Goal: Task Accomplishment & Management: Use online tool/utility

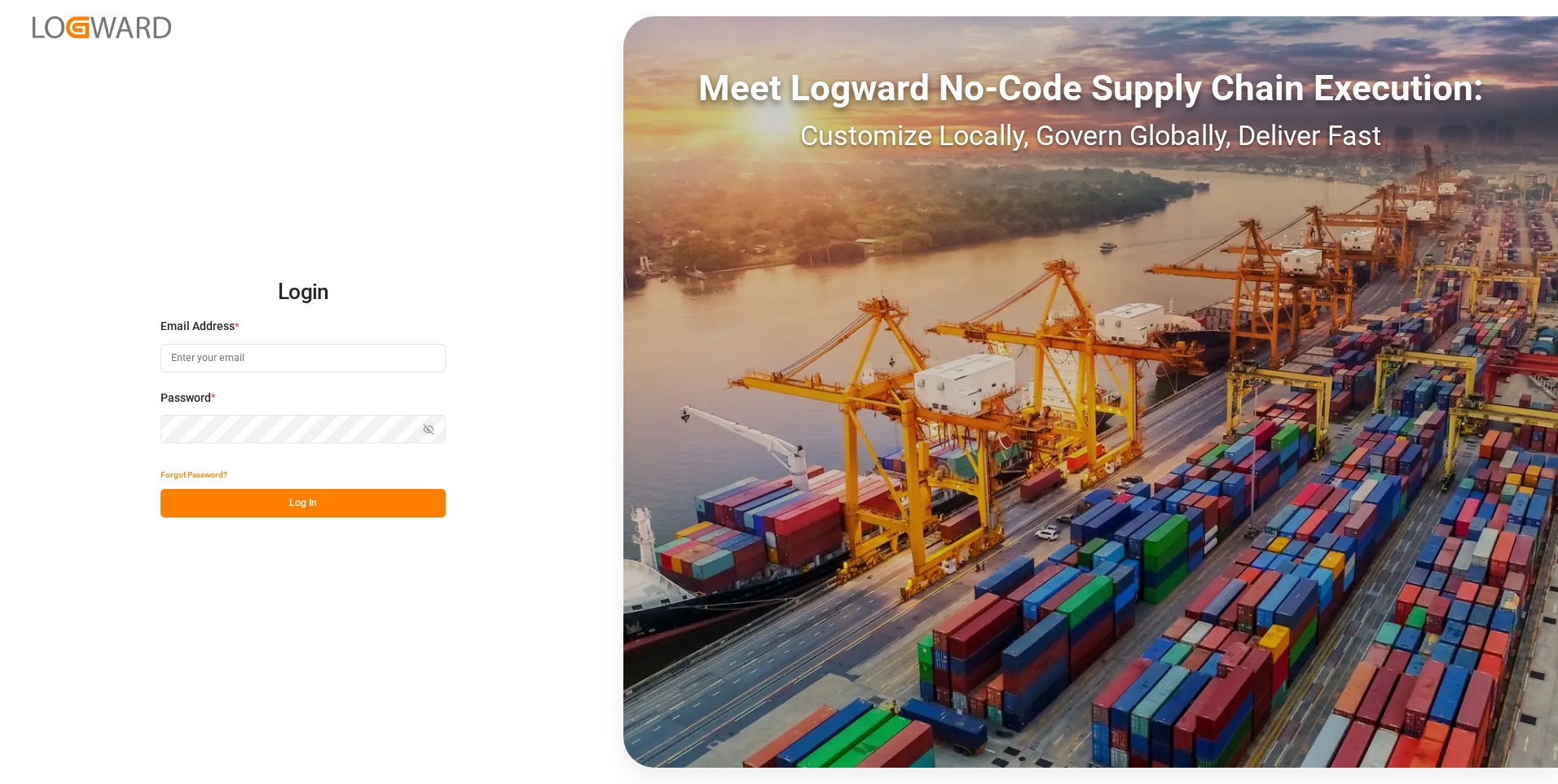
type input "[EMAIL_ADDRESS][DOMAIN_NAME]"
click at [330, 498] on button "Log In" at bounding box center [302, 503] width 285 height 28
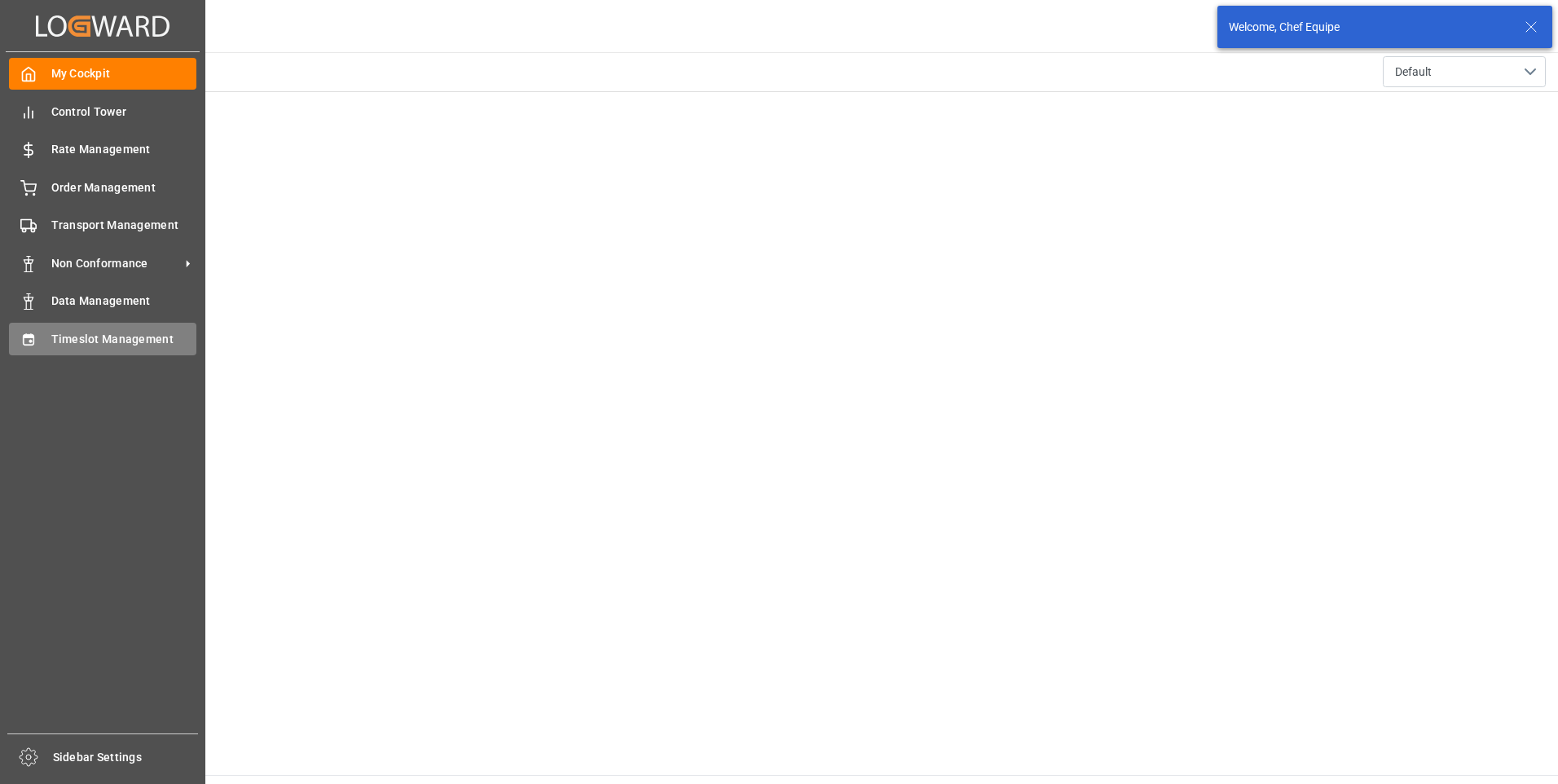
click at [40, 342] on div "Timeslot Management Timeslot Management" at bounding box center [102, 339] width 188 height 32
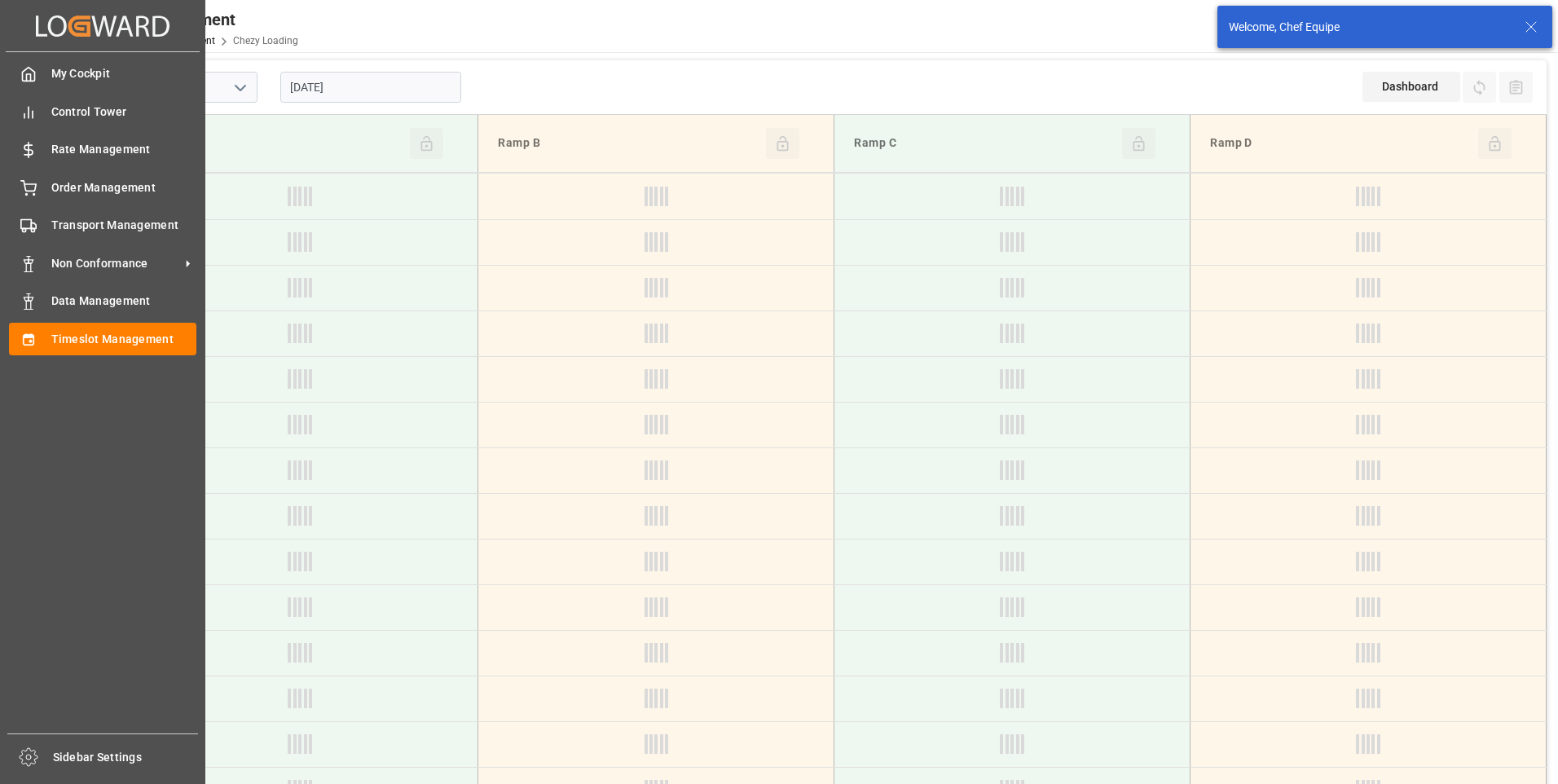
type input "Chezy Loading"
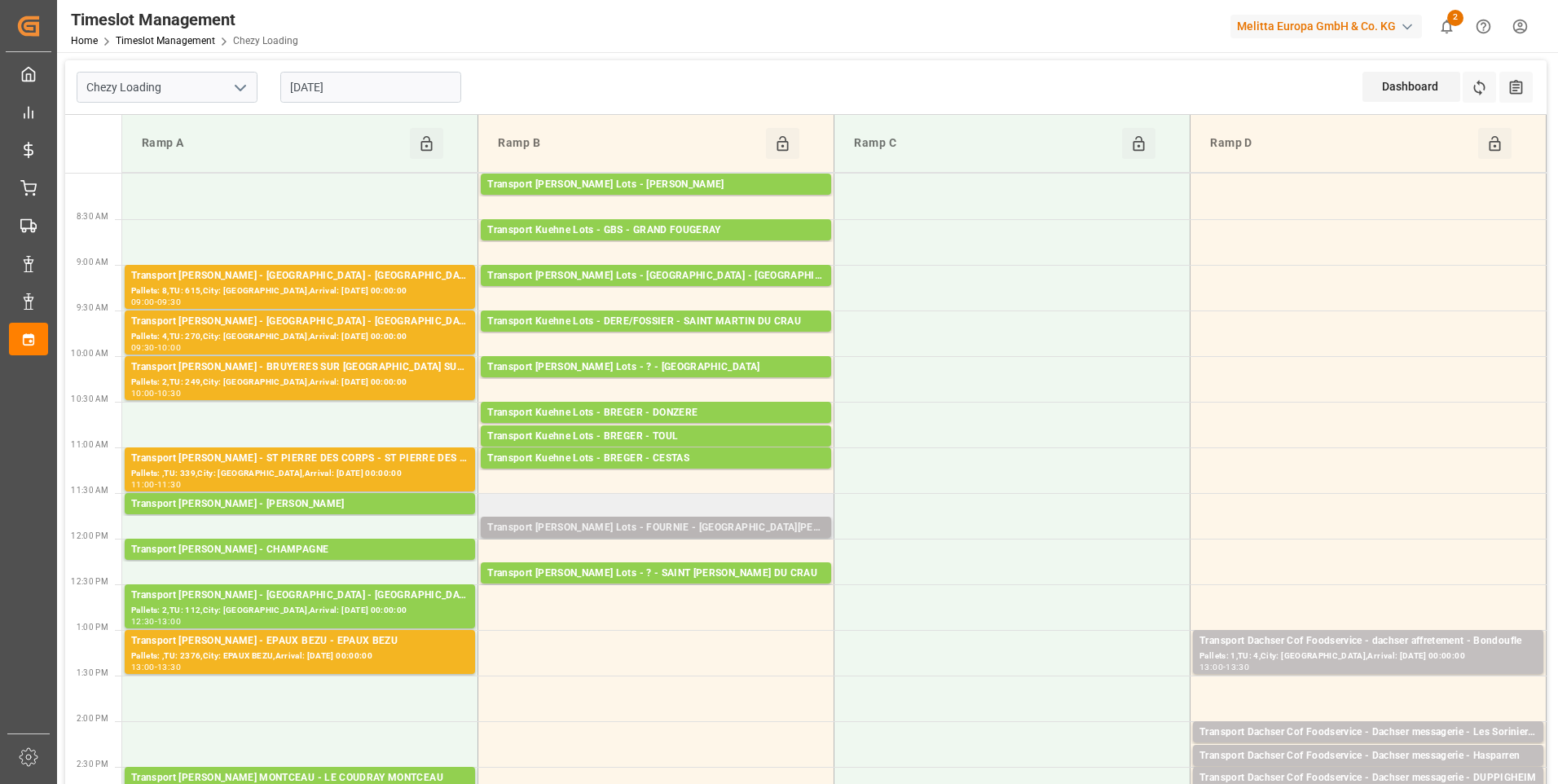
click at [559, 525] on div "Transport [PERSON_NAME] Lots - FOURNIE - [GEOGRAPHIC_DATA][PERSON_NAME]" at bounding box center [655, 527] width 337 height 16
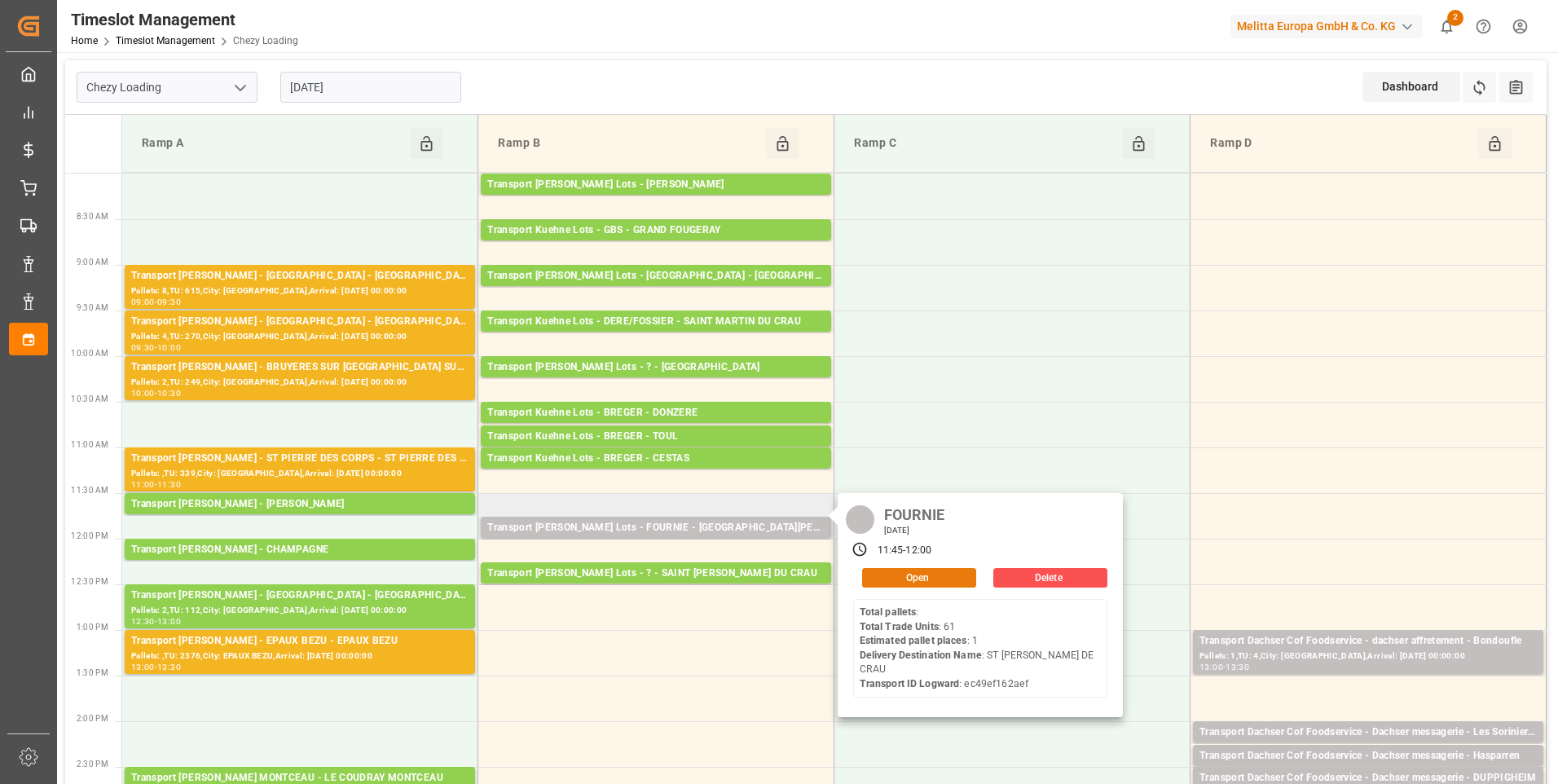
click at [880, 570] on button "Open" at bounding box center [919, 578] width 114 height 20
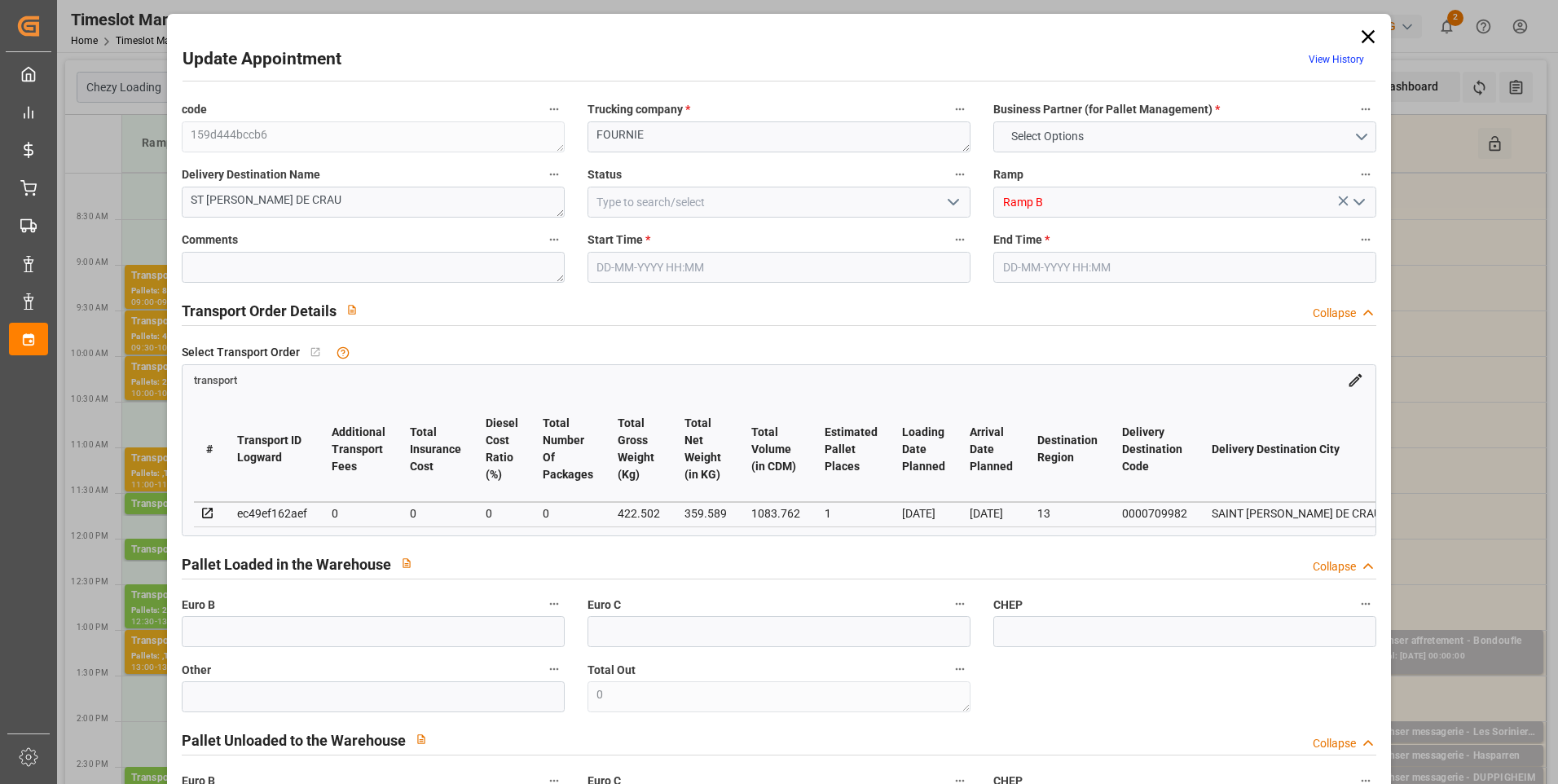
type input "1"
type input "0"
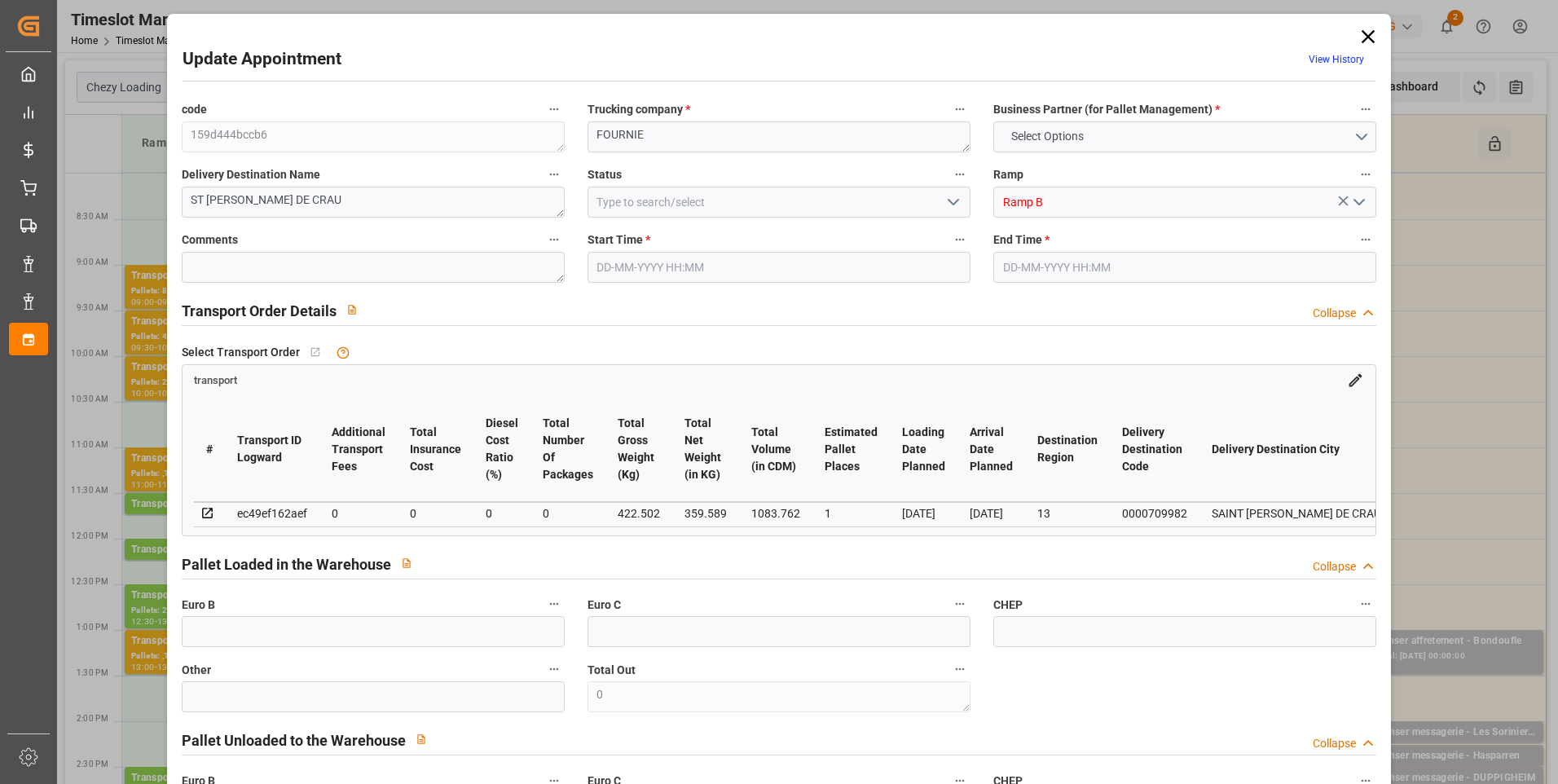
type input "0"
type input "359.589"
type input "445.502"
type input "1083.762"
type input "13"
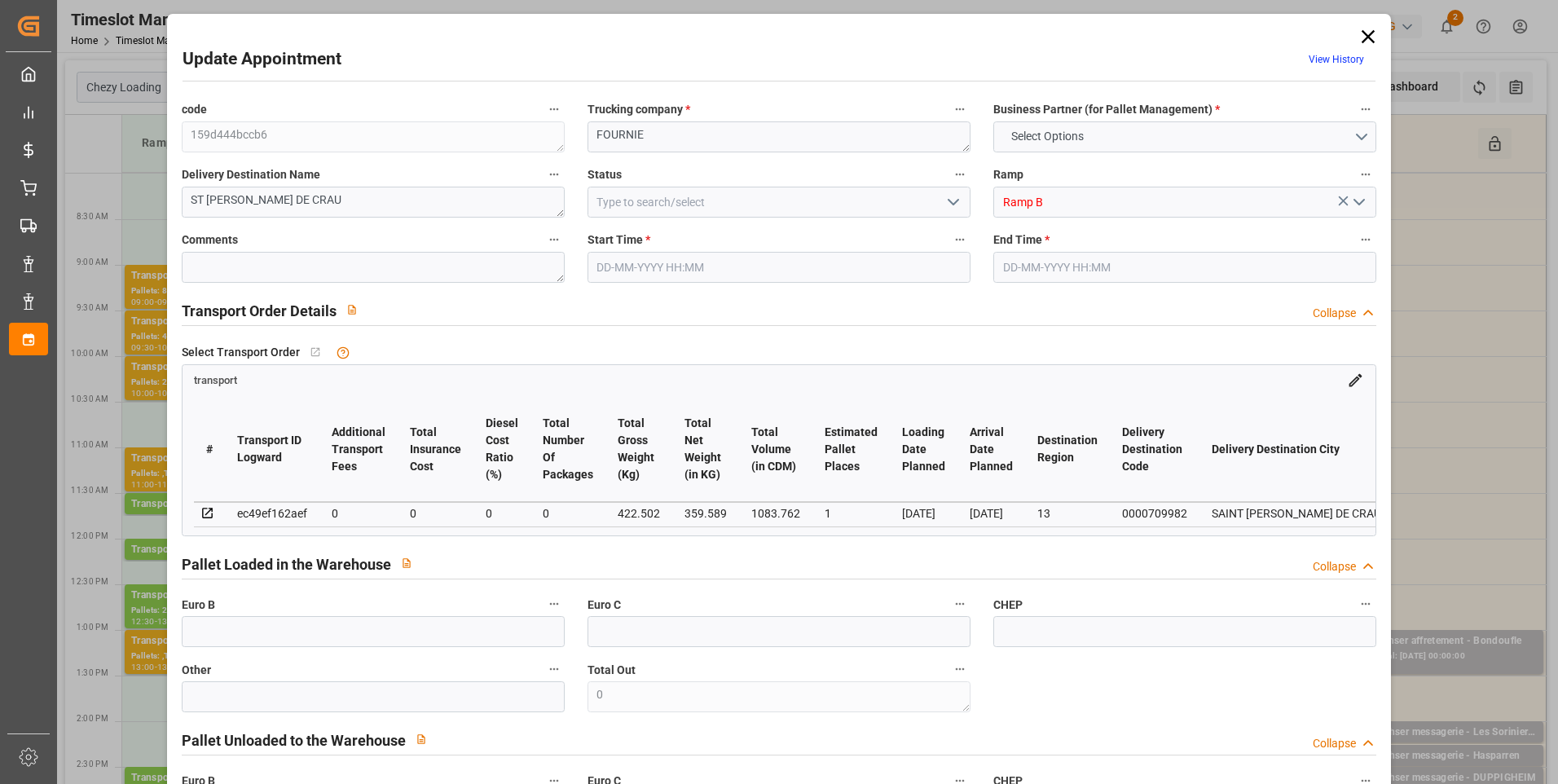
type input "0"
type input "61"
type input "1"
type input "101"
type input "422.502"
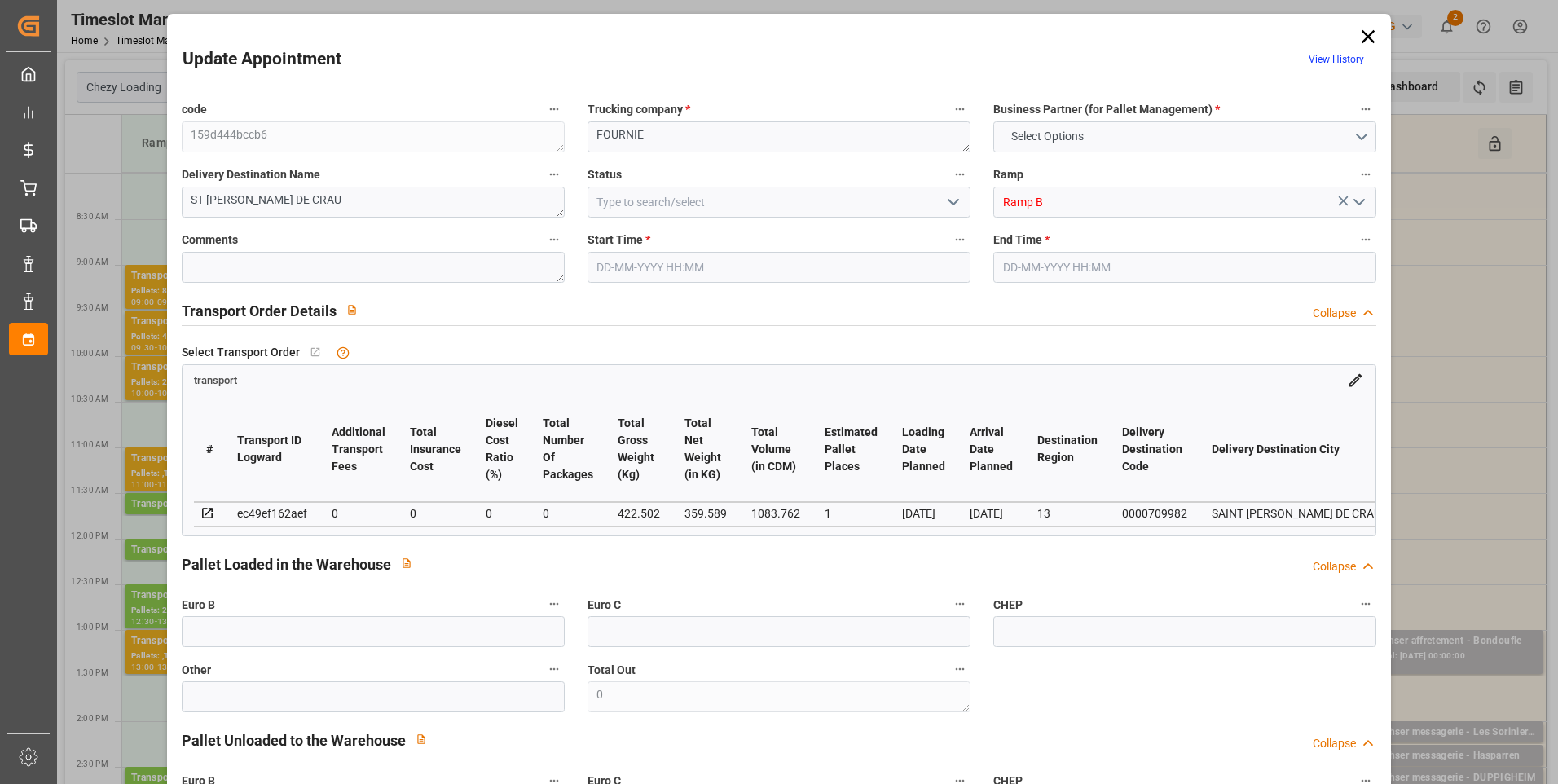
type input "0"
type input "4710.8598"
type input "0"
type input "21"
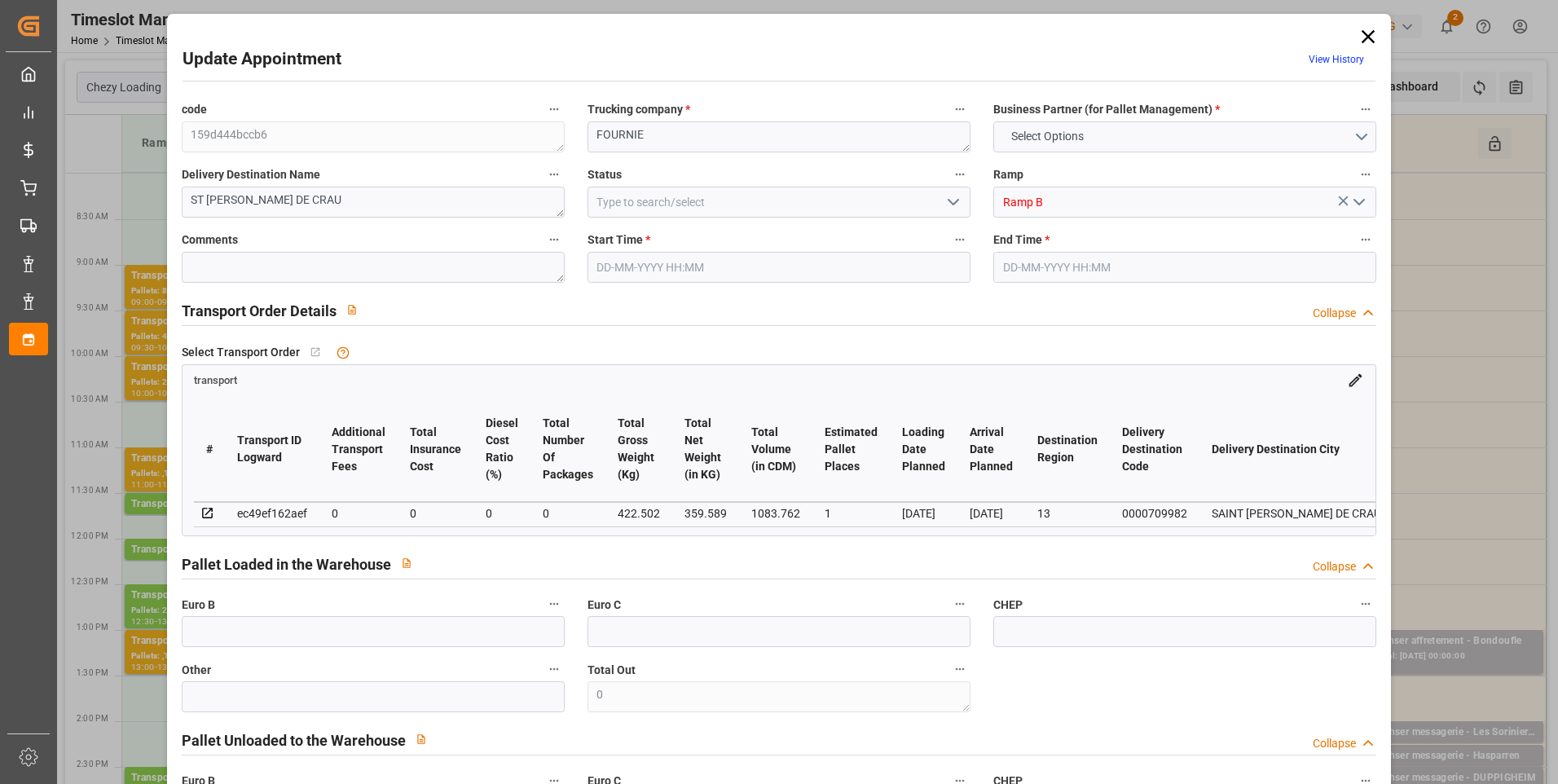
type input "35"
type input "[DATE] 11:45"
type input "[DATE] 12:00"
type input "[DATE] 13:33"
type input "[DATE] 11:19"
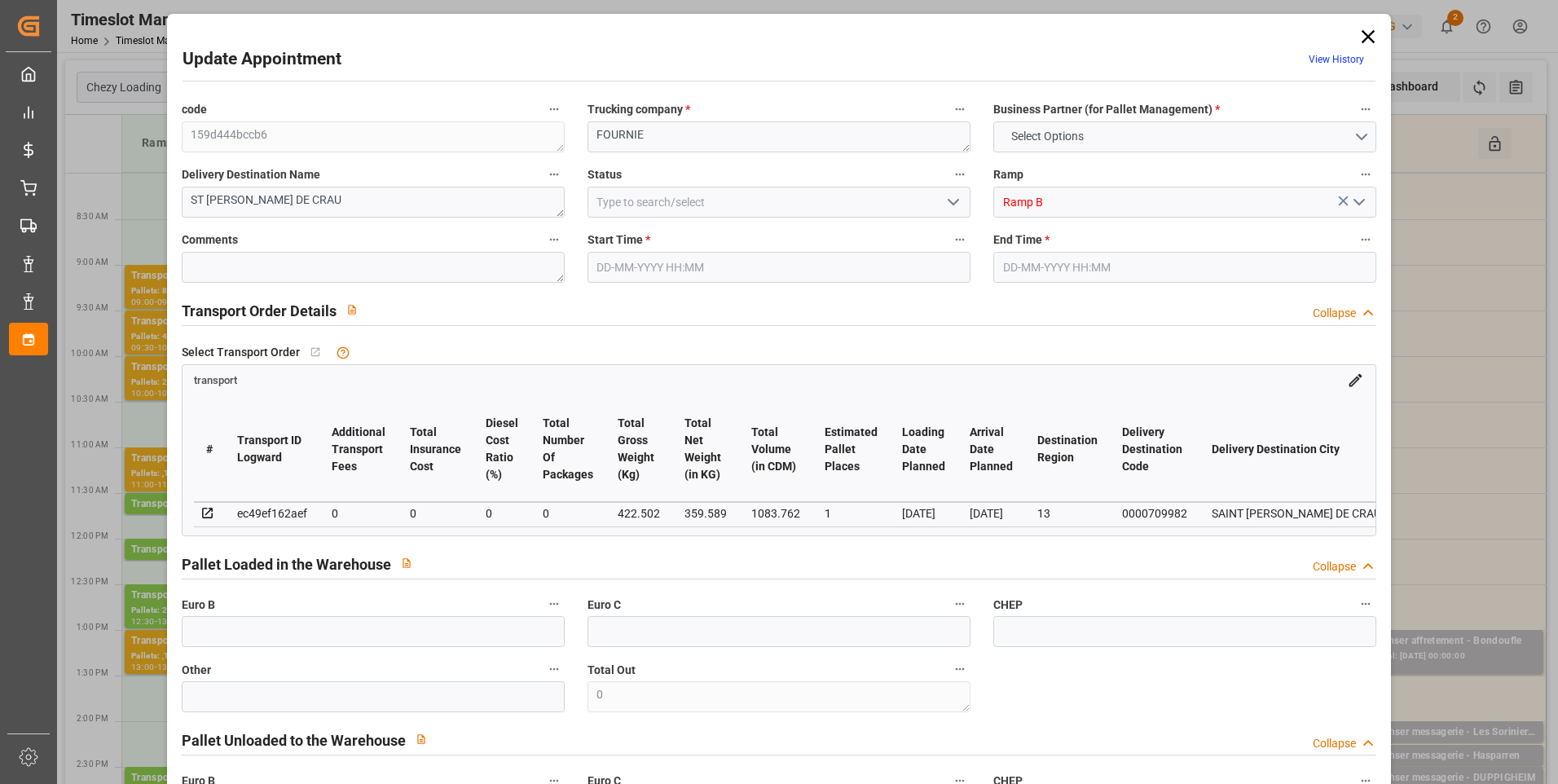
type input "[DATE]"
click at [952, 201] on icon "open menu" at bounding box center [953, 202] width 20 height 20
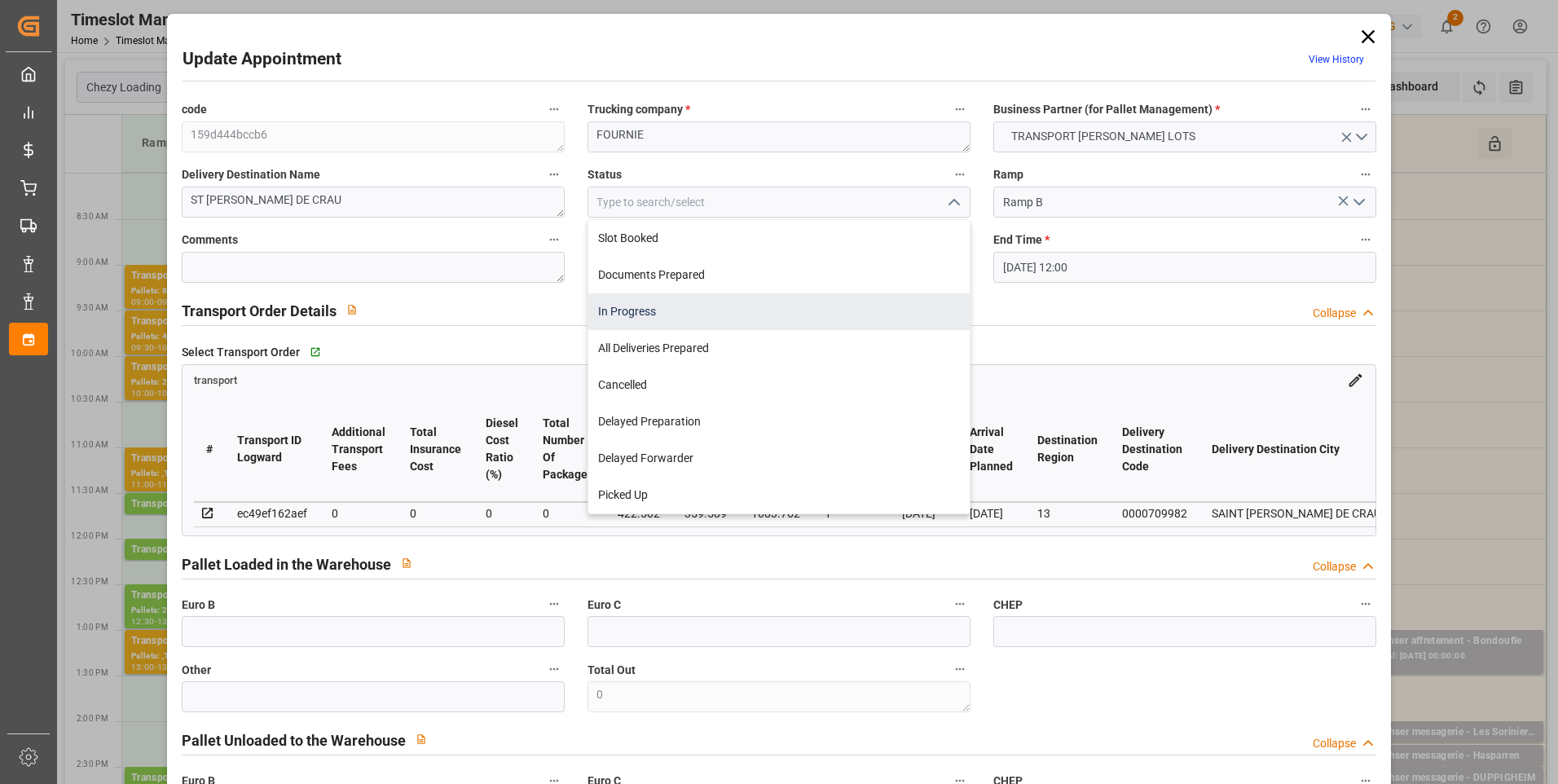
click at [621, 306] on div "In Progress" at bounding box center [779, 312] width 382 height 37
type input "In Progress"
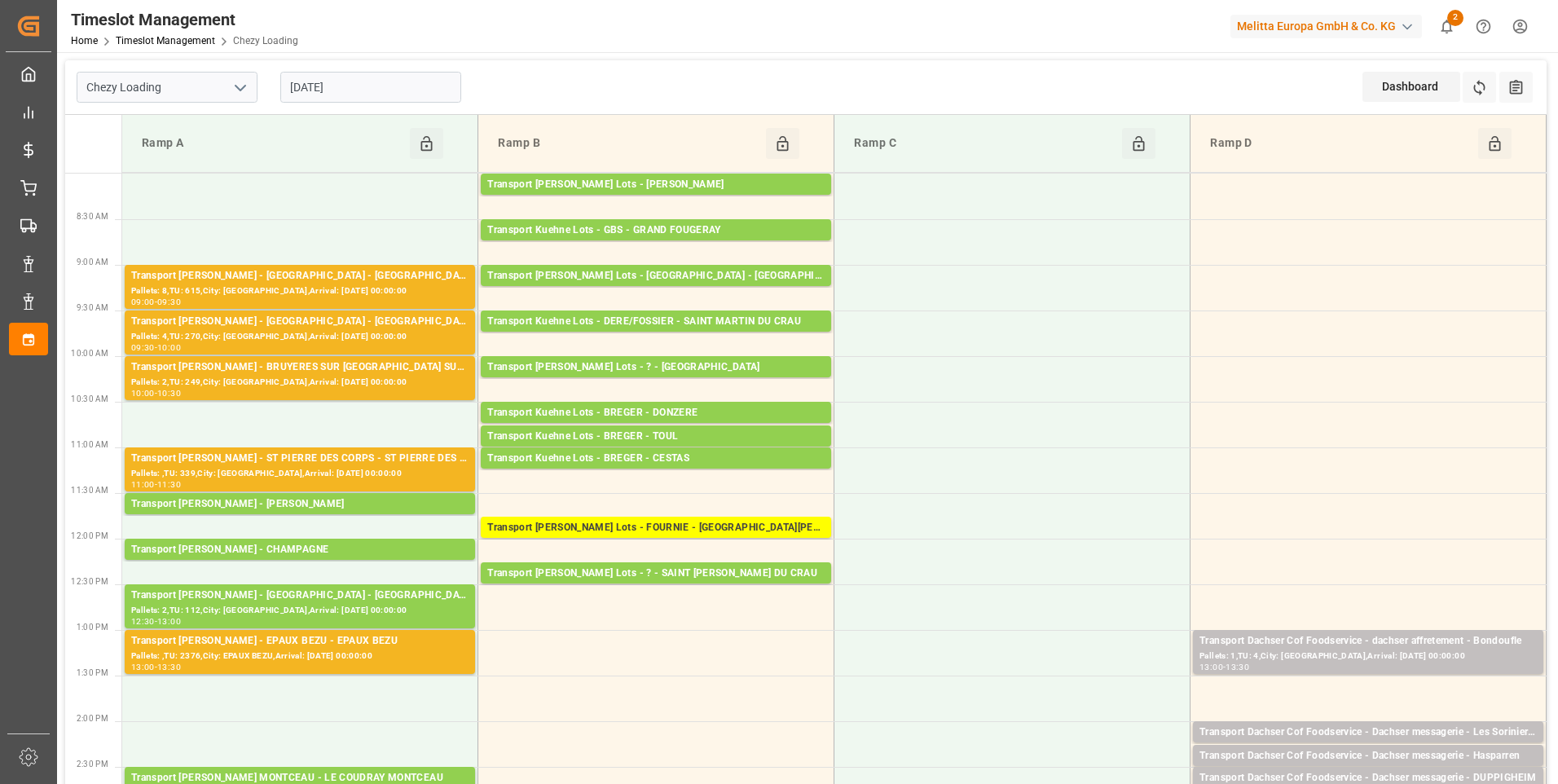
click at [239, 89] on polyline "open menu" at bounding box center [241, 87] width 9 height 5
click at [169, 163] on div "Chezy Unloading" at bounding box center [167, 160] width 179 height 37
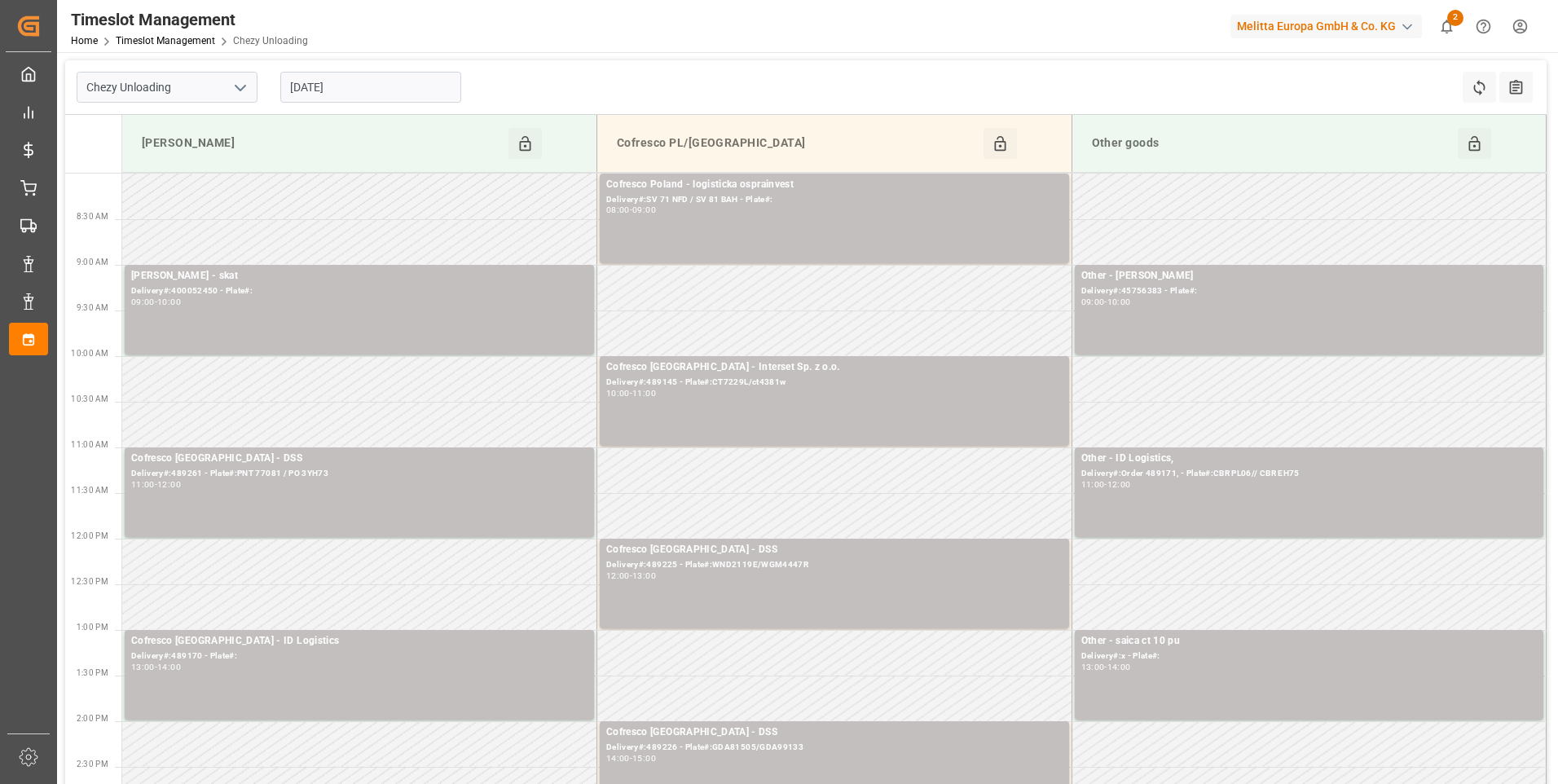
click at [238, 88] on polyline "open menu" at bounding box center [241, 87] width 9 height 5
click at [160, 129] on div "Chezy Loading" at bounding box center [167, 123] width 179 height 37
type input "Chezy Loading"
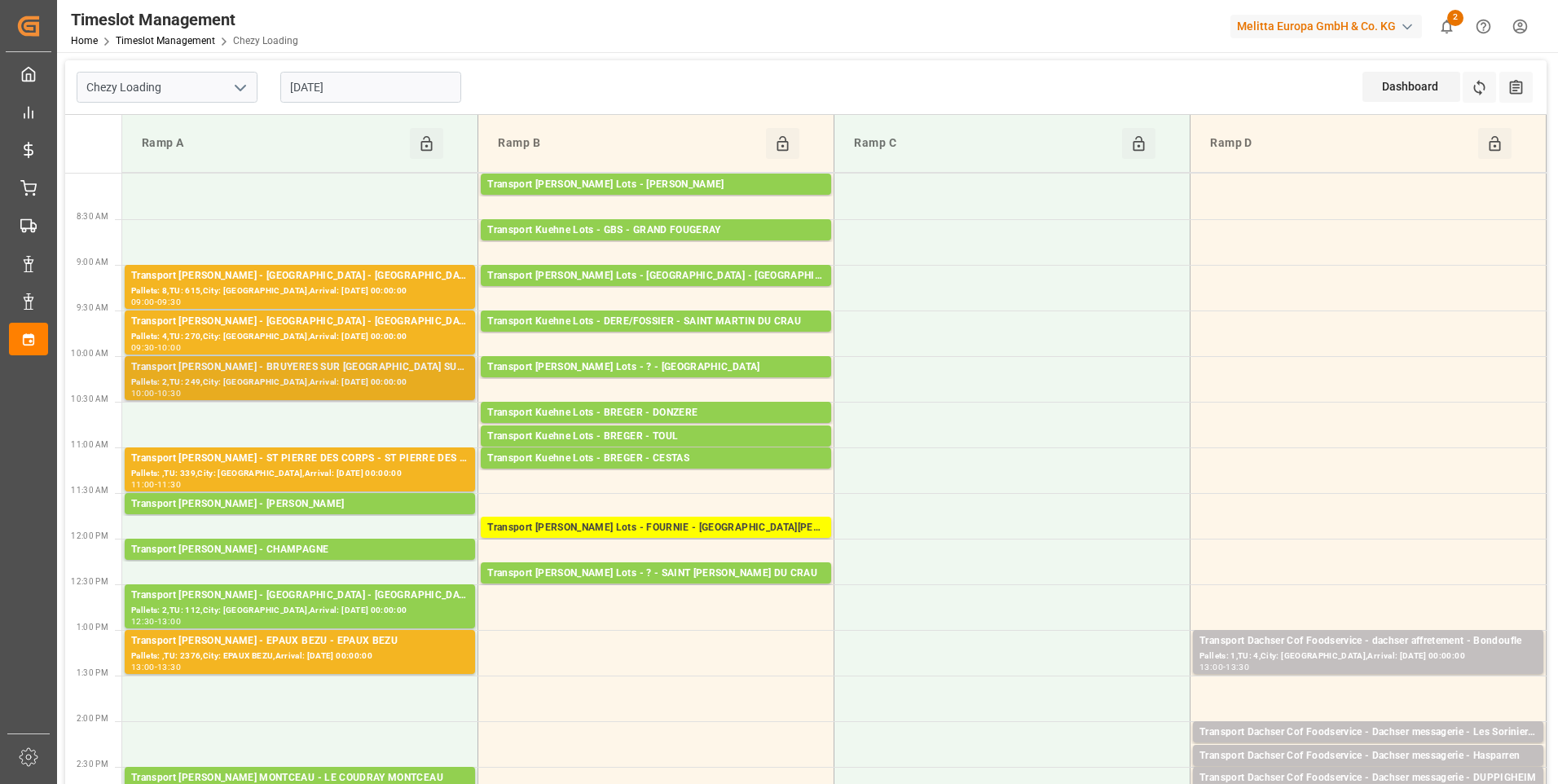
click at [329, 380] on div "Pallets: 2,TU: 249,City: [GEOGRAPHIC_DATA],Arrival: [DATE] 00:00:00" at bounding box center [300, 383] width 337 height 14
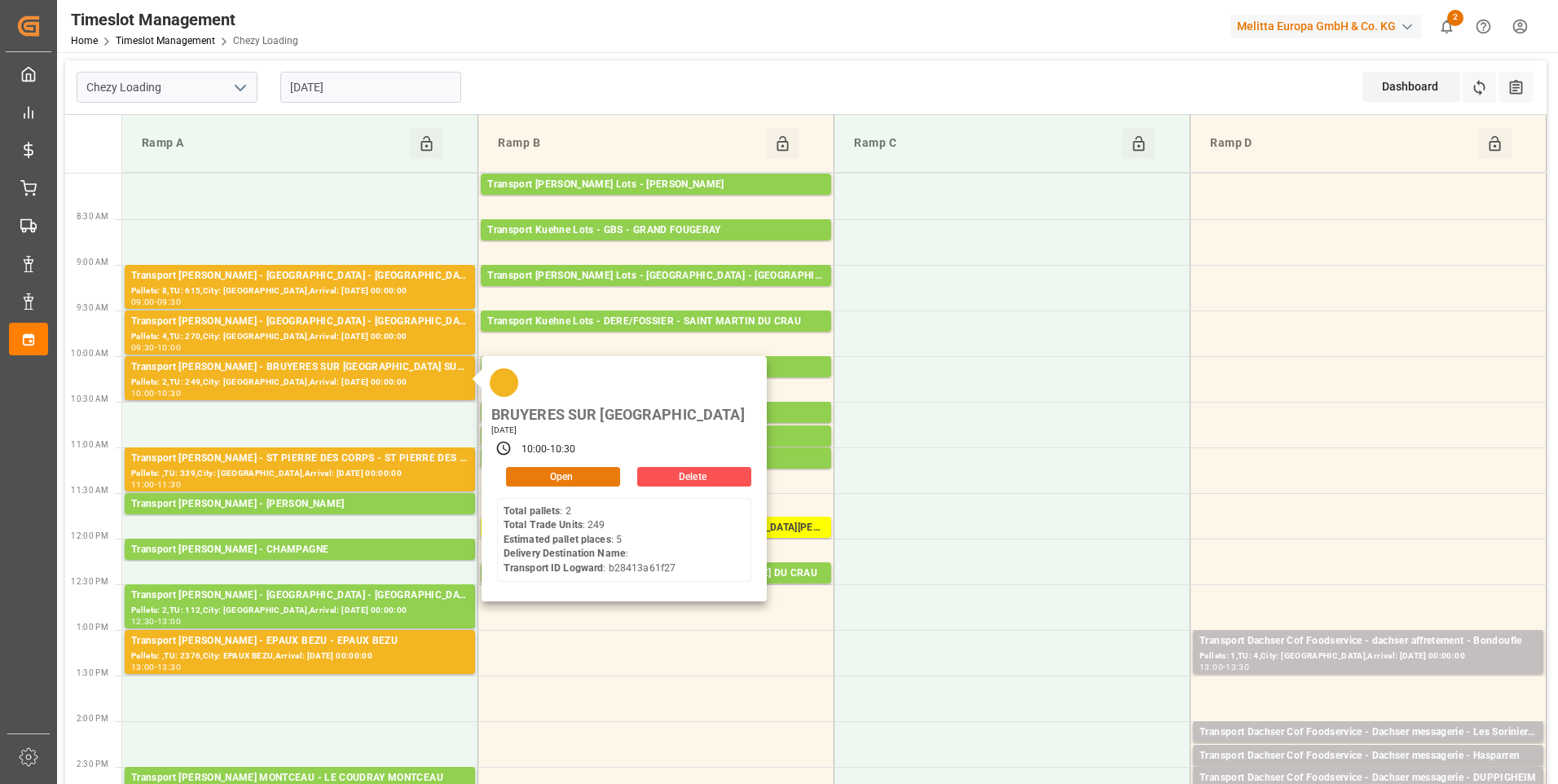
click at [528, 467] on button "Open" at bounding box center [563, 476] width 114 height 20
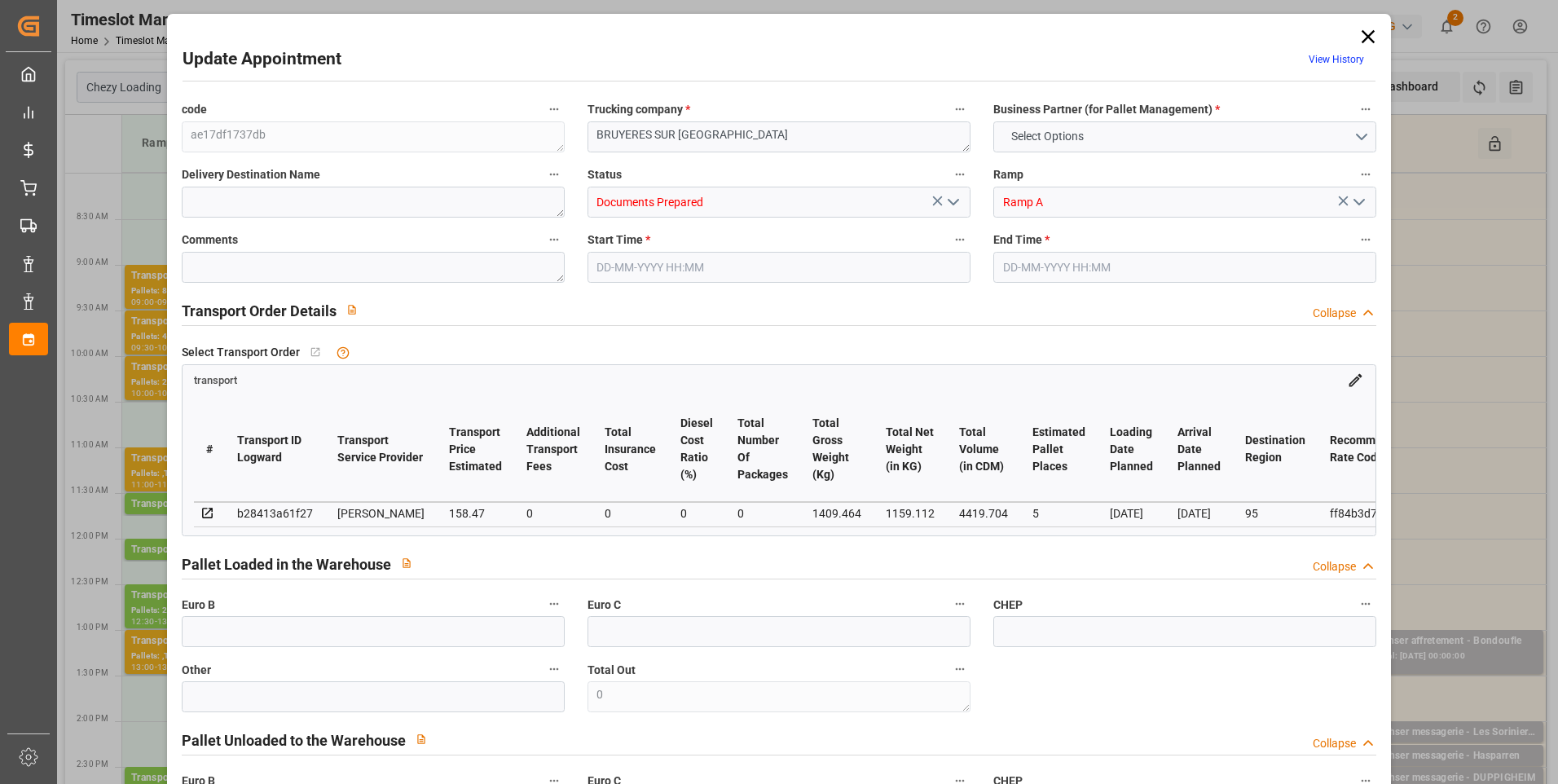
type input "5"
type input "158.47"
type input "0"
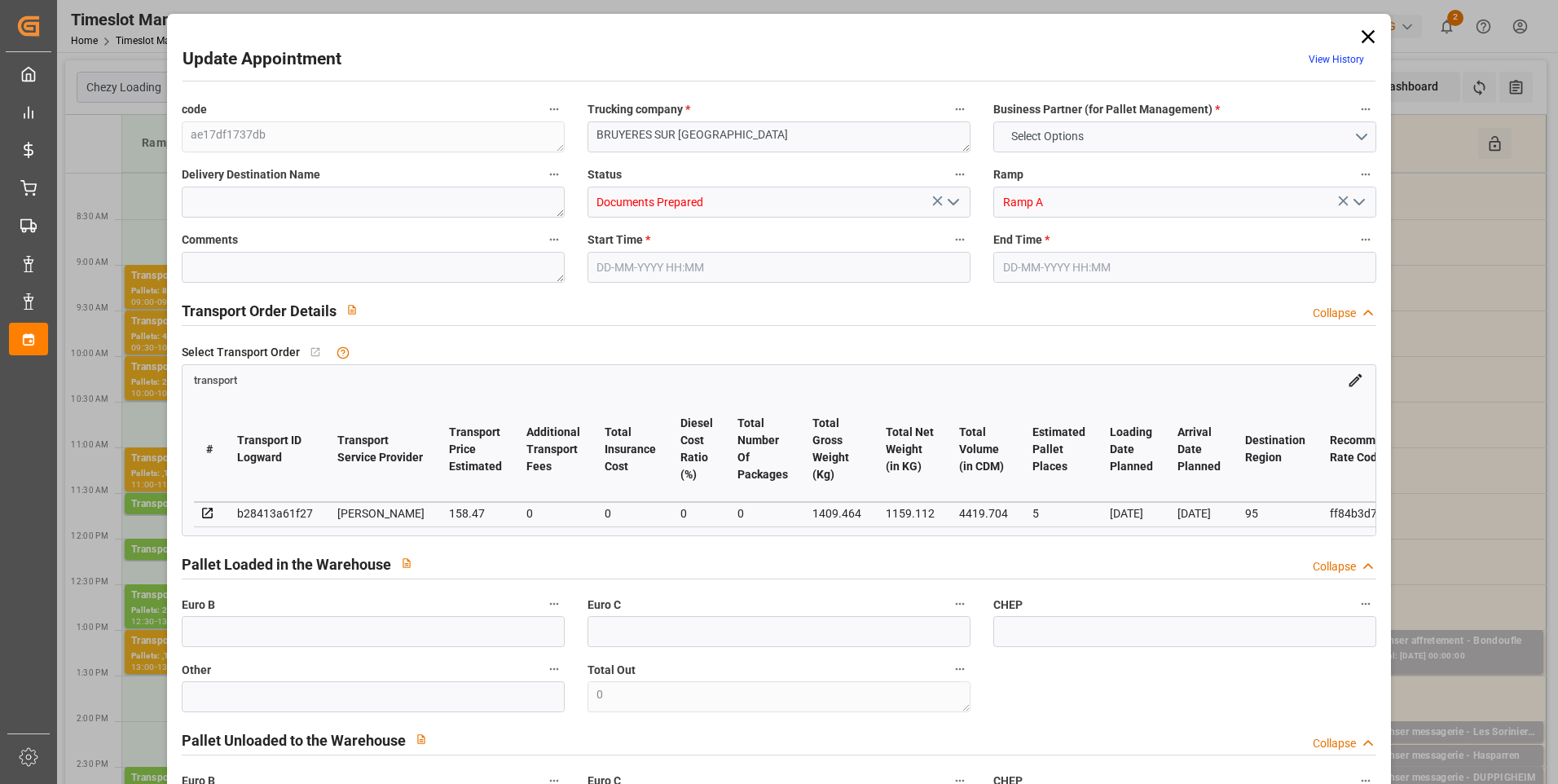
type input "153.1137"
type input "-5.3563"
type input "0"
type input "1159.112"
type input "1653.736"
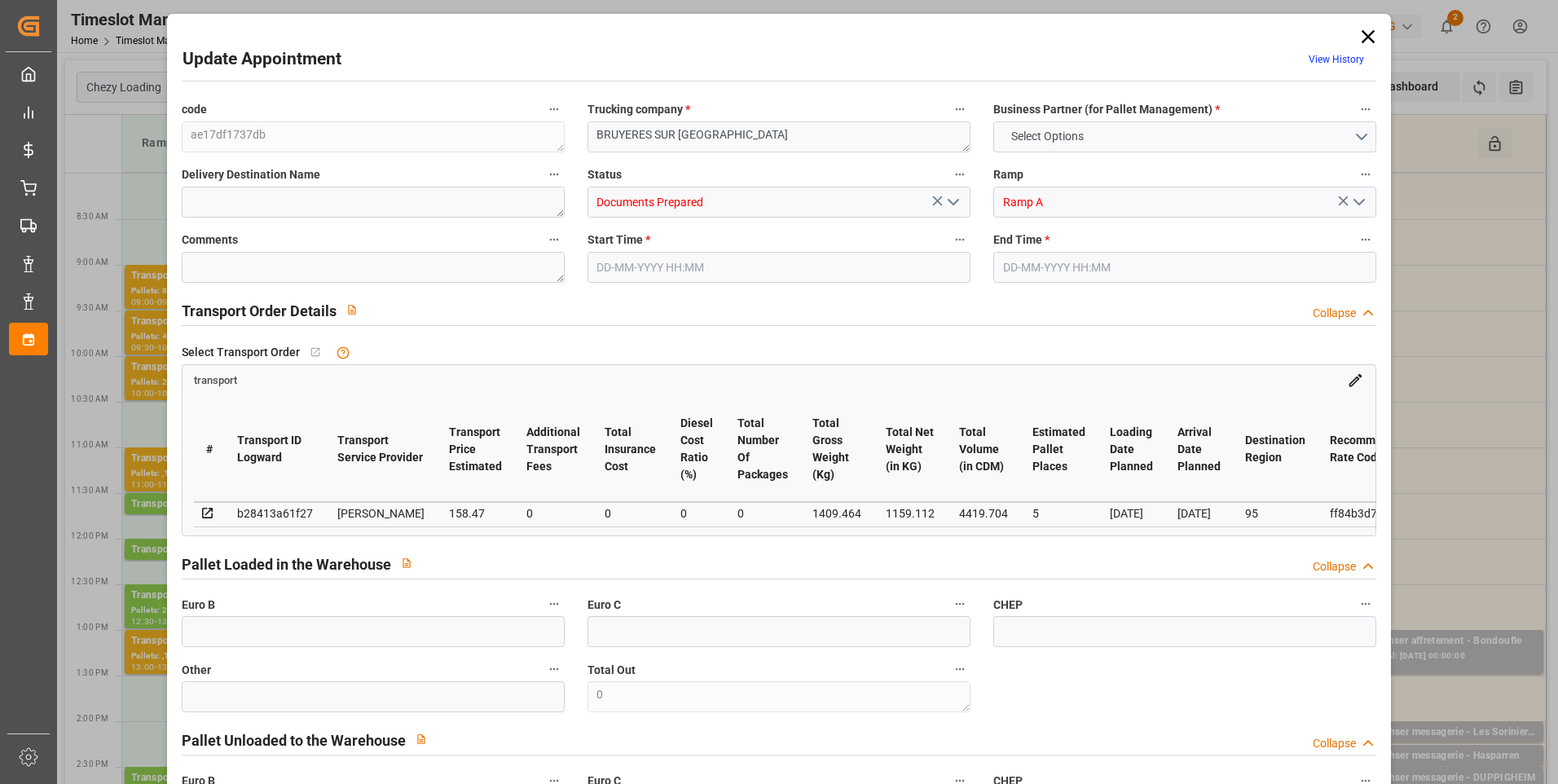
type input "4419.704"
type input "95"
type input "2"
type input "249"
type input "10"
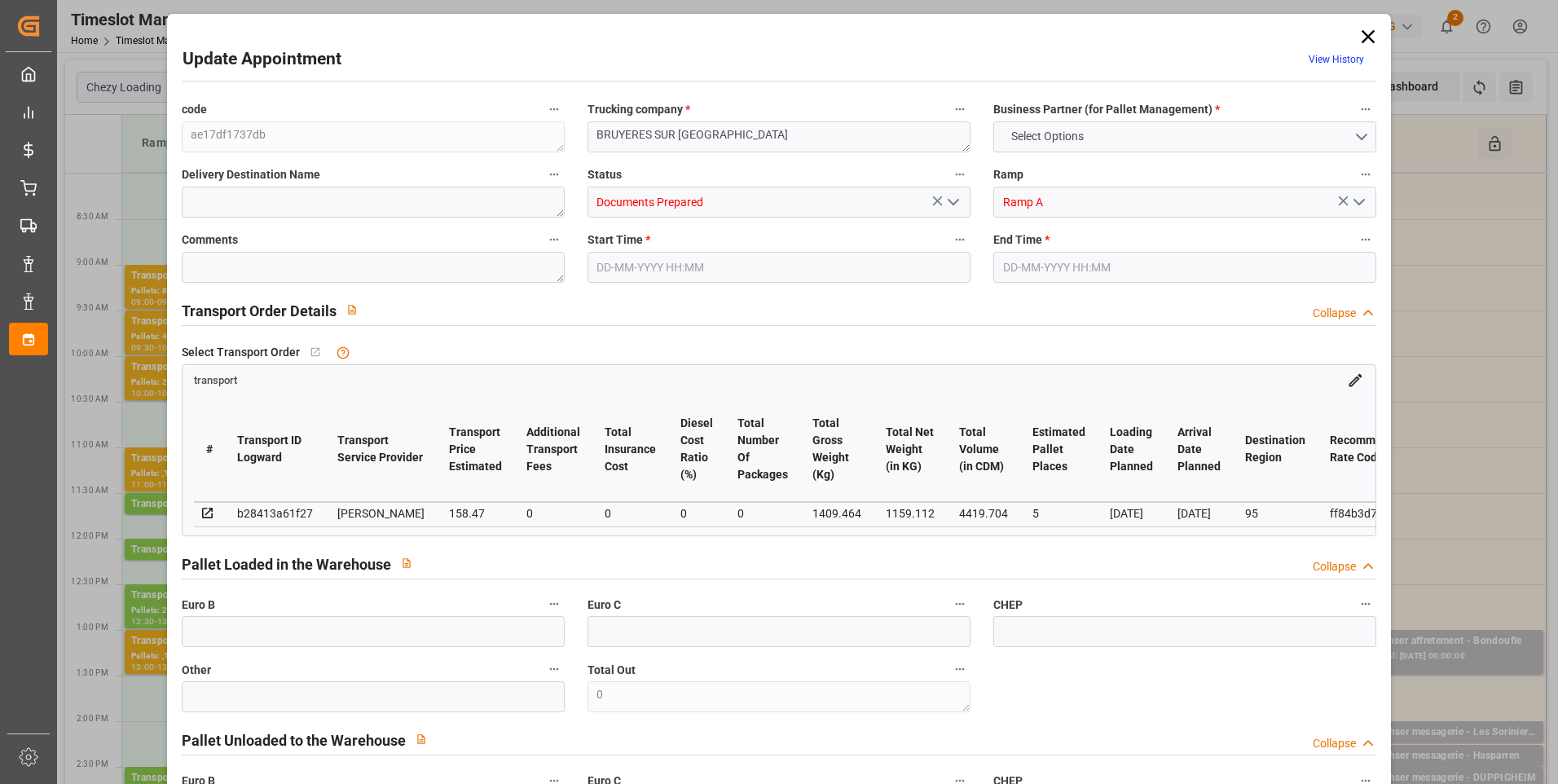
type input "101"
type input "1409.464"
type input "0"
type input "4710.8598"
type input "0"
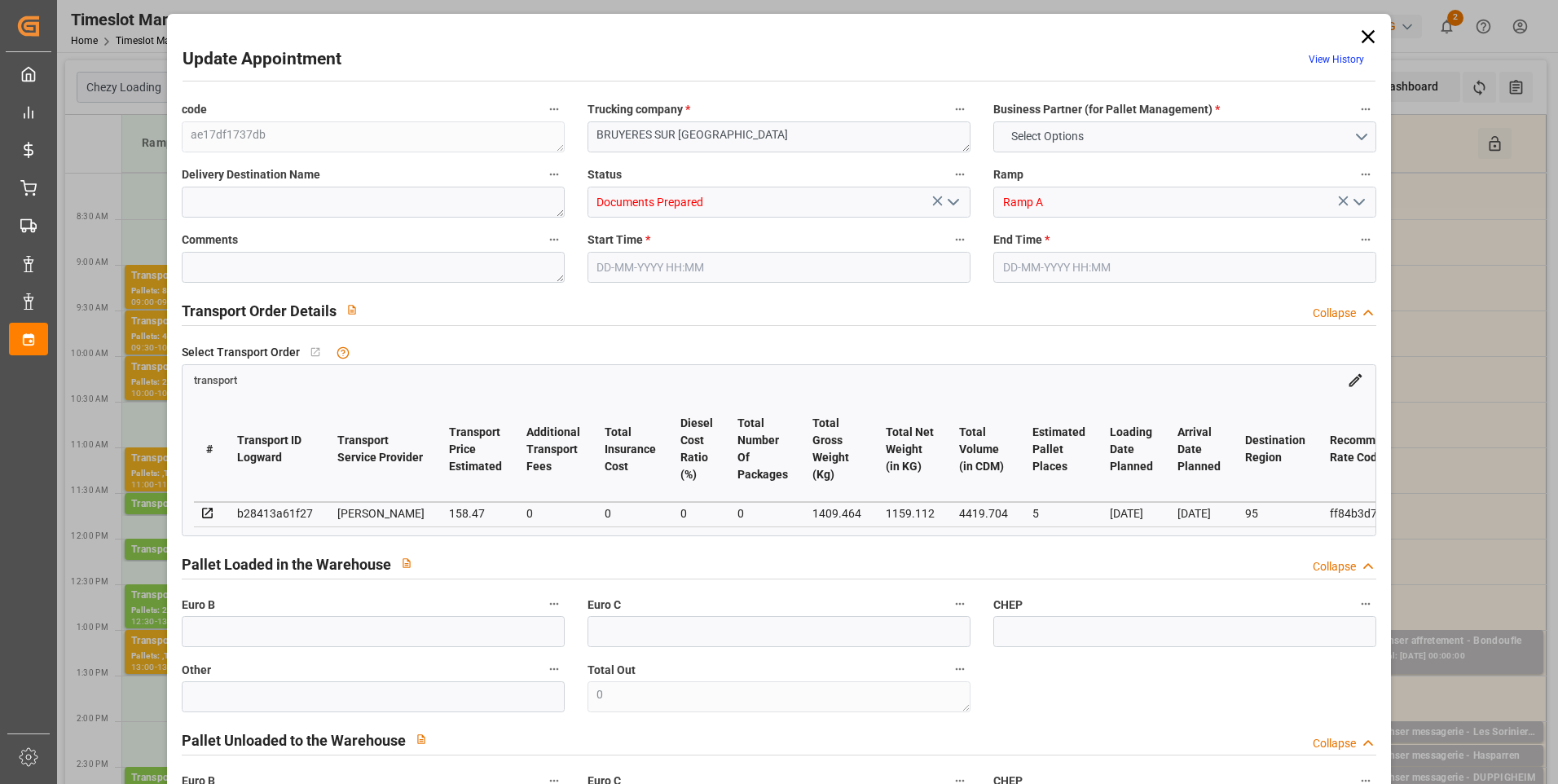
type input "0"
type input "21"
type input "35"
type input "[DATE] 10:00"
type input "[DATE] 10:30"
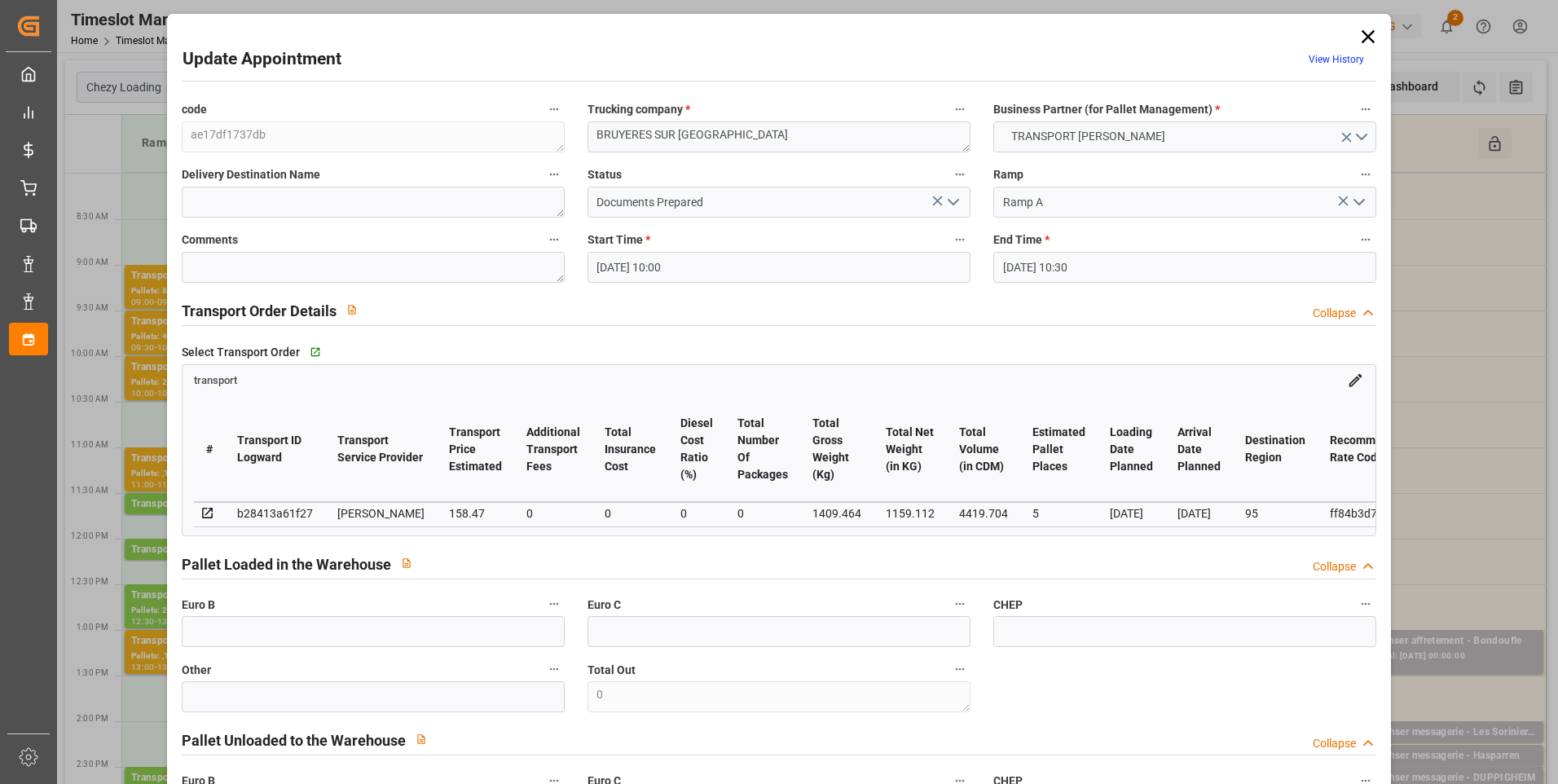
type input "[DATE] 14:26"
type input "[DATE] 11:22"
type input "[DATE]"
click at [953, 202] on polyline "open menu" at bounding box center [953, 202] width 9 height 5
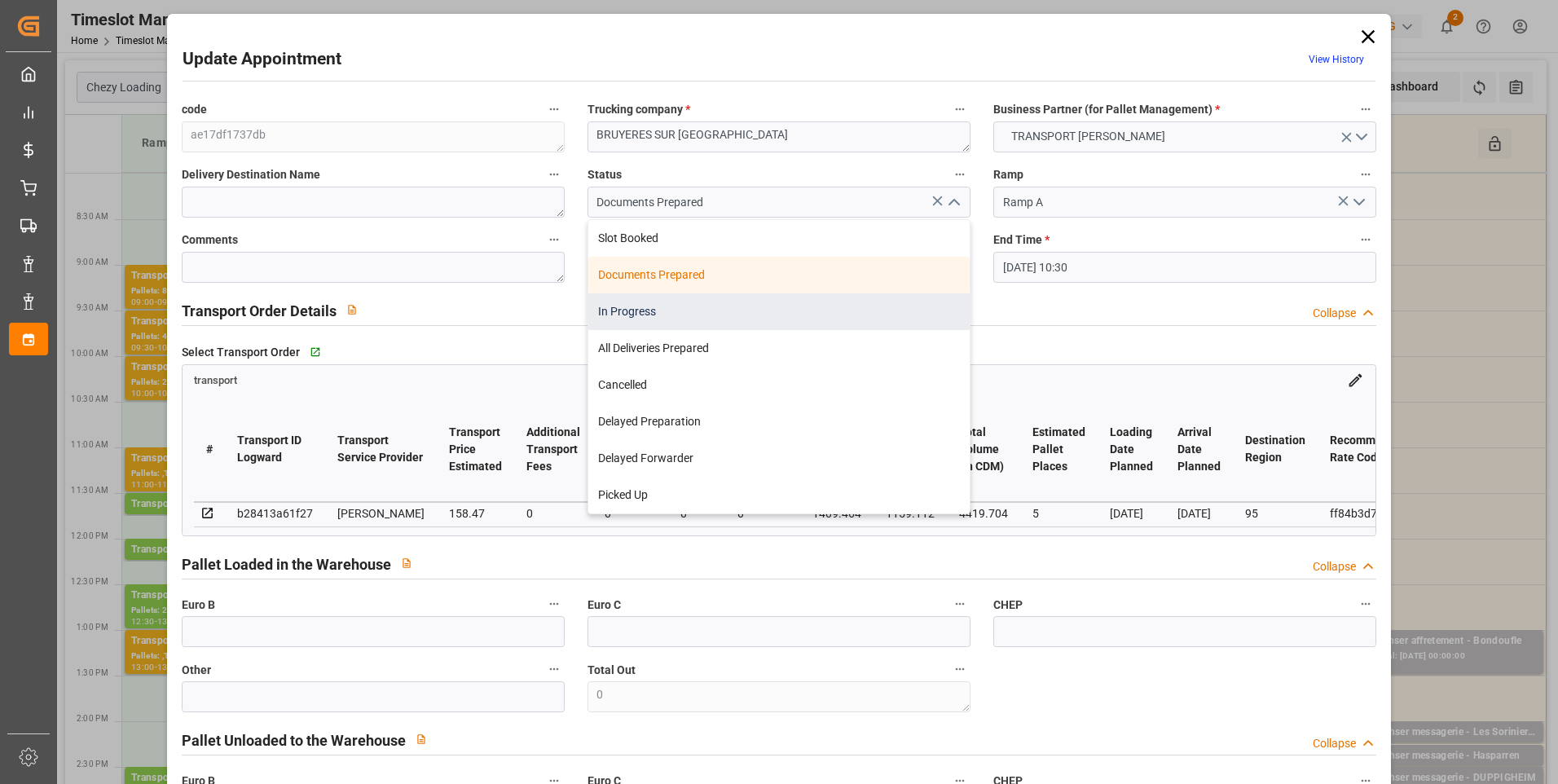
click at [671, 305] on div "In Progress" at bounding box center [779, 312] width 382 height 37
type input "In Progress"
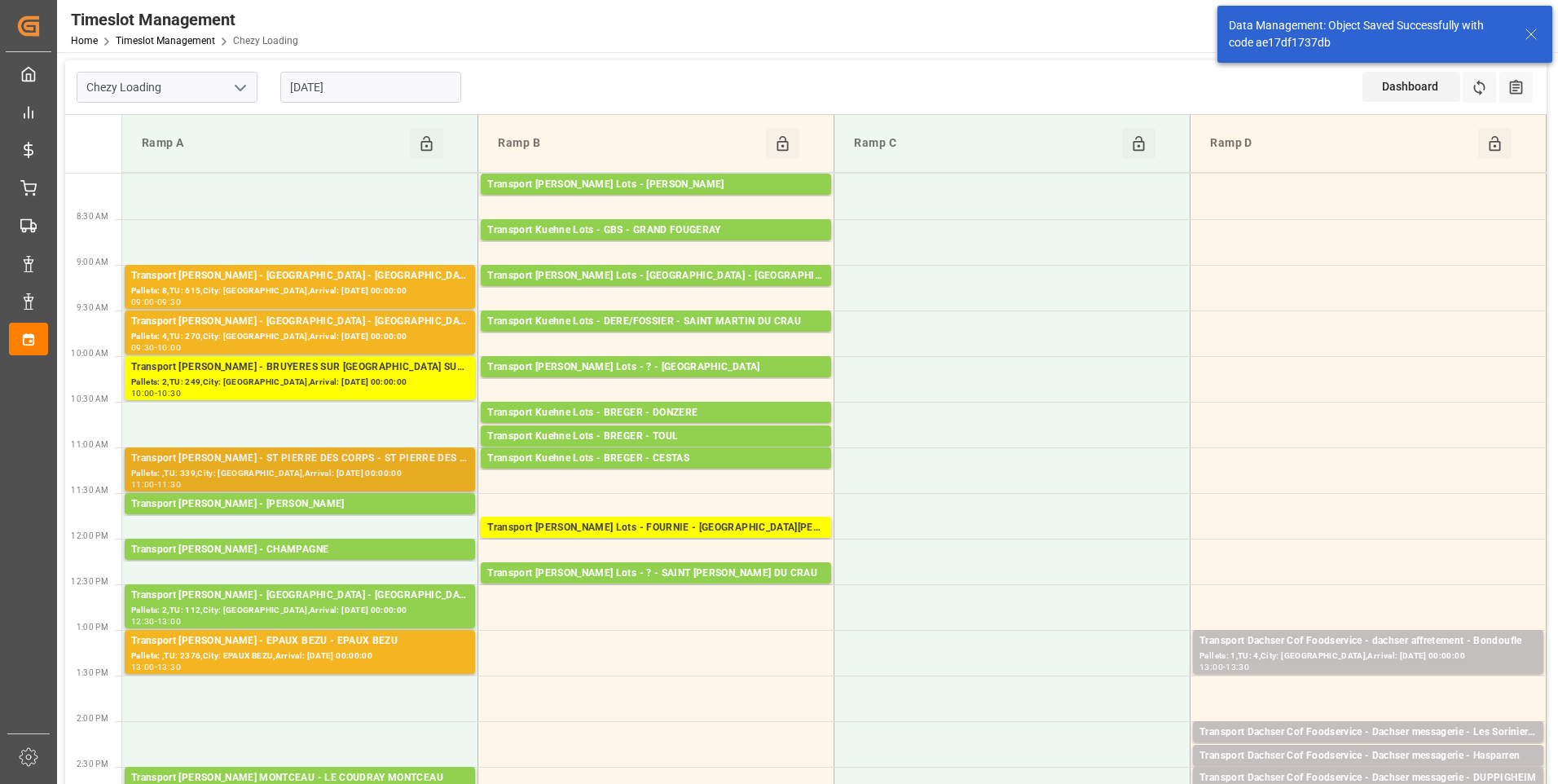
click at [274, 464] on div "Transport [PERSON_NAME] - ST PIERRE DES CORPS - ST PIERRE DES CORPS" at bounding box center [300, 458] width 337 height 16
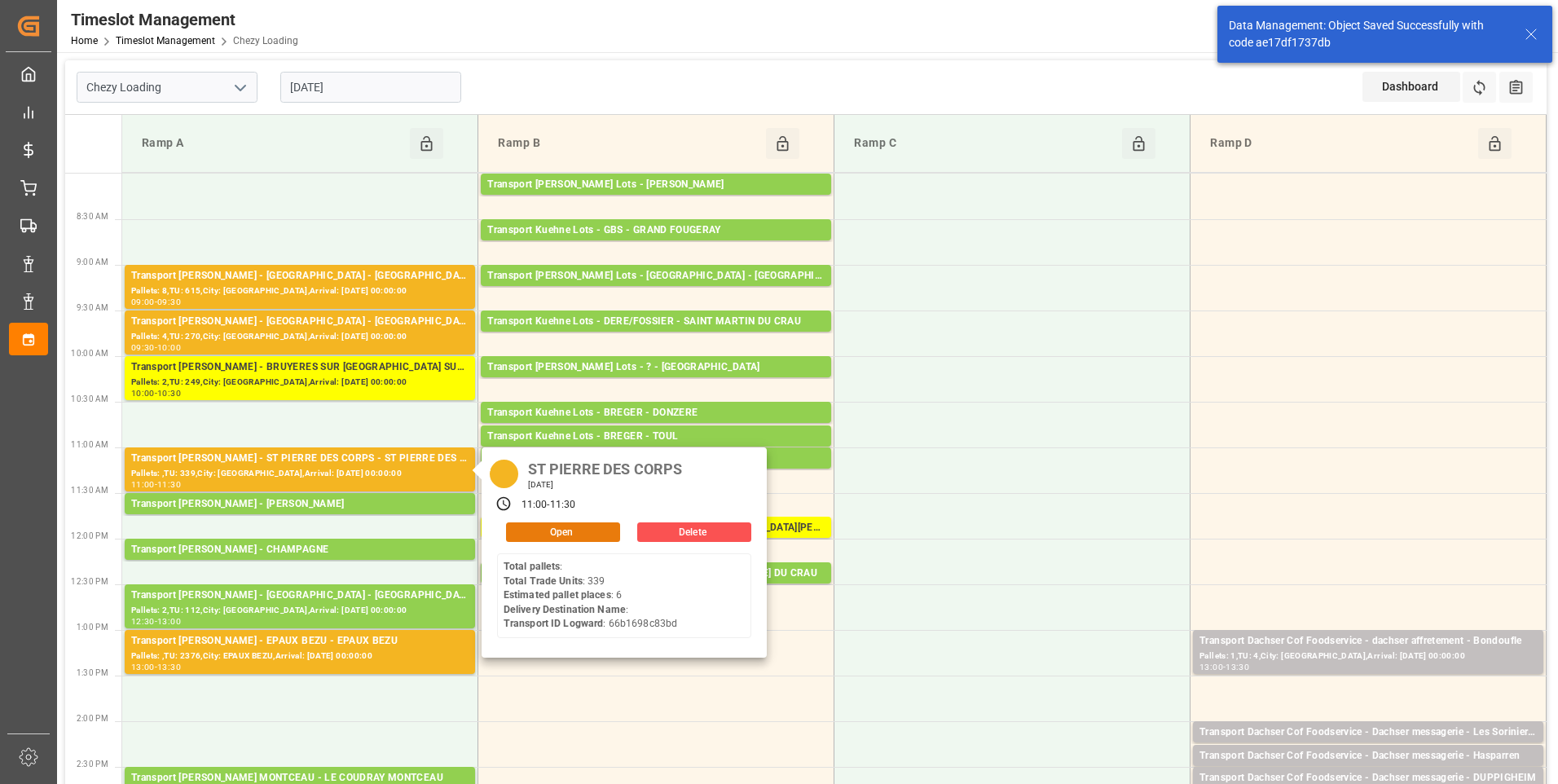
click at [547, 524] on button "Open" at bounding box center [563, 531] width 114 height 20
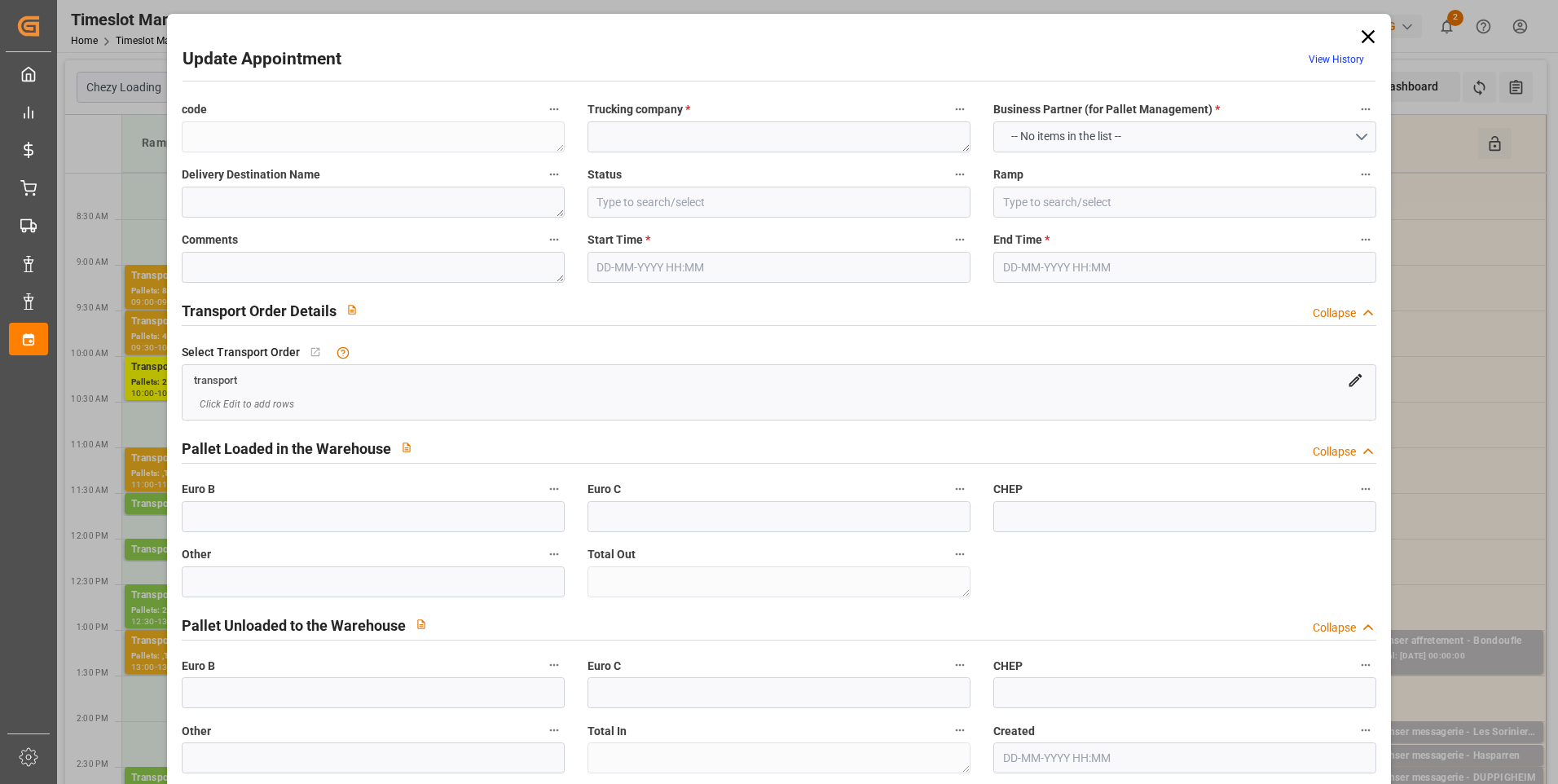
type textarea "e60aeeb24d07"
type textarea "ST PIERRE DES CORPS"
type input "Documents Prepared"
type input "Ramp A"
type textarea "0"
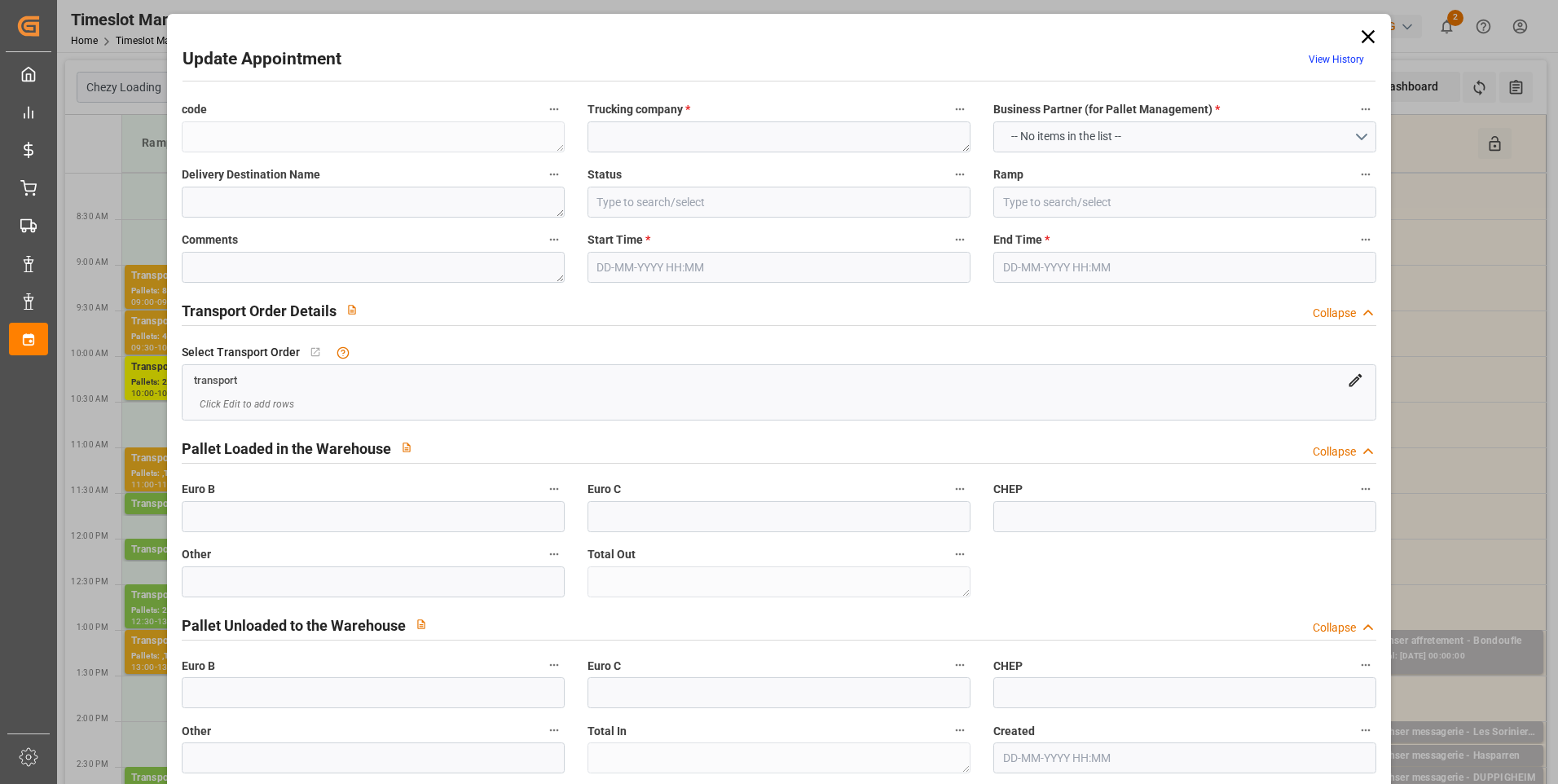
type textarea "0"
type textarea "66b1698c83bd"
type textarea "ST PIERRE DES CORPS"
type textarea "0000720618"
type textarea "e60aeeb24d07"
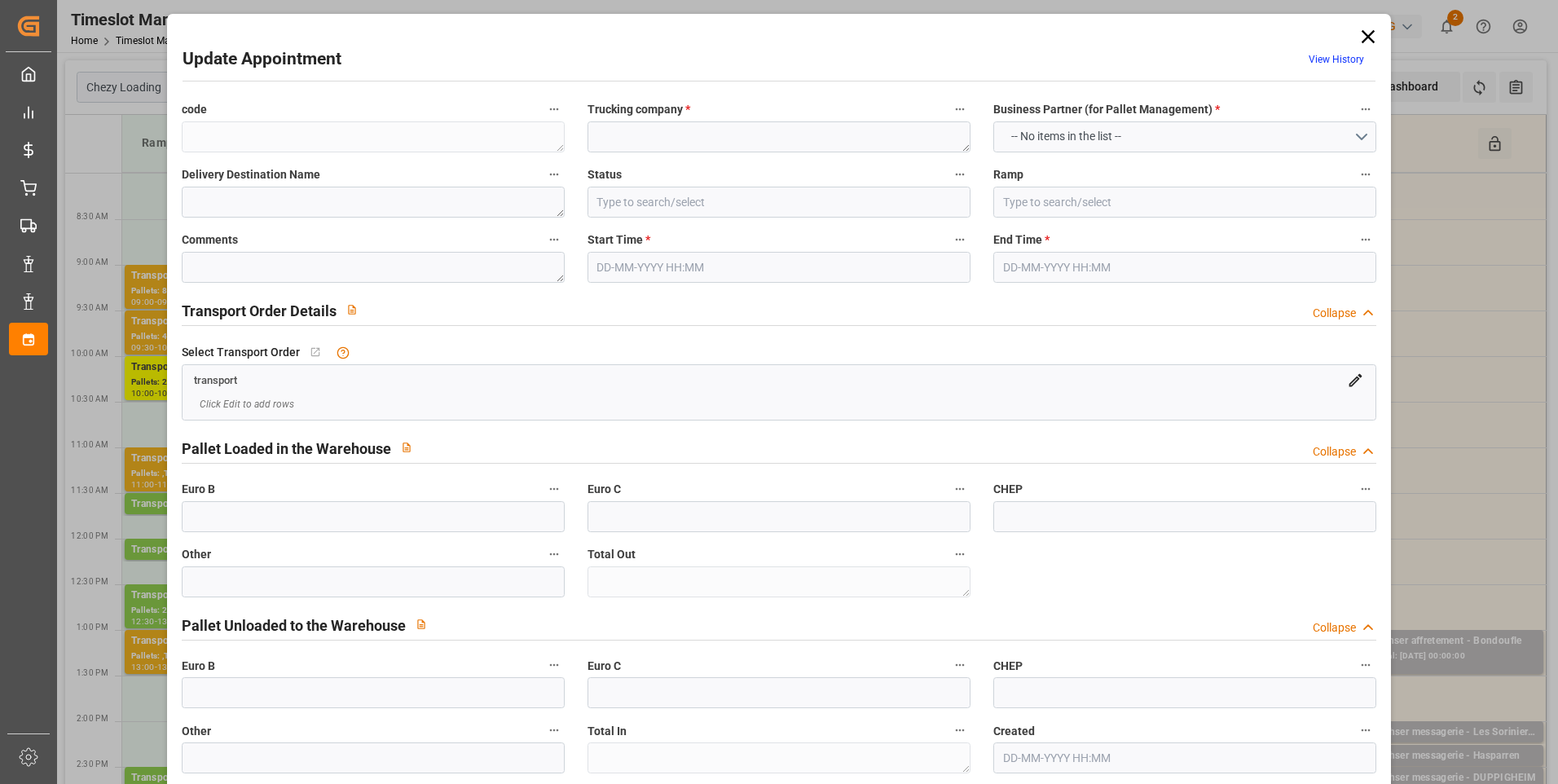
type textarea "FR-02570"
type textarea "FR"
type input "Road"
type input "FR"
type input "02570"
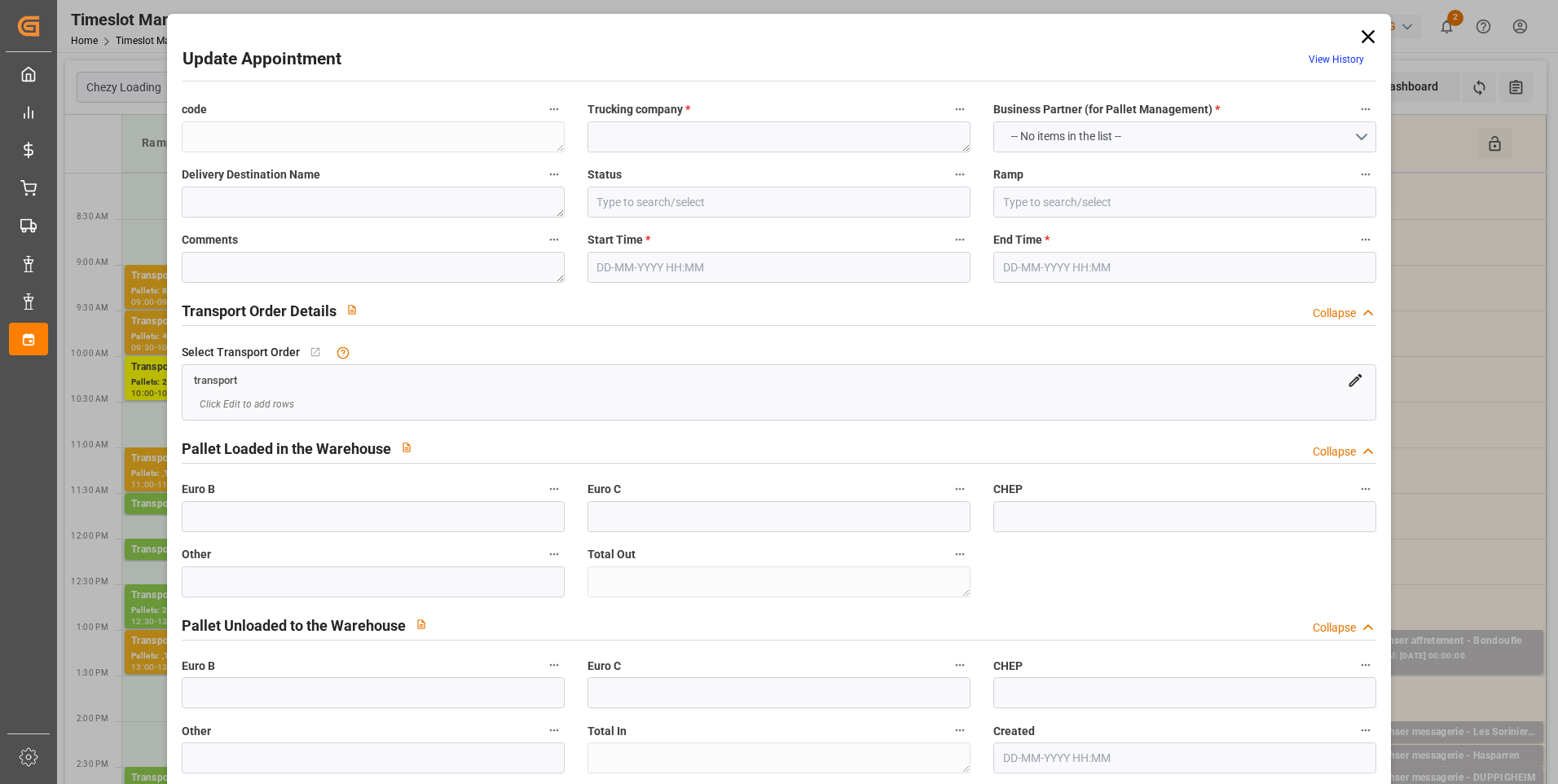
type input "FR"
type input "37700"
type input "Small Shipment"
type input "3.5-7.5 t"
type input "EURO 6"
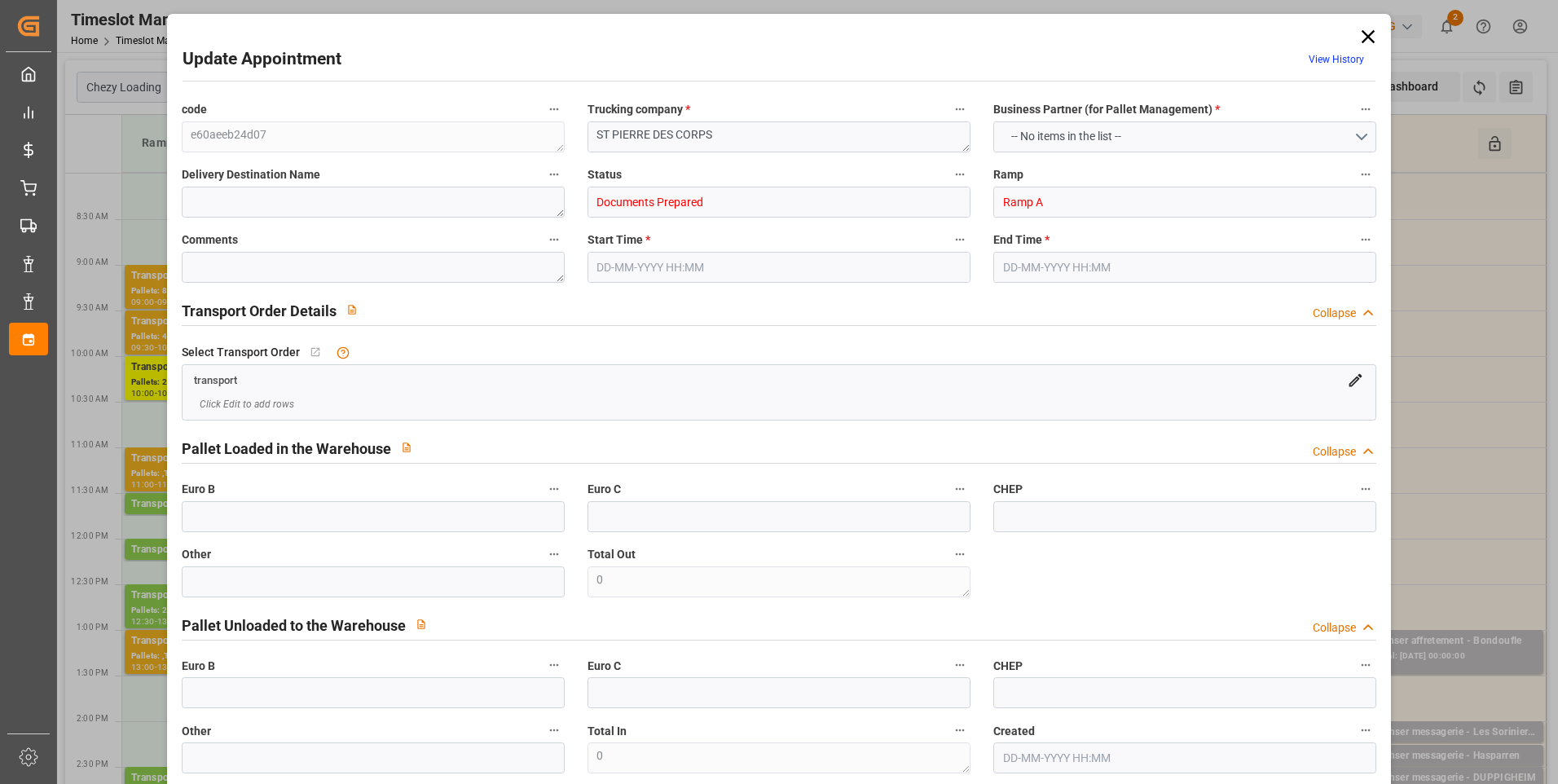
type input "Diesel"
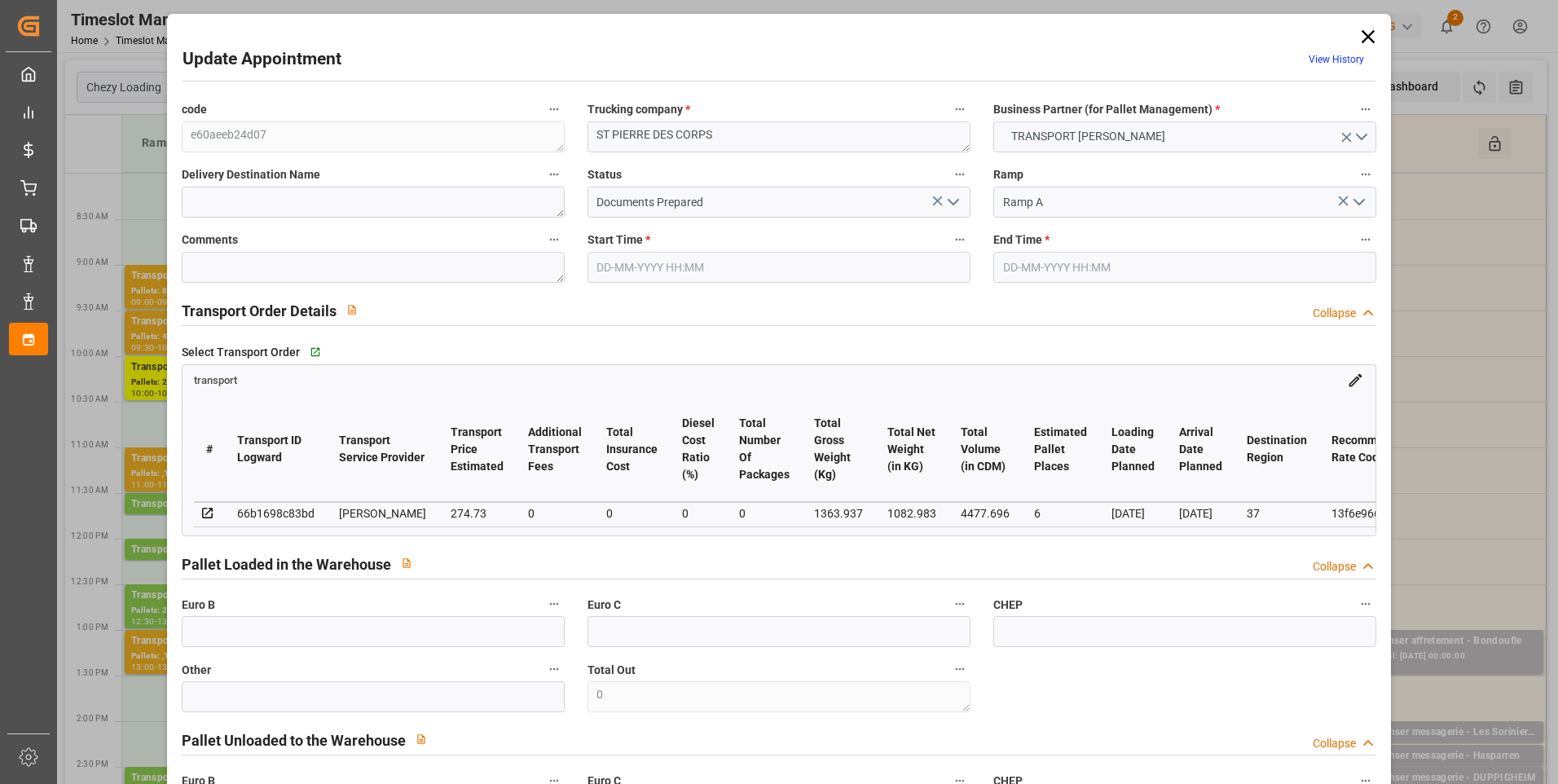
type input "6"
type input "274.73"
type input "0"
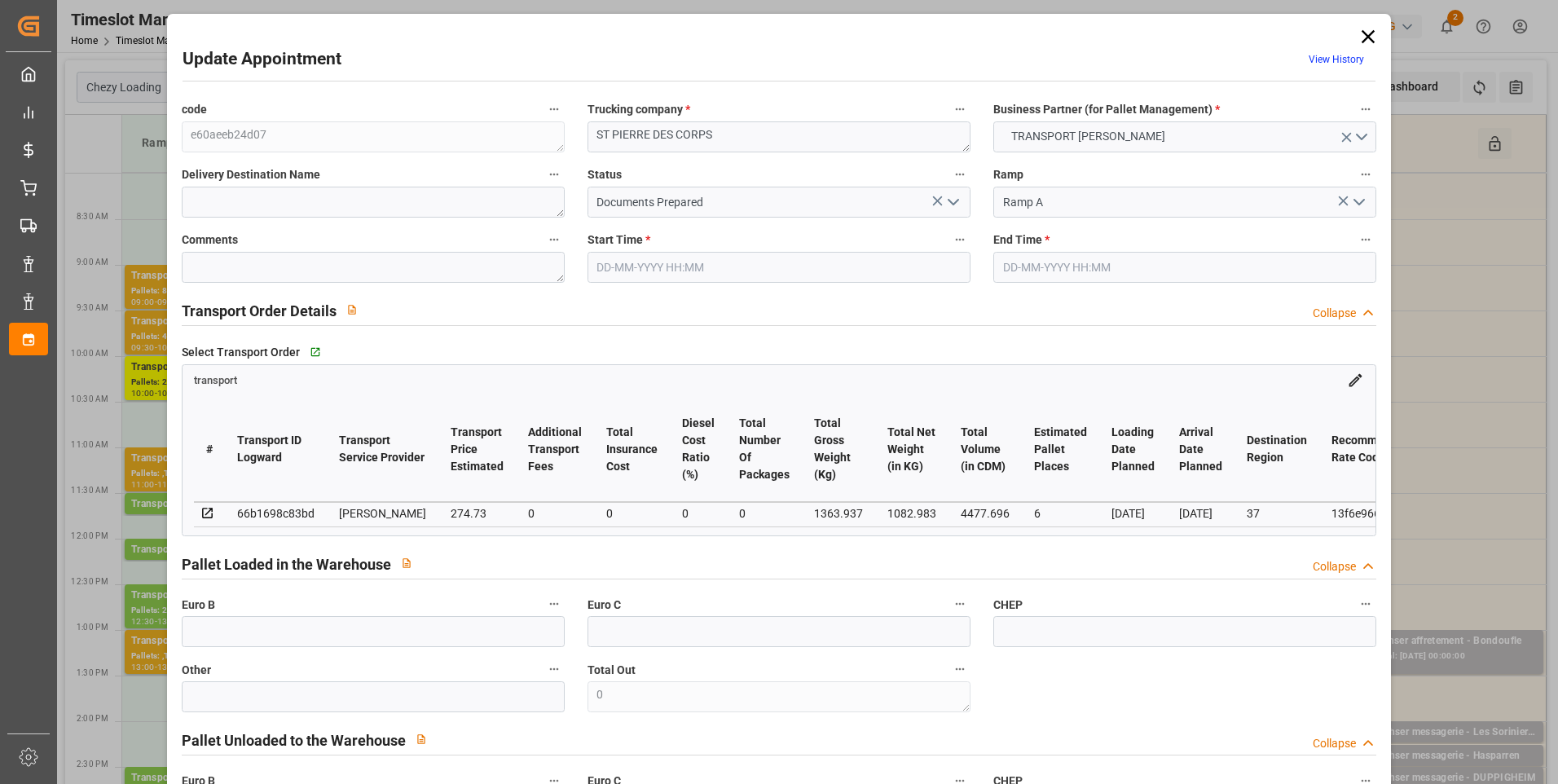
type input "265.4441"
type input "-9.2859"
type input "0"
type input "1082.983"
type input "1846.937"
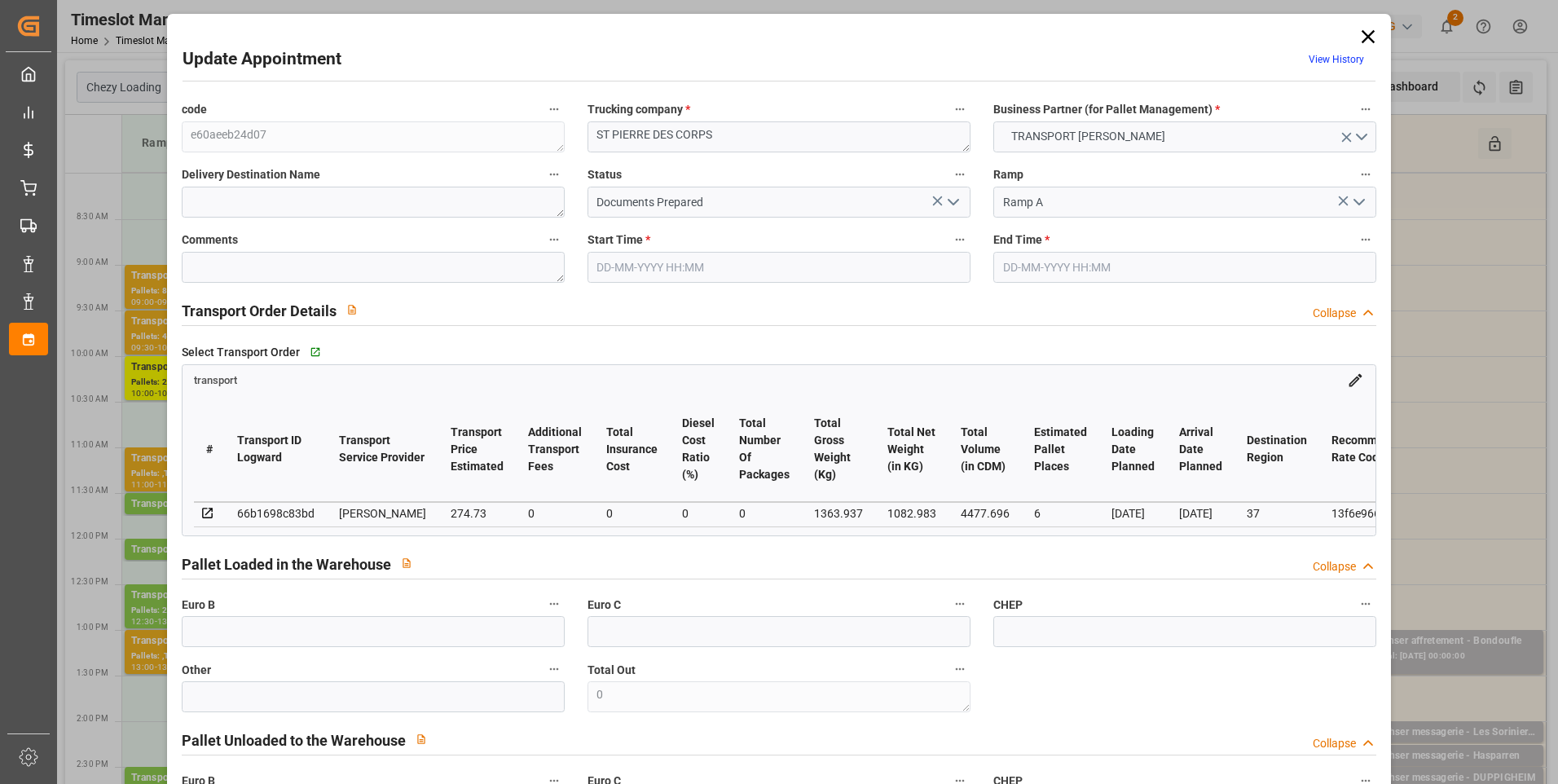
type input "4477.696"
type input "37"
type input "0"
type input "339"
type input "21"
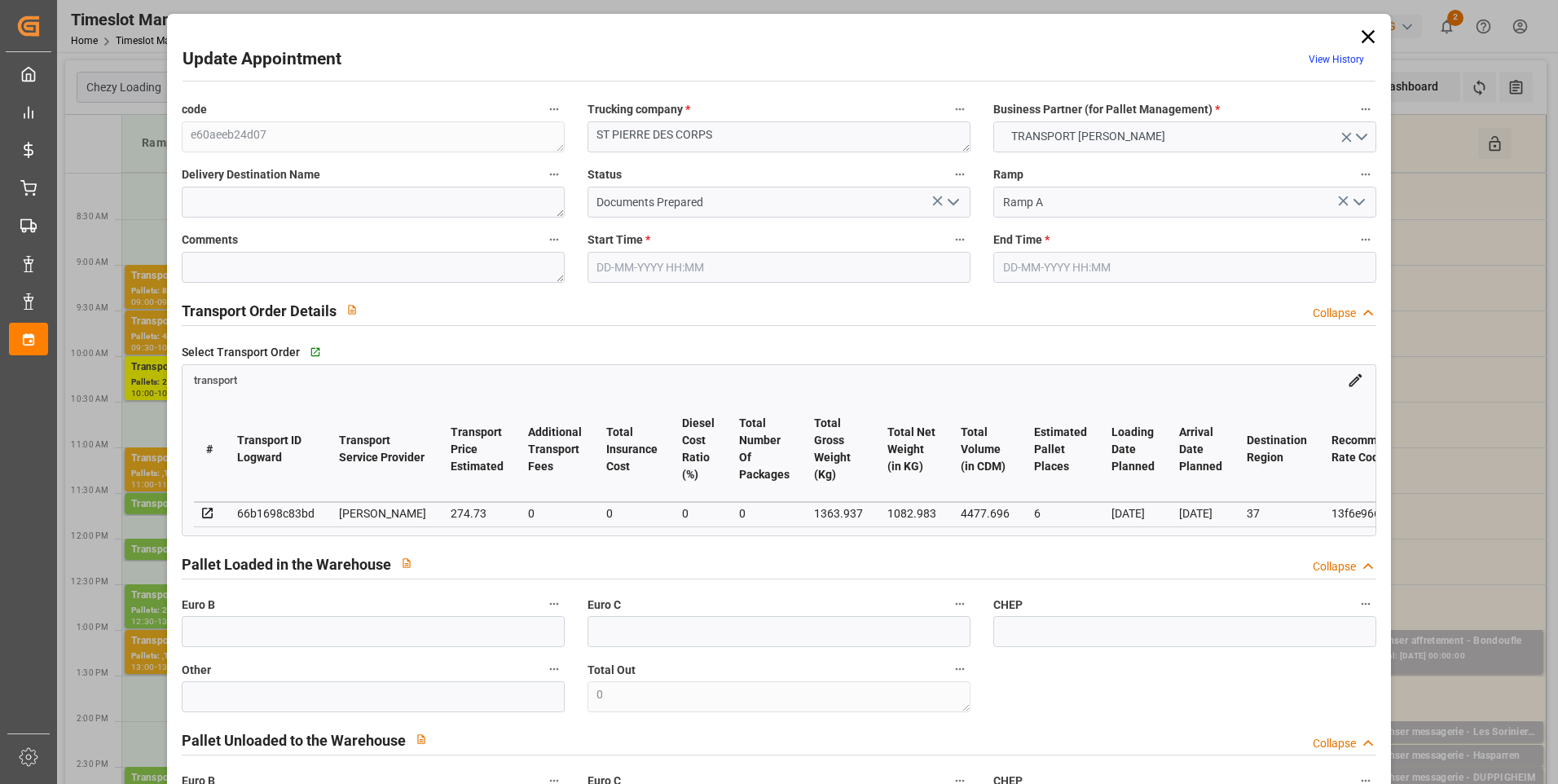
type input "101"
type input "1363.937"
type input "0"
type input "4710.8598"
type input "0"
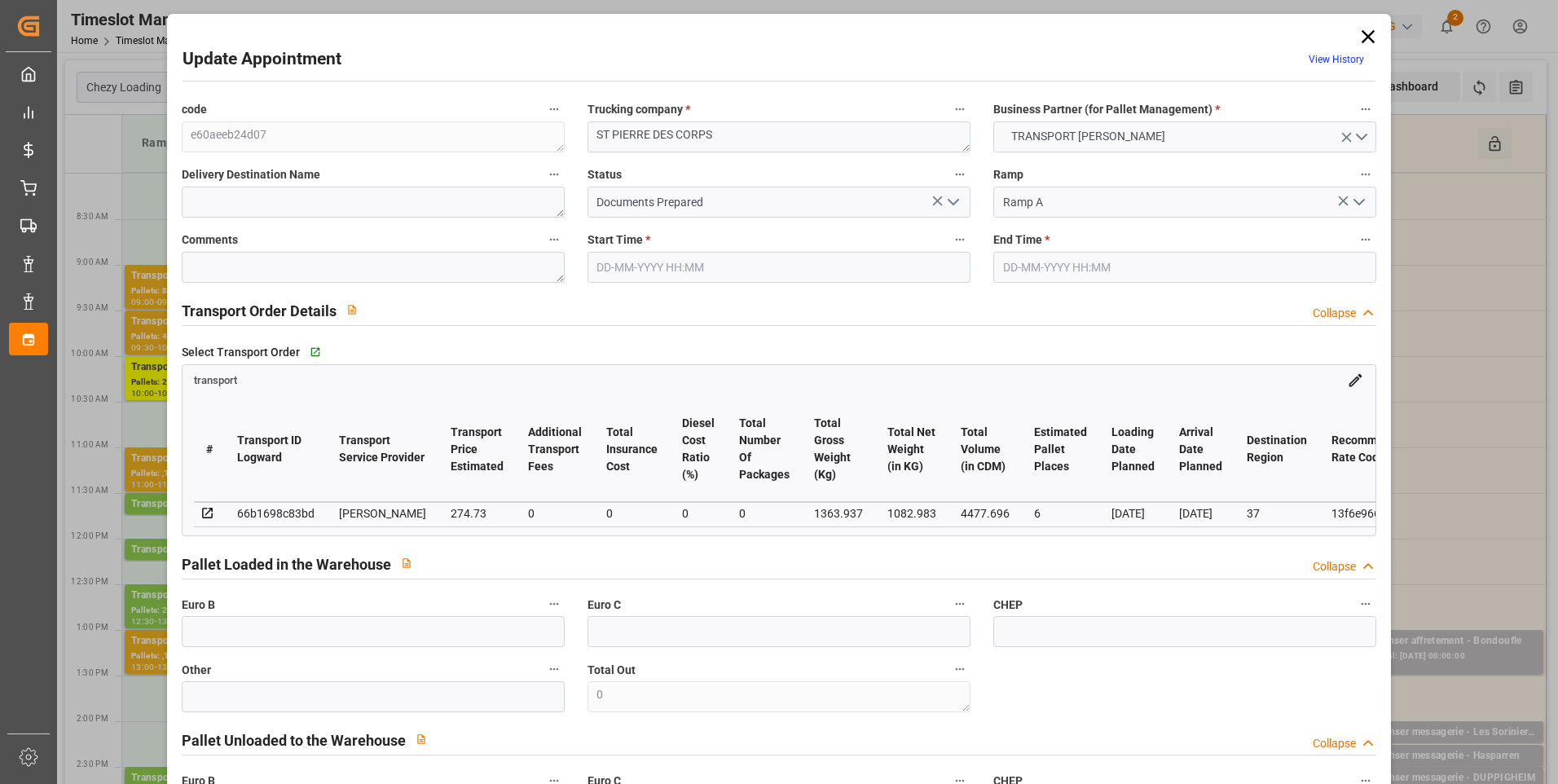
type input "0"
type input "21"
type input "35"
type input "[DATE] 11:00"
type input "[DATE] 11:30"
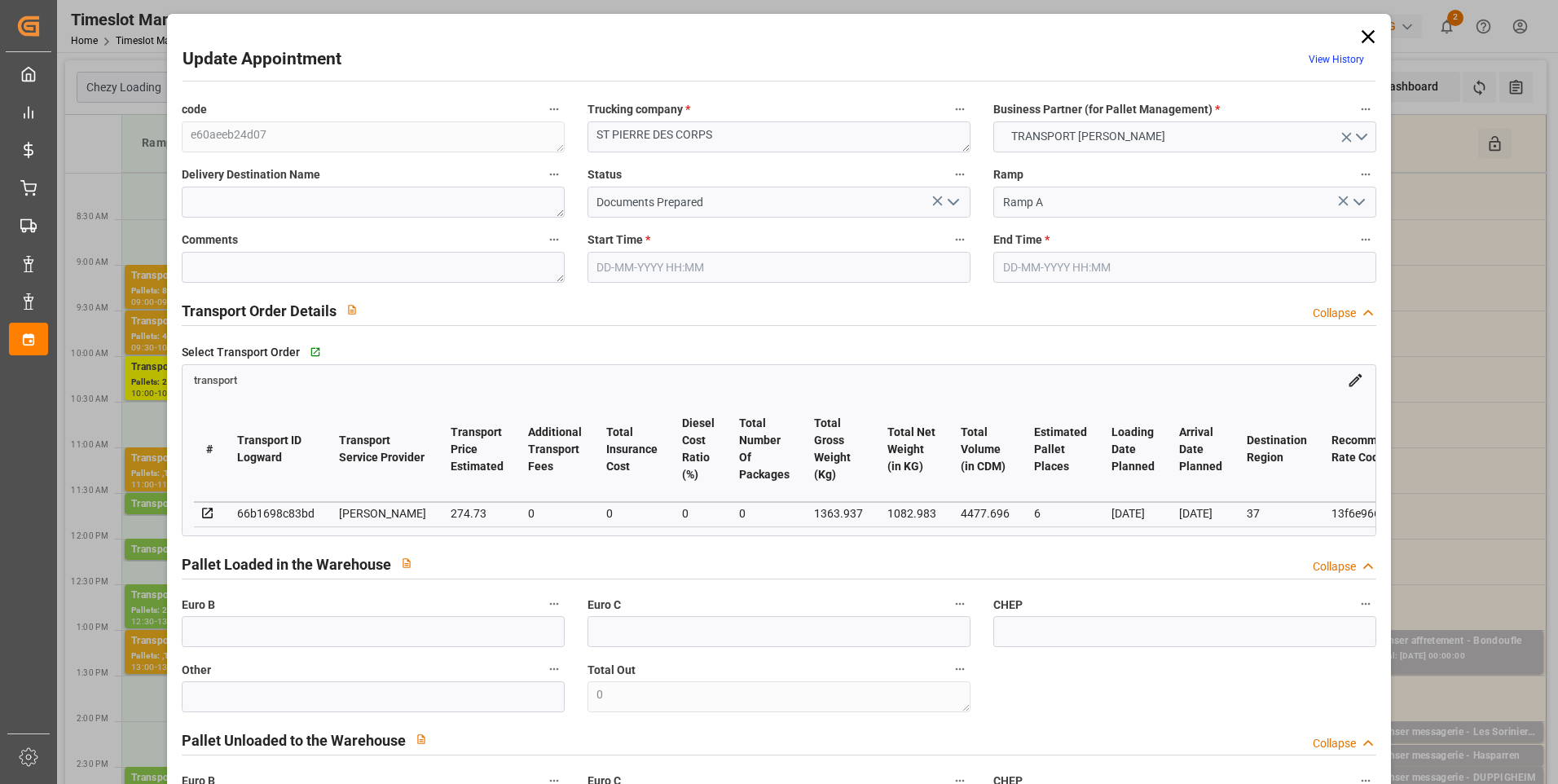
type input "[DATE] 14:30"
type input "[DATE] 11:20"
type input "[DATE]"
click at [950, 204] on polyline "open menu" at bounding box center [953, 202] width 9 height 5
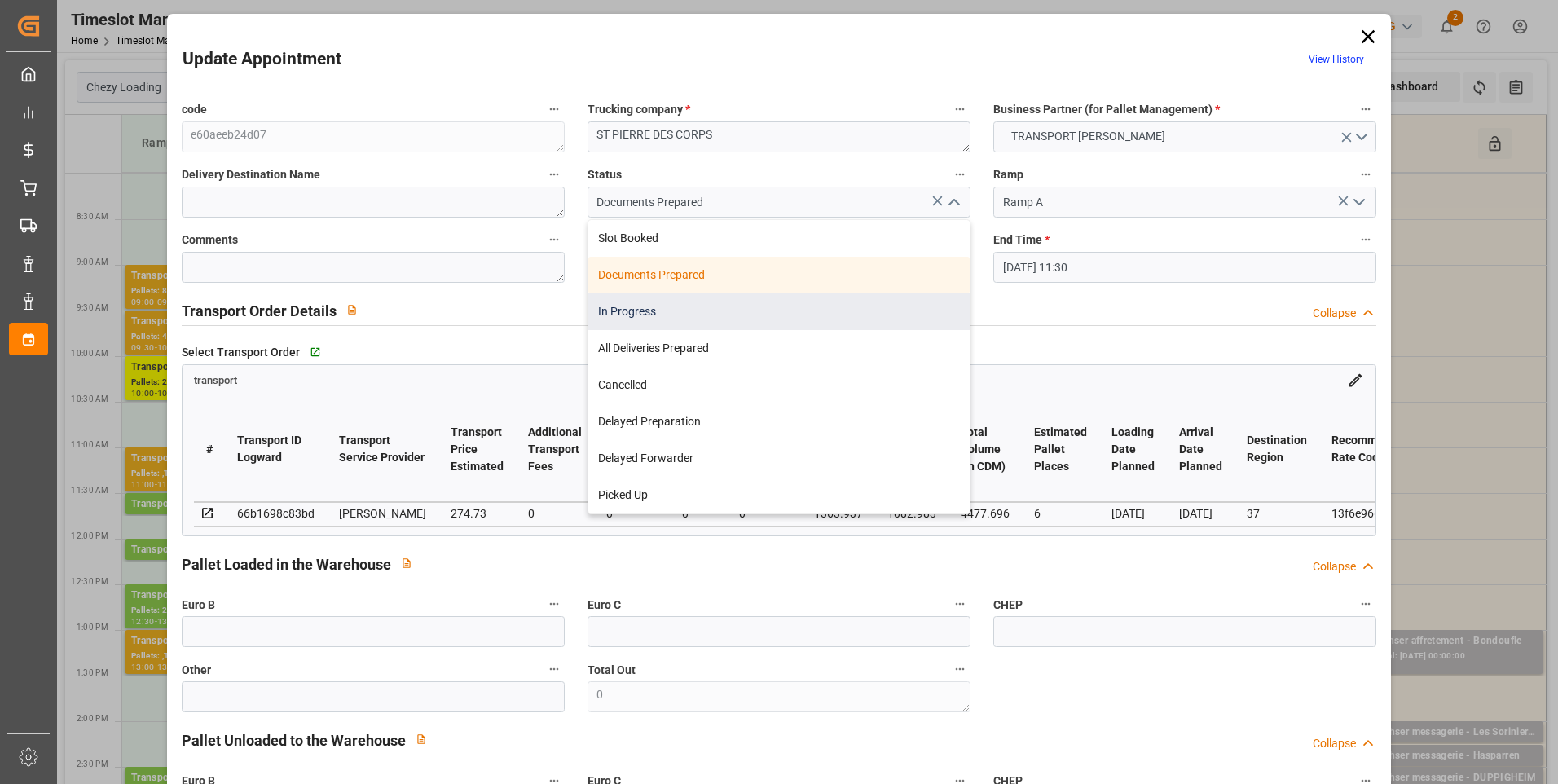
click at [658, 309] on div "In Progress" at bounding box center [779, 312] width 382 height 37
type input "In Progress"
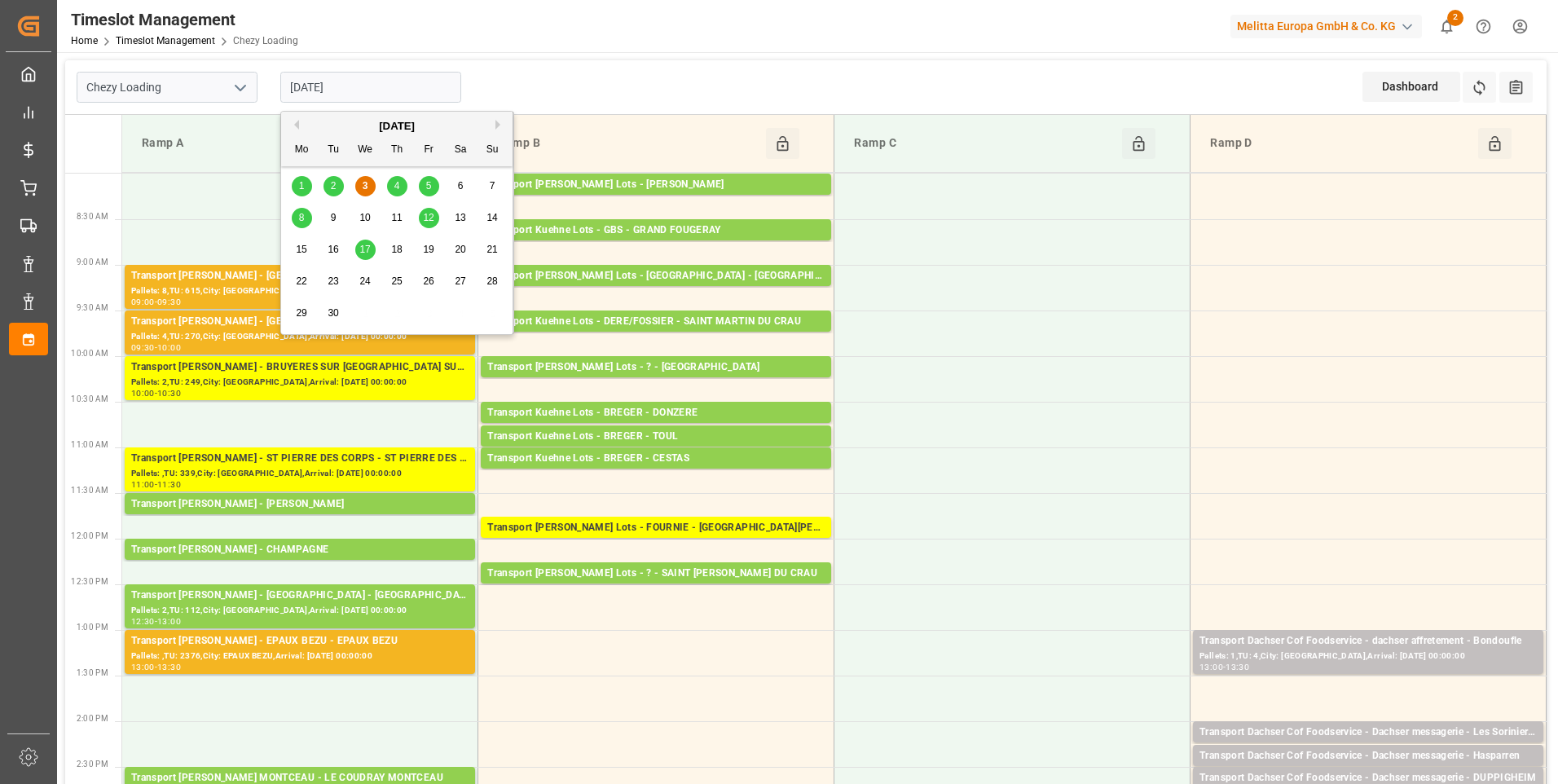
click at [359, 92] on input "[DATE]" at bounding box center [370, 87] width 181 height 31
click at [394, 187] on span "4" at bounding box center [397, 186] width 6 height 11
type input "[DATE]"
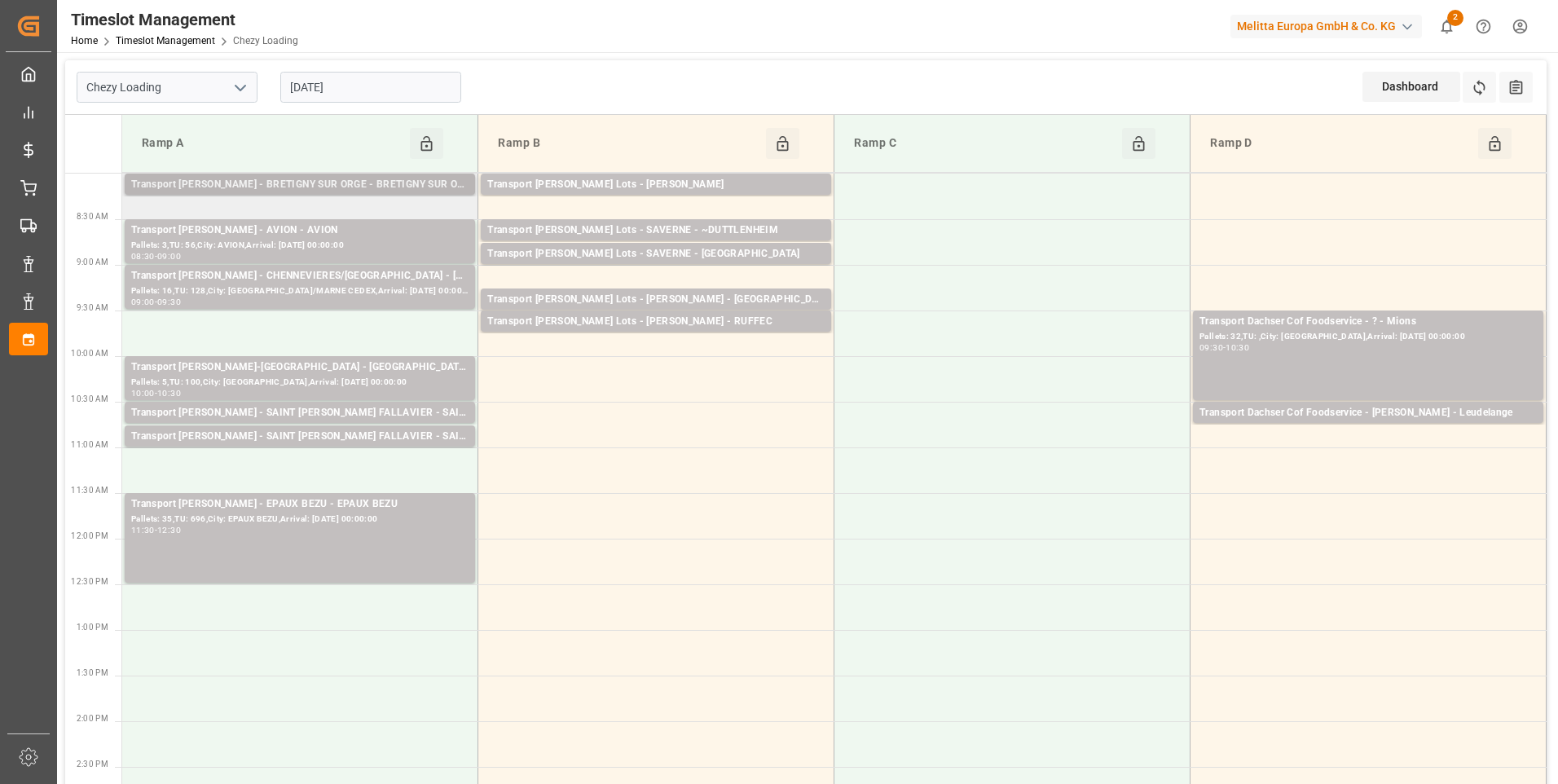
click at [314, 185] on div "Transport [PERSON_NAME] - BRETIGNY SUR ORGE - BRETIGNY SUR ORGE" at bounding box center [300, 185] width 337 height 16
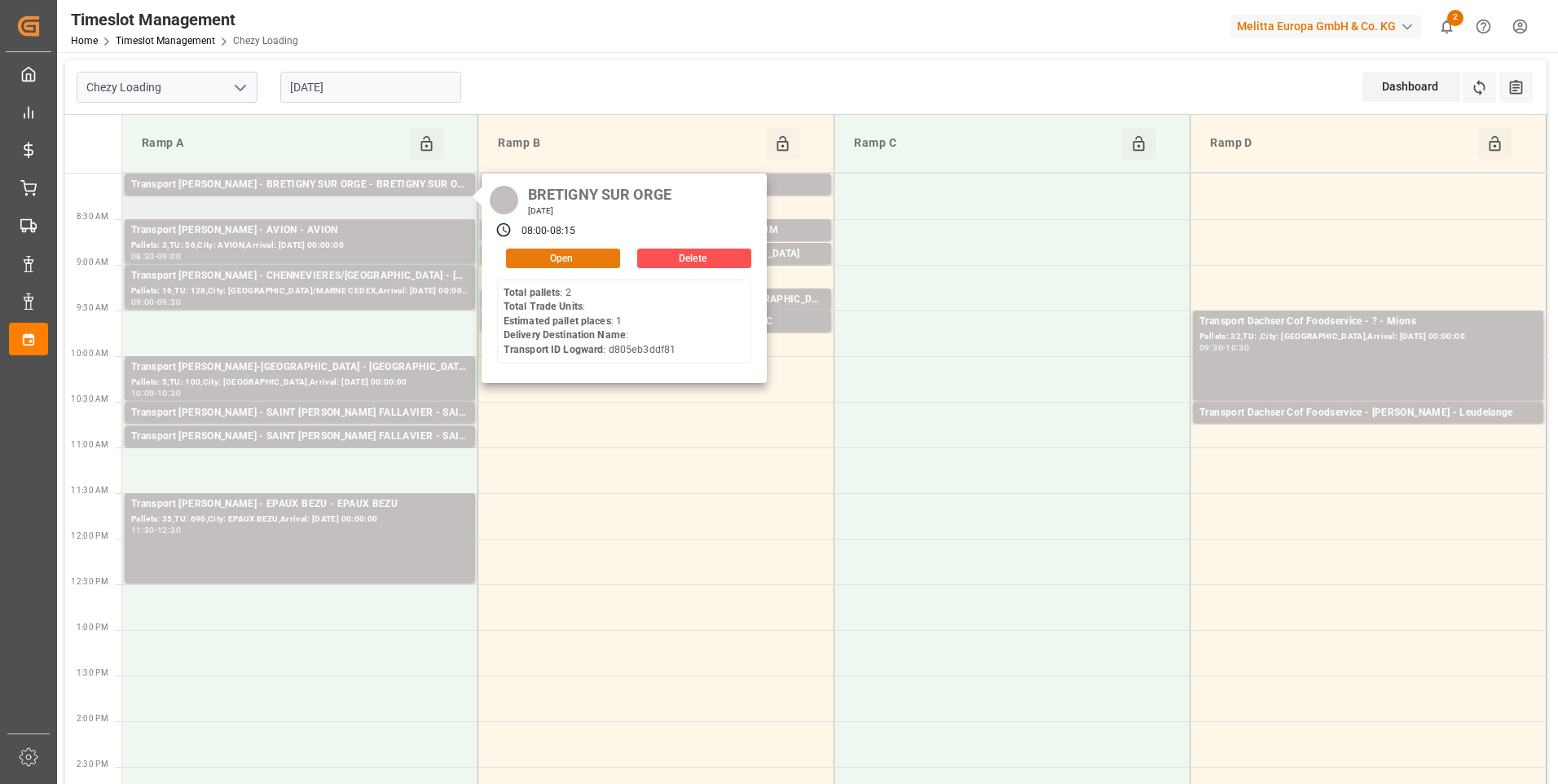
click at [534, 249] on button "Open" at bounding box center [563, 258] width 114 height 20
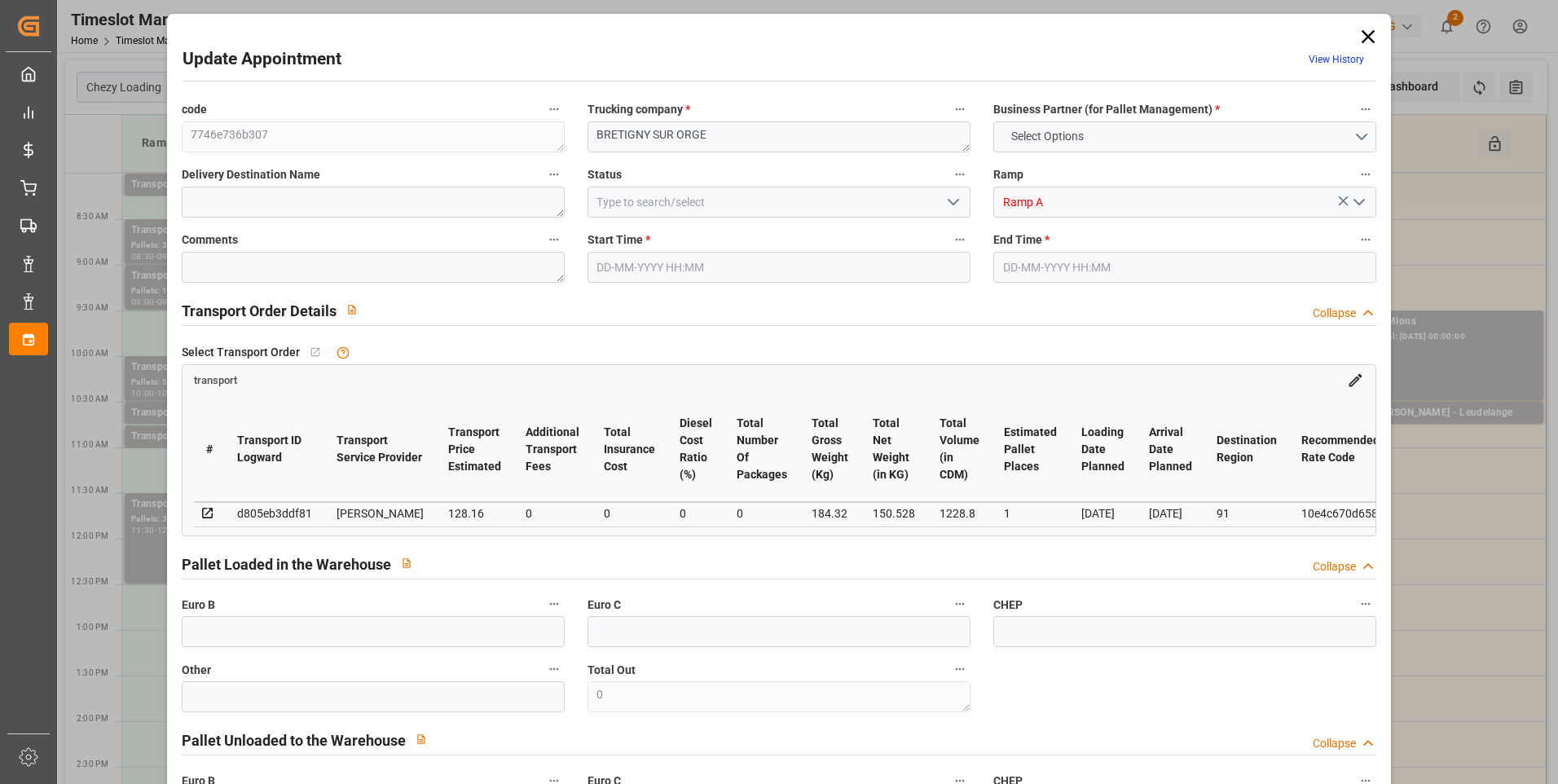
type input "1"
type input "128.16"
type input "0"
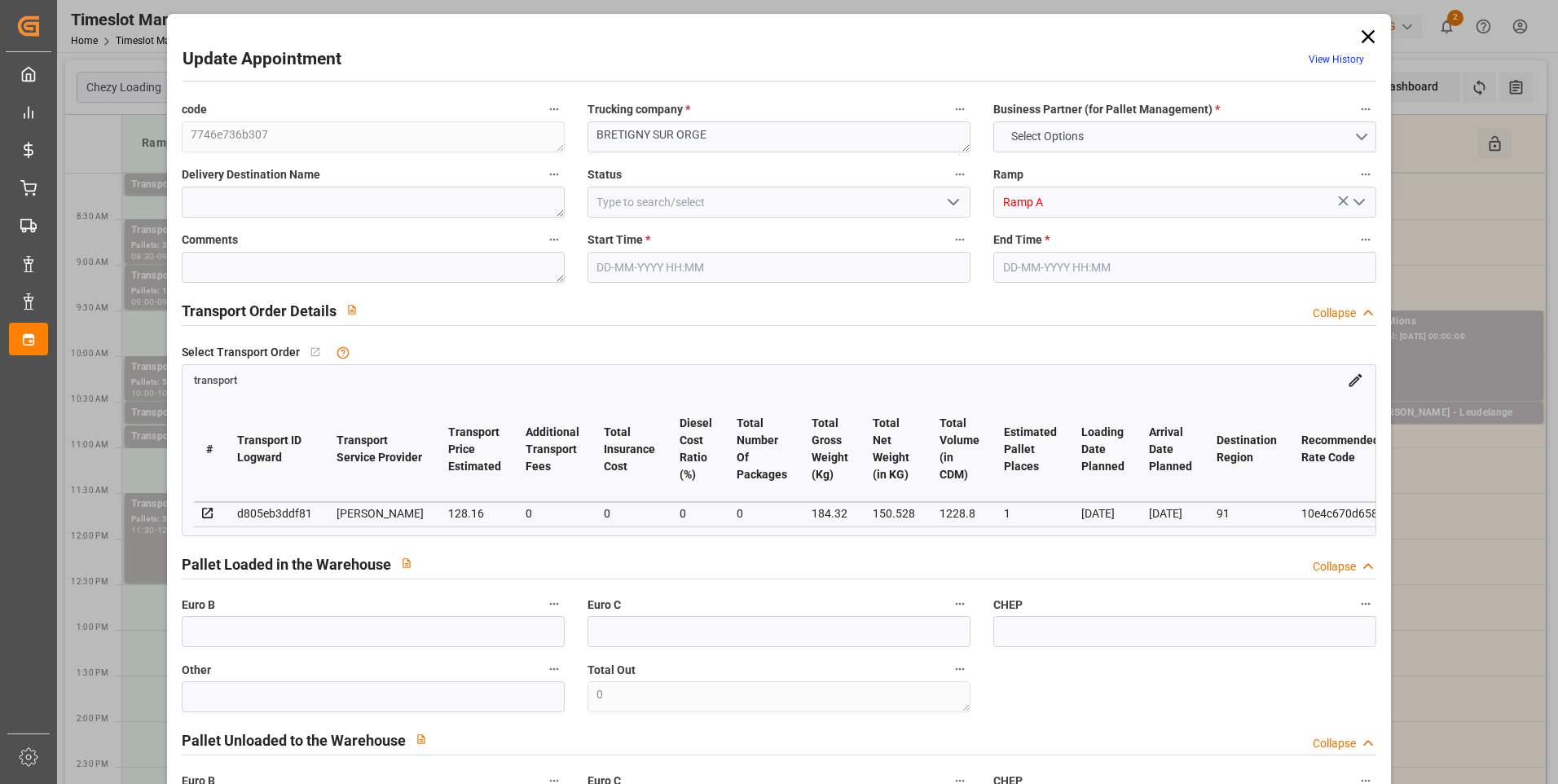
type input "123.8282"
type input "-4.3318"
type input "0"
type input "150.528"
type input "238"
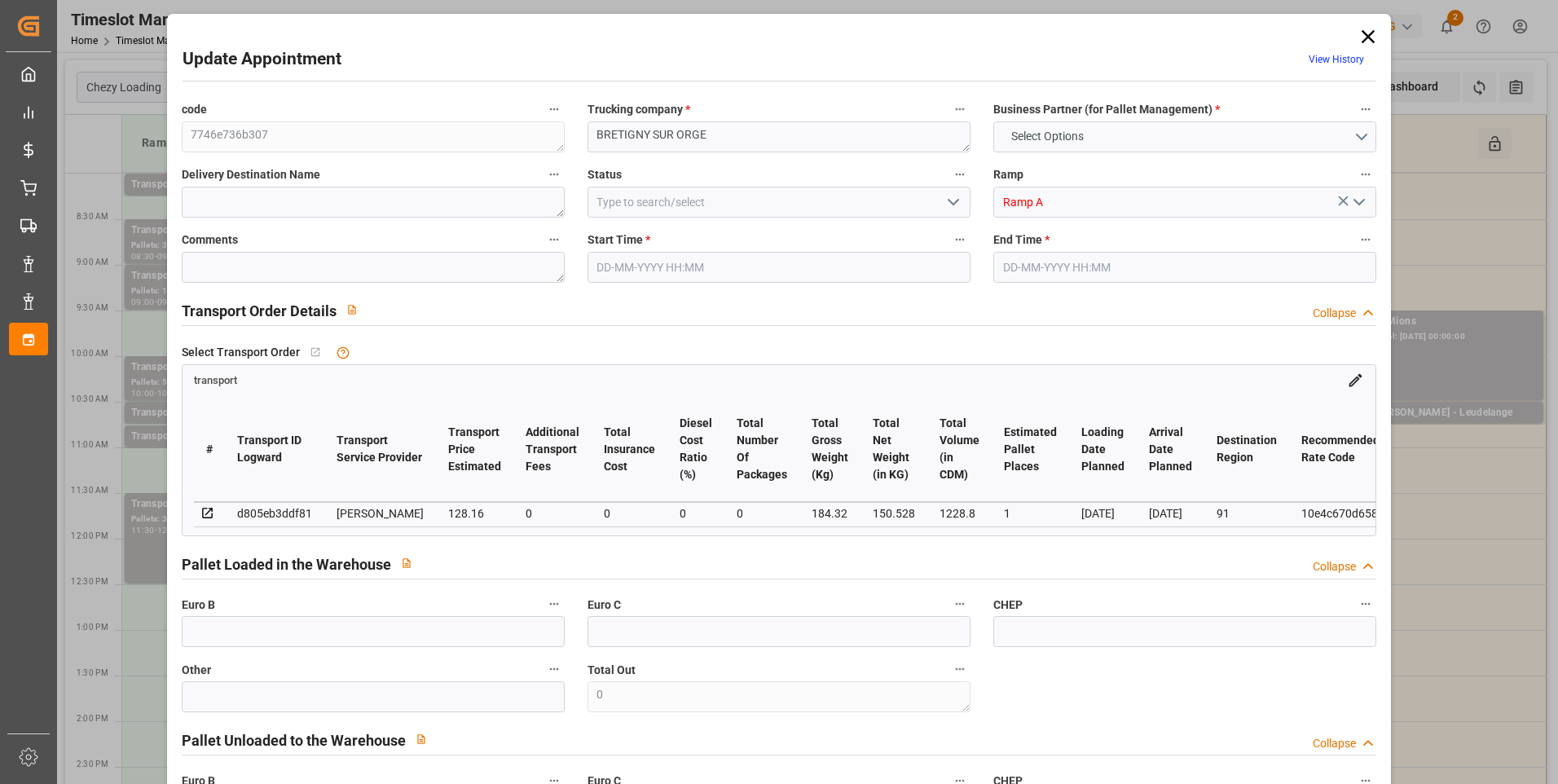
type input "1228.8"
type input "91"
type input "2"
type input "0"
type input "2"
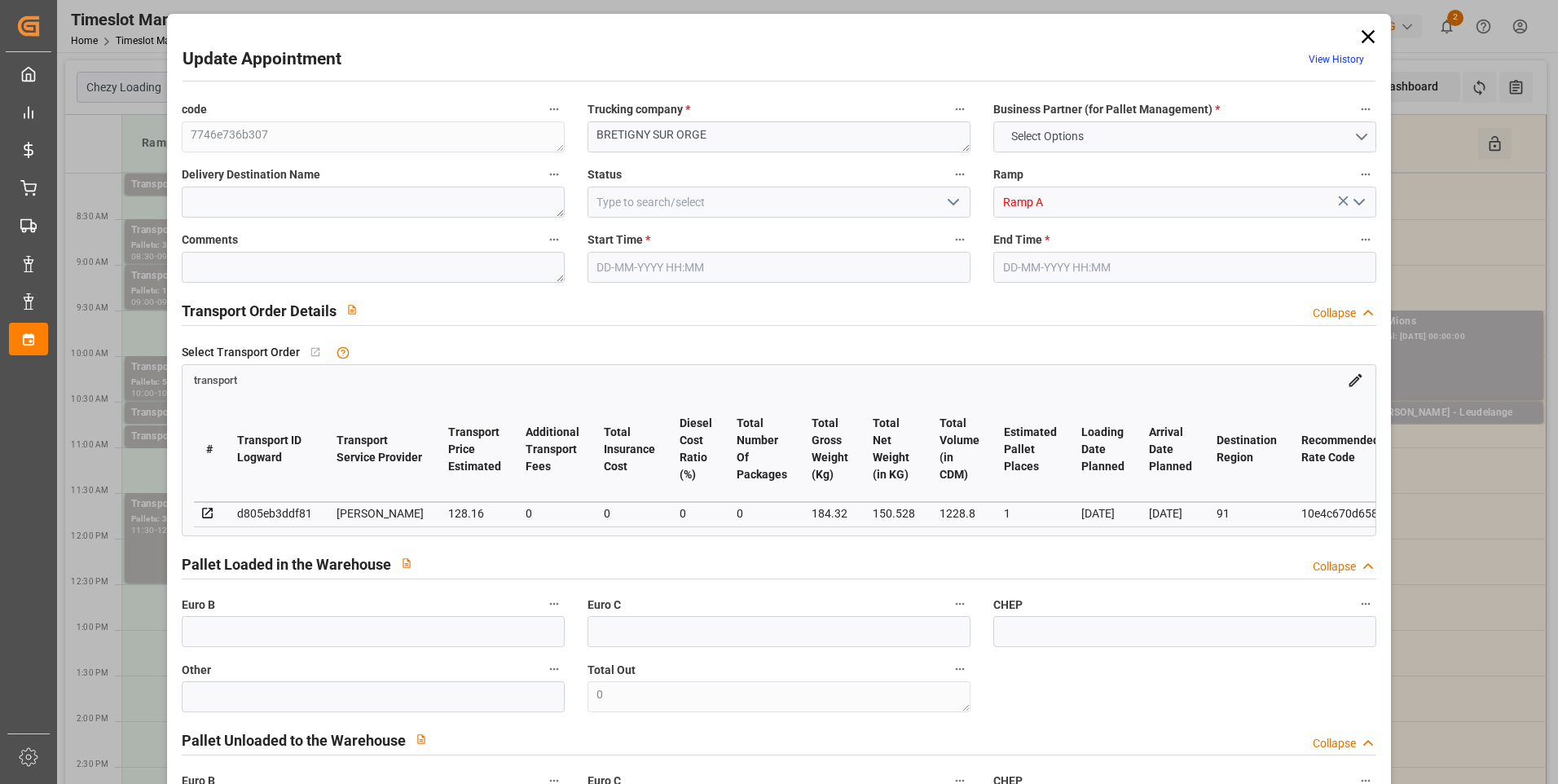
type input "101"
type input "184.32"
type input "0"
type input "4710.8598"
type input "0"
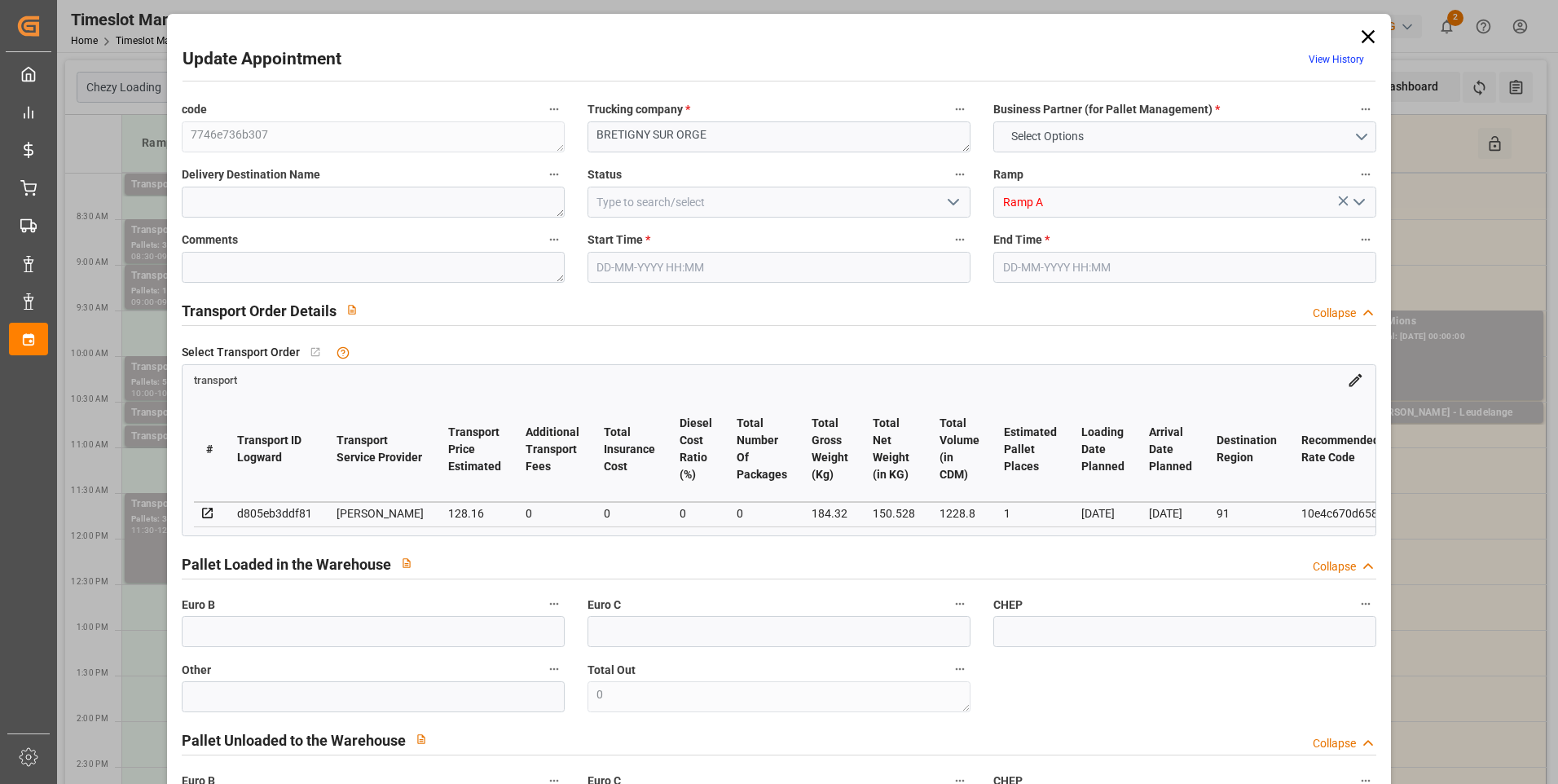
type input "0"
type input "21"
type input "35"
type input "[DATE] 08:00"
type input "[DATE] 08:15"
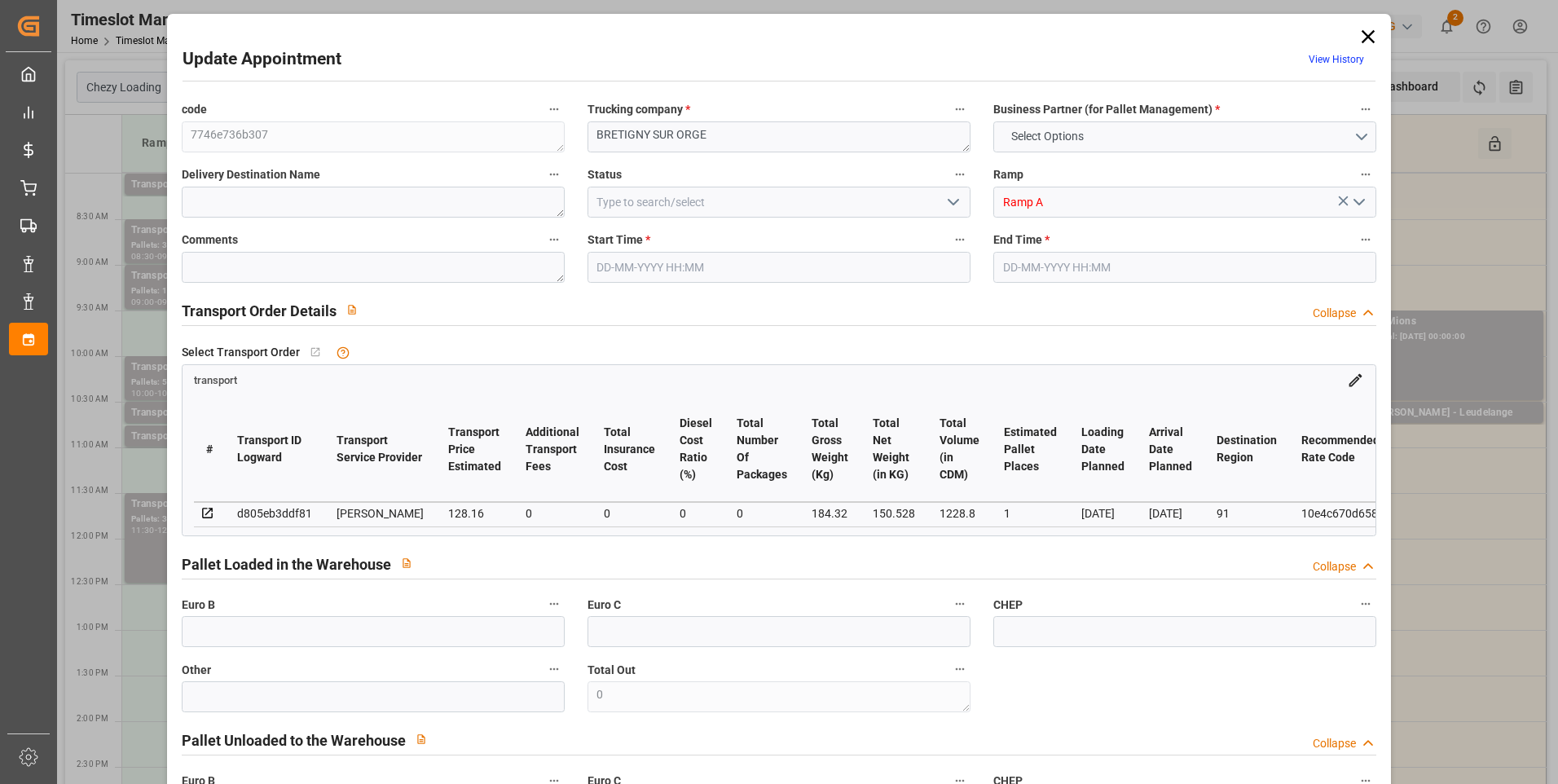
type input "[DATE] 14:25"
type input "[DATE] 11:22"
type input "[DATE]"
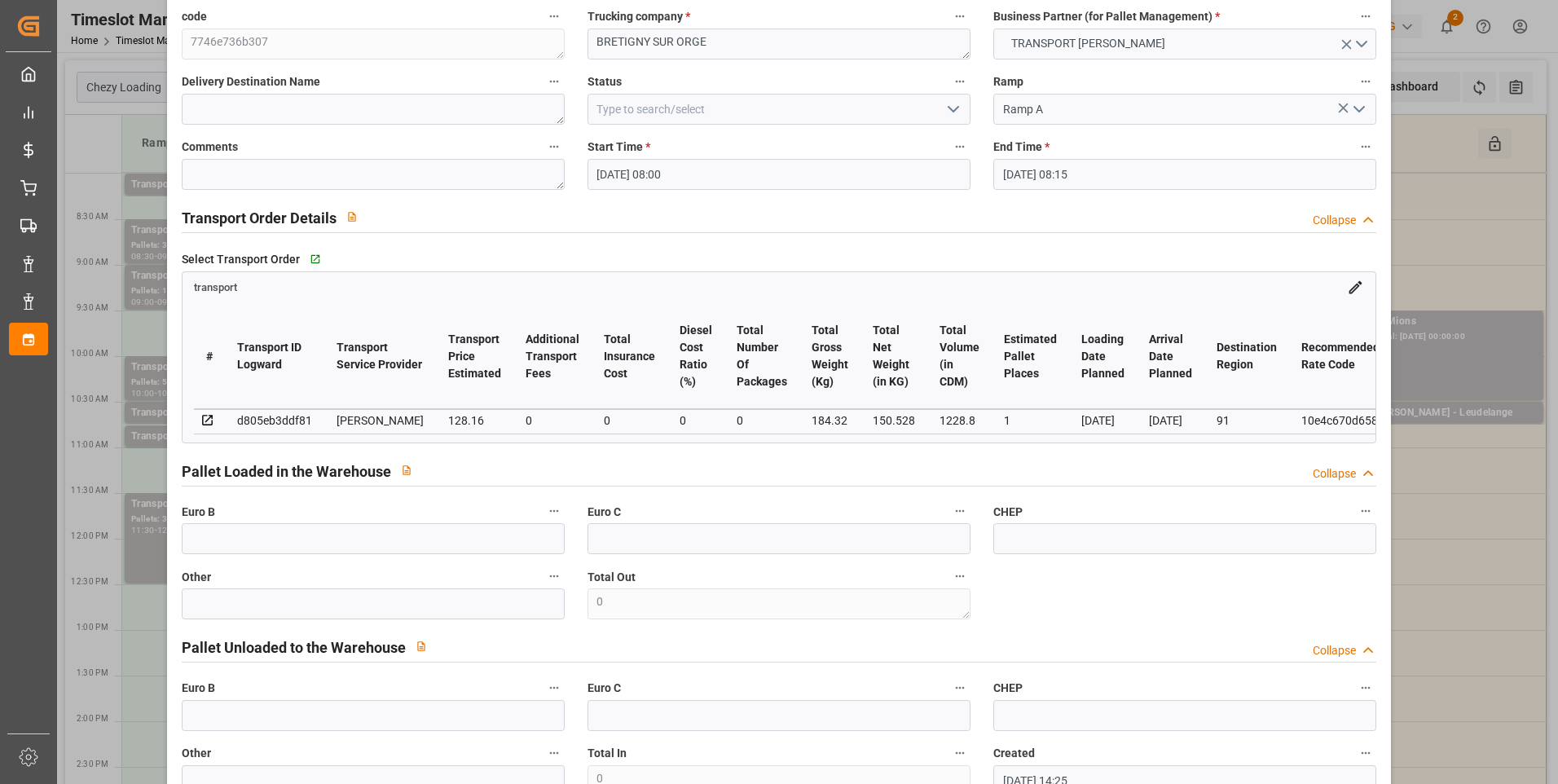
scroll to position [81, 0]
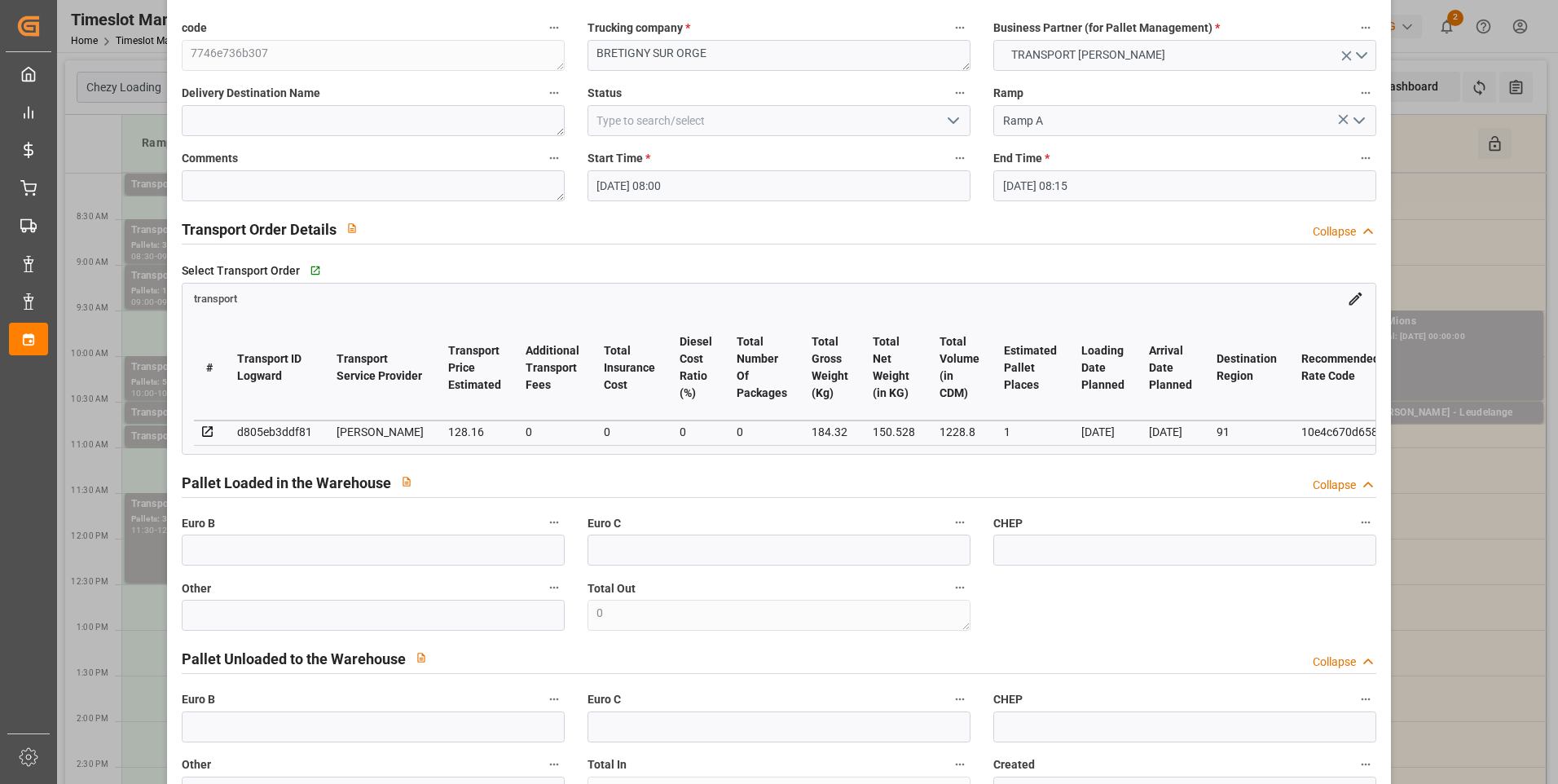
click at [950, 120] on icon "open menu" at bounding box center [953, 120] width 20 height 20
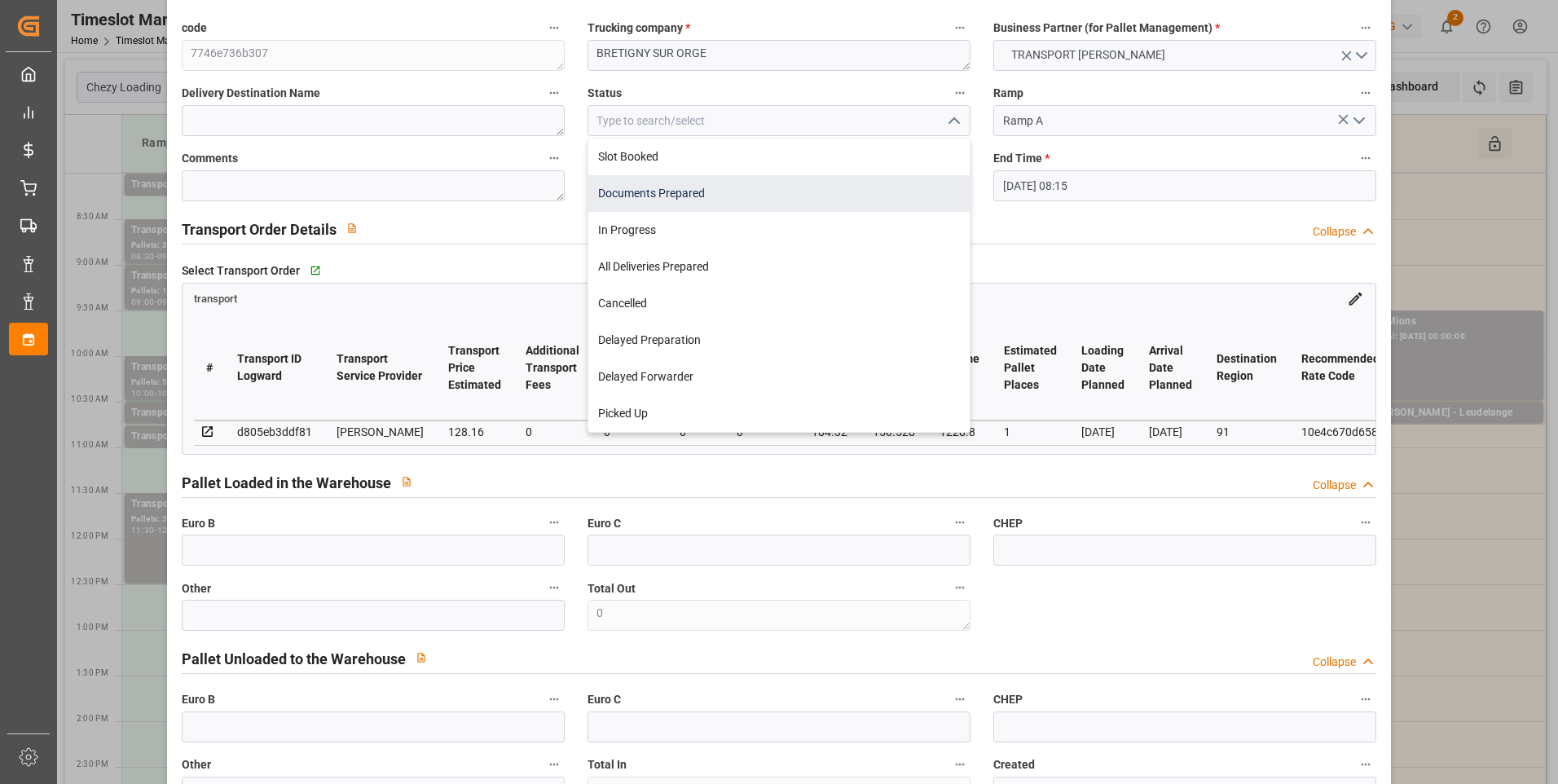
click at [656, 196] on div "Documents Prepared" at bounding box center [779, 193] width 382 height 37
type input "Documents Prepared"
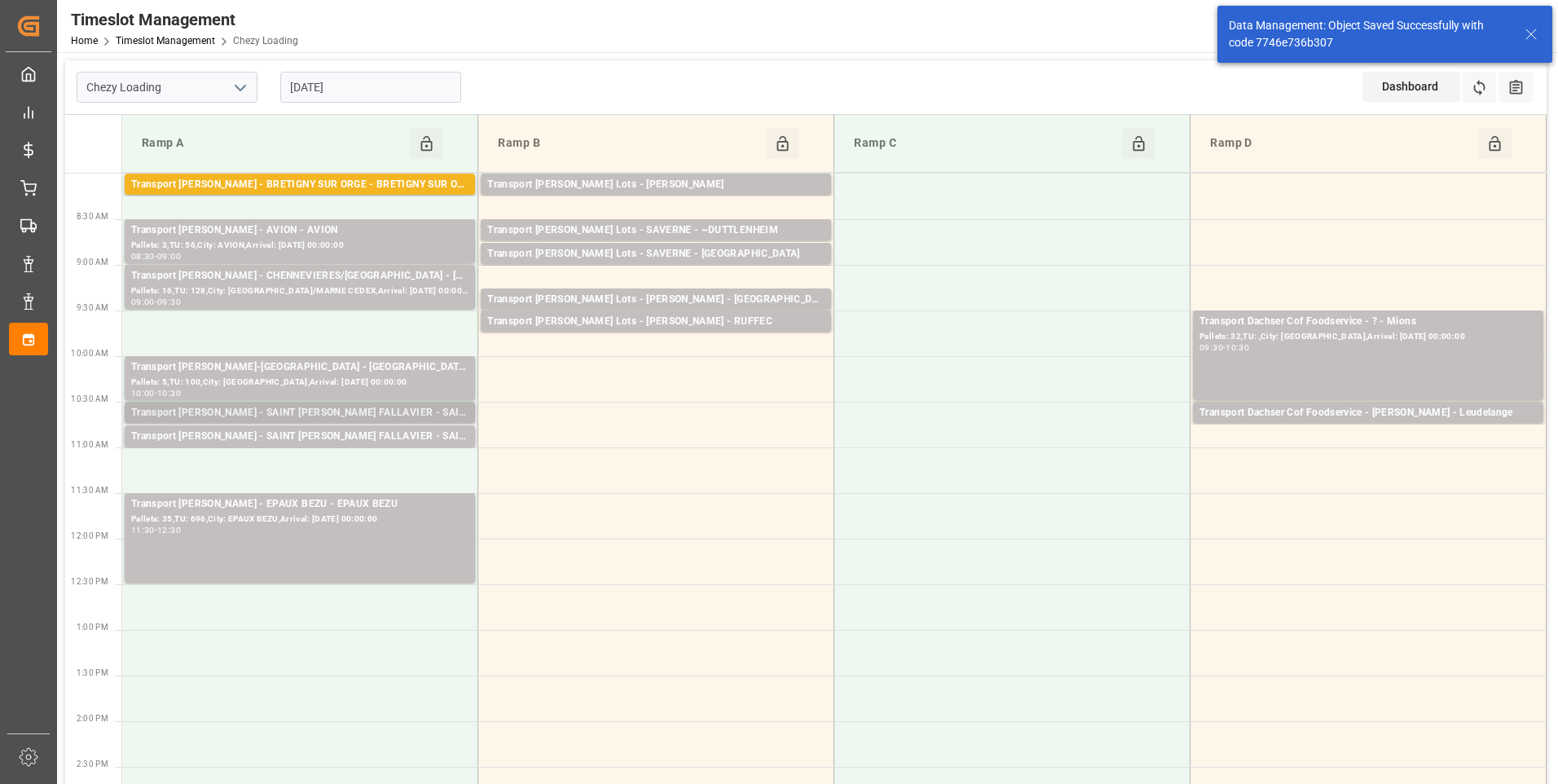
click at [345, 411] on div "Transport [PERSON_NAME] - SAINT [PERSON_NAME] FALLAVIER - SAINT [PERSON_NAME] F…" at bounding box center [300, 413] width 337 height 16
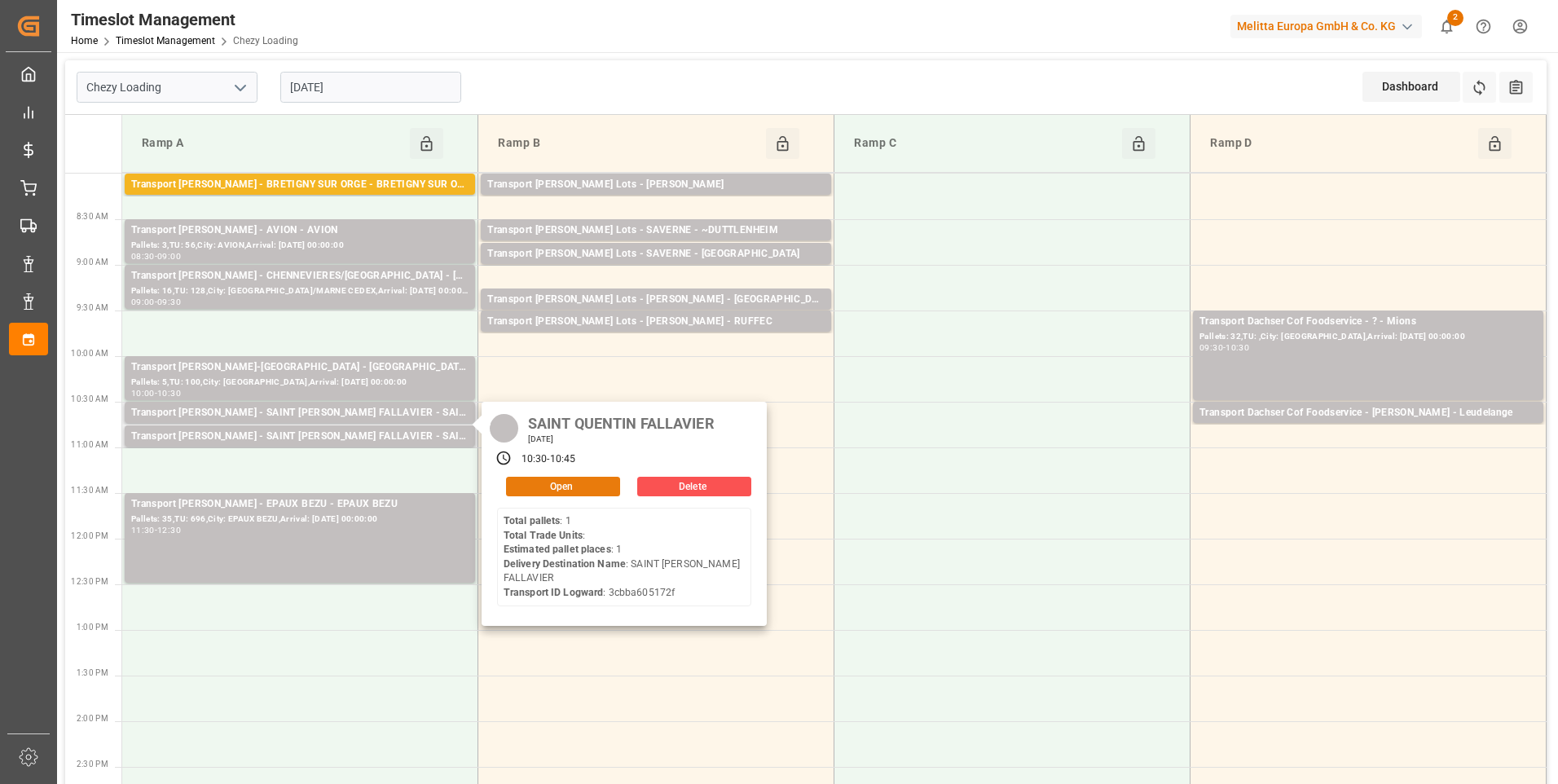
click at [552, 486] on button "Open" at bounding box center [563, 486] width 114 height 20
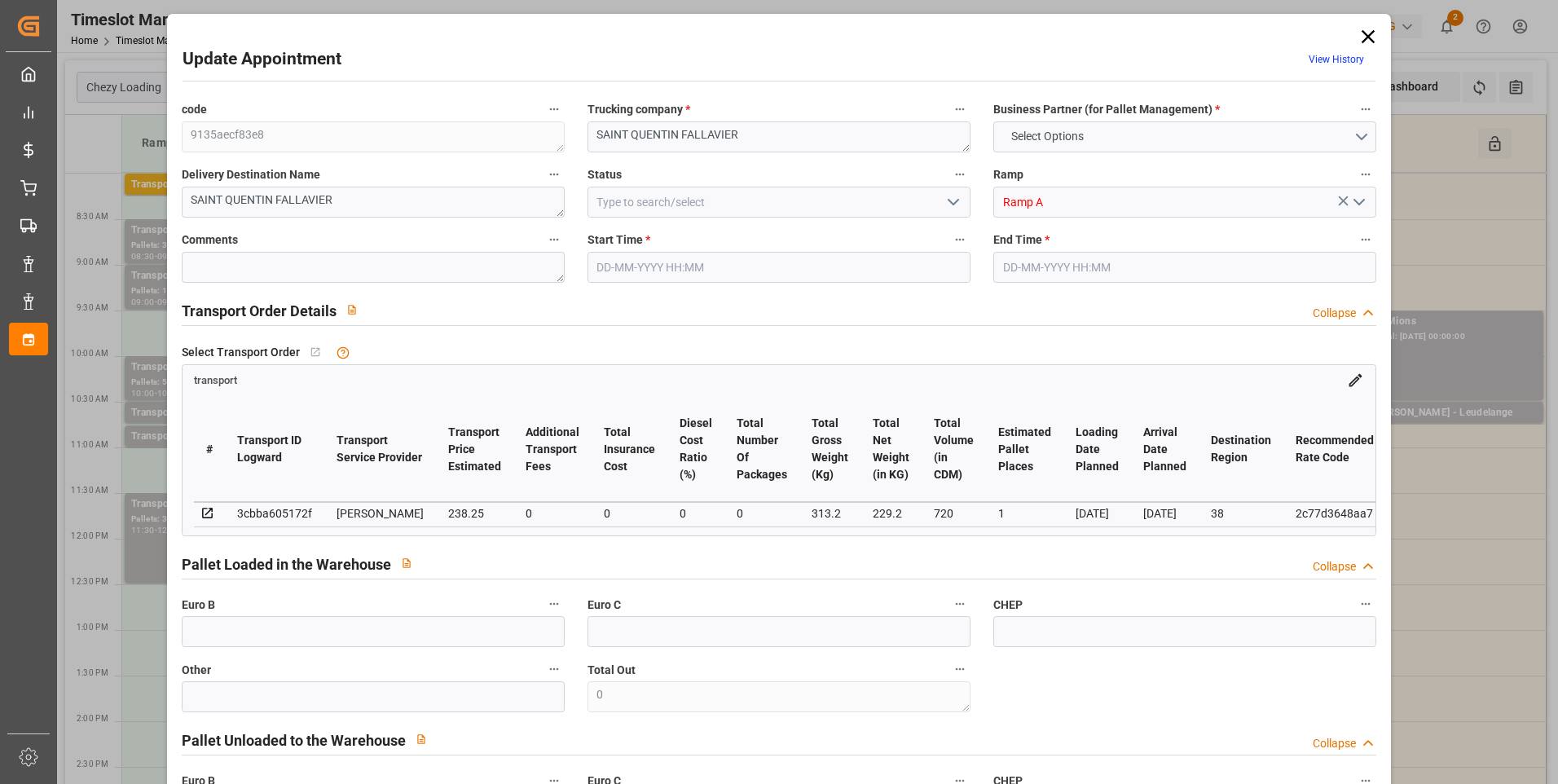
type input "1"
type input "238.25"
type input "0"
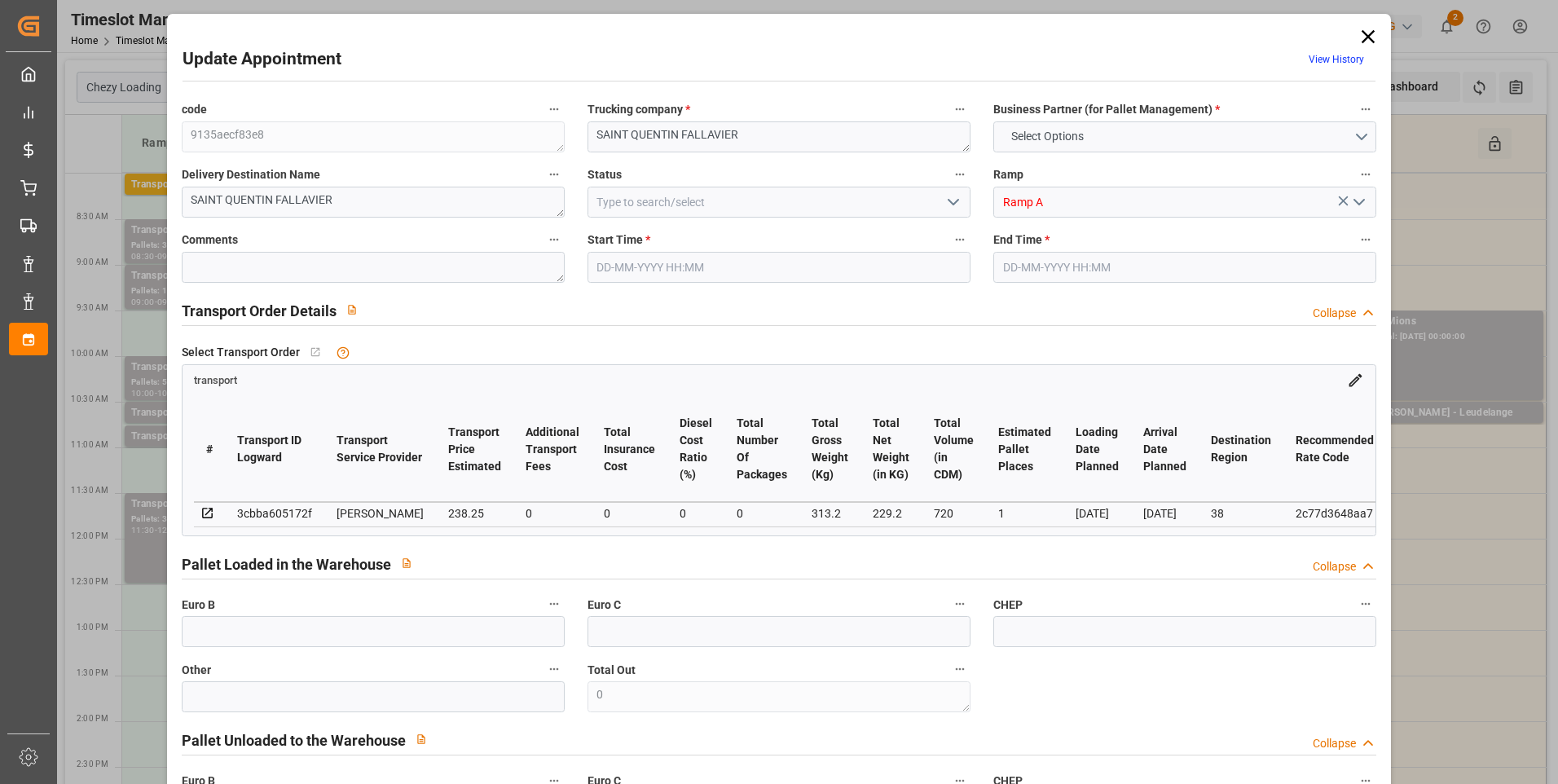
type input "230.1972"
type input "-8.0528"
type input "0"
type input "229.2"
type input "346"
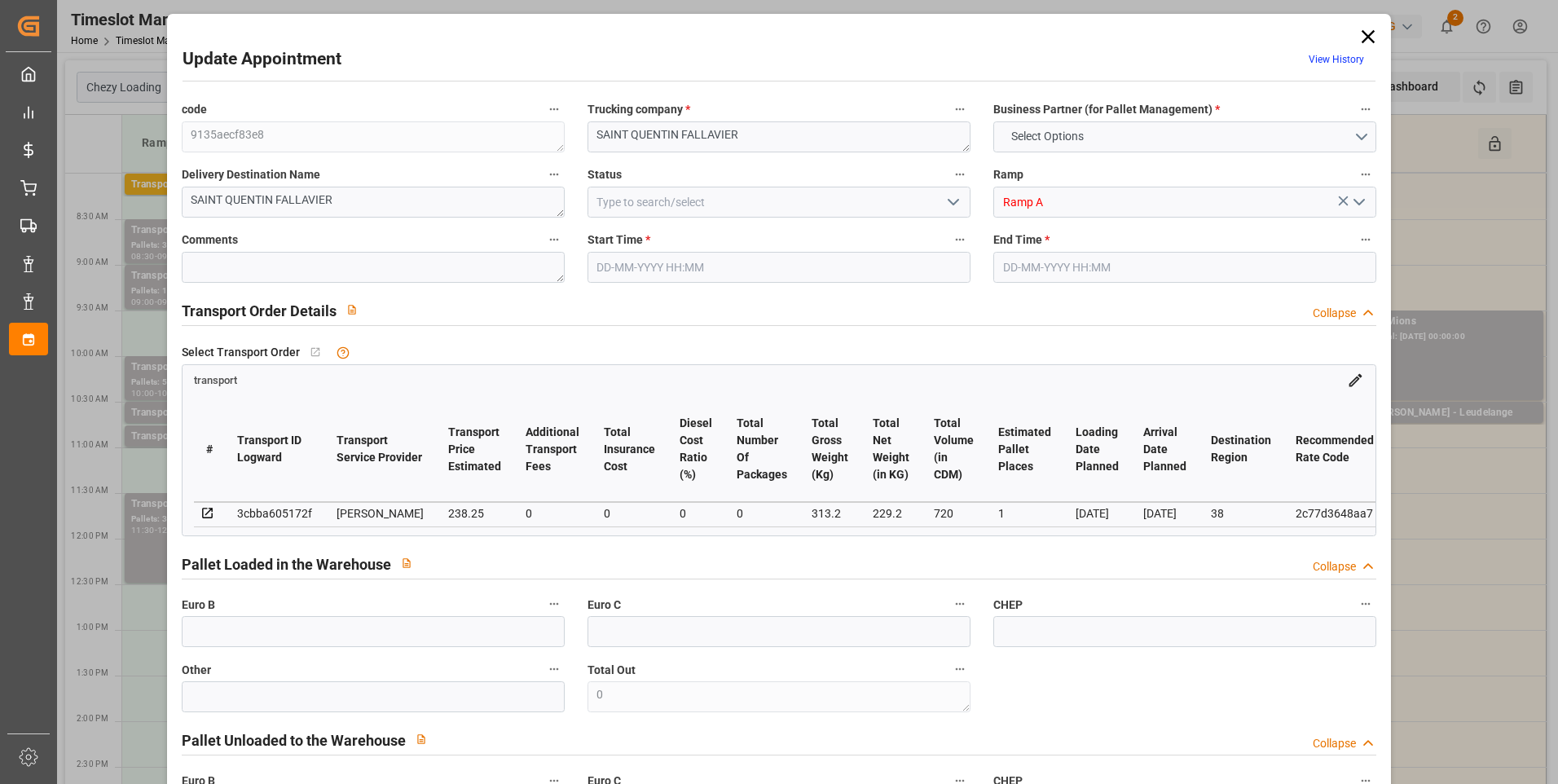
type input "720"
type input "38"
type input "1"
type input "0"
type input "1"
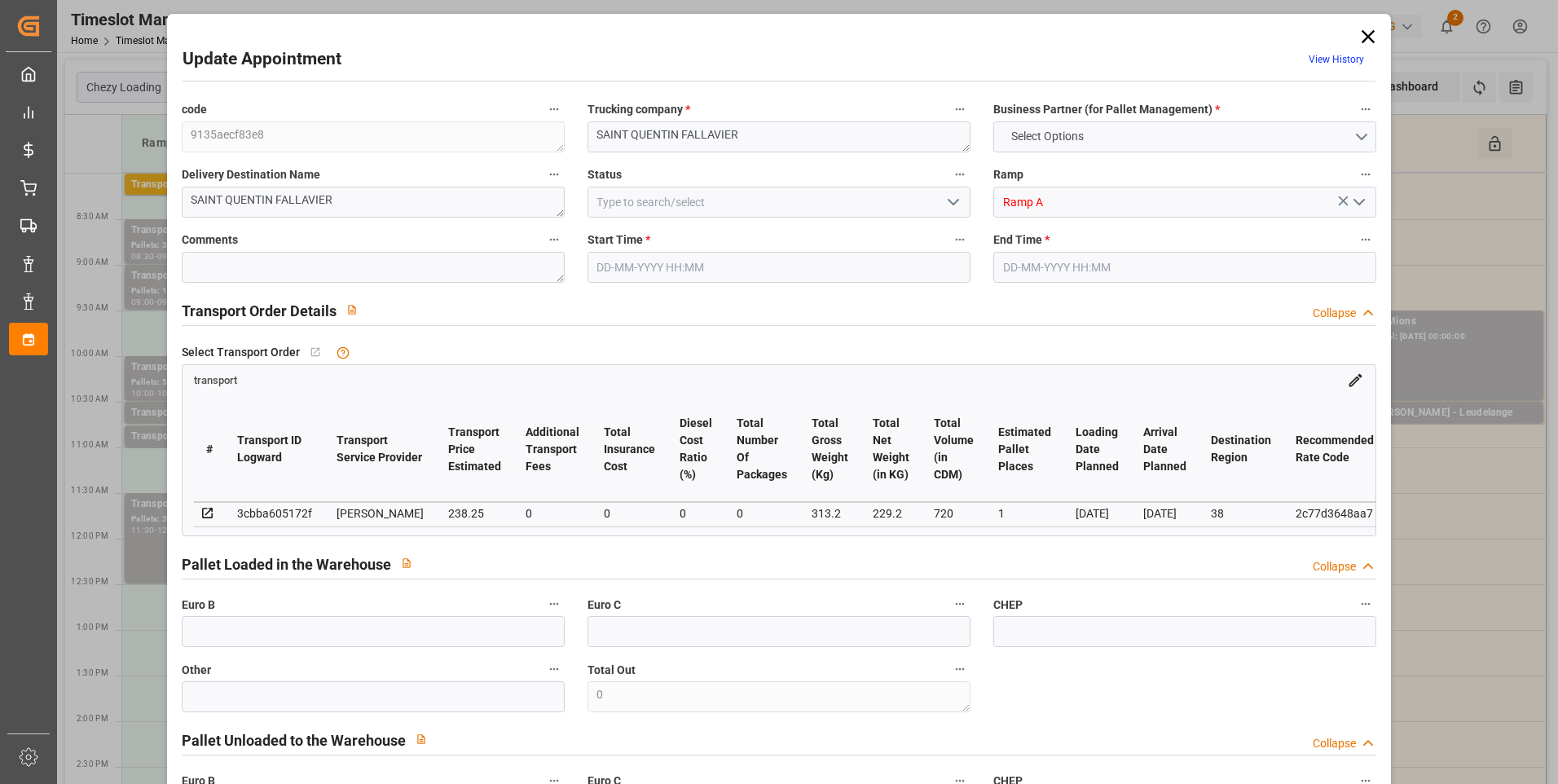
type input "101"
type input "313.2"
type input "0"
type input "4710.8598"
type input "0"
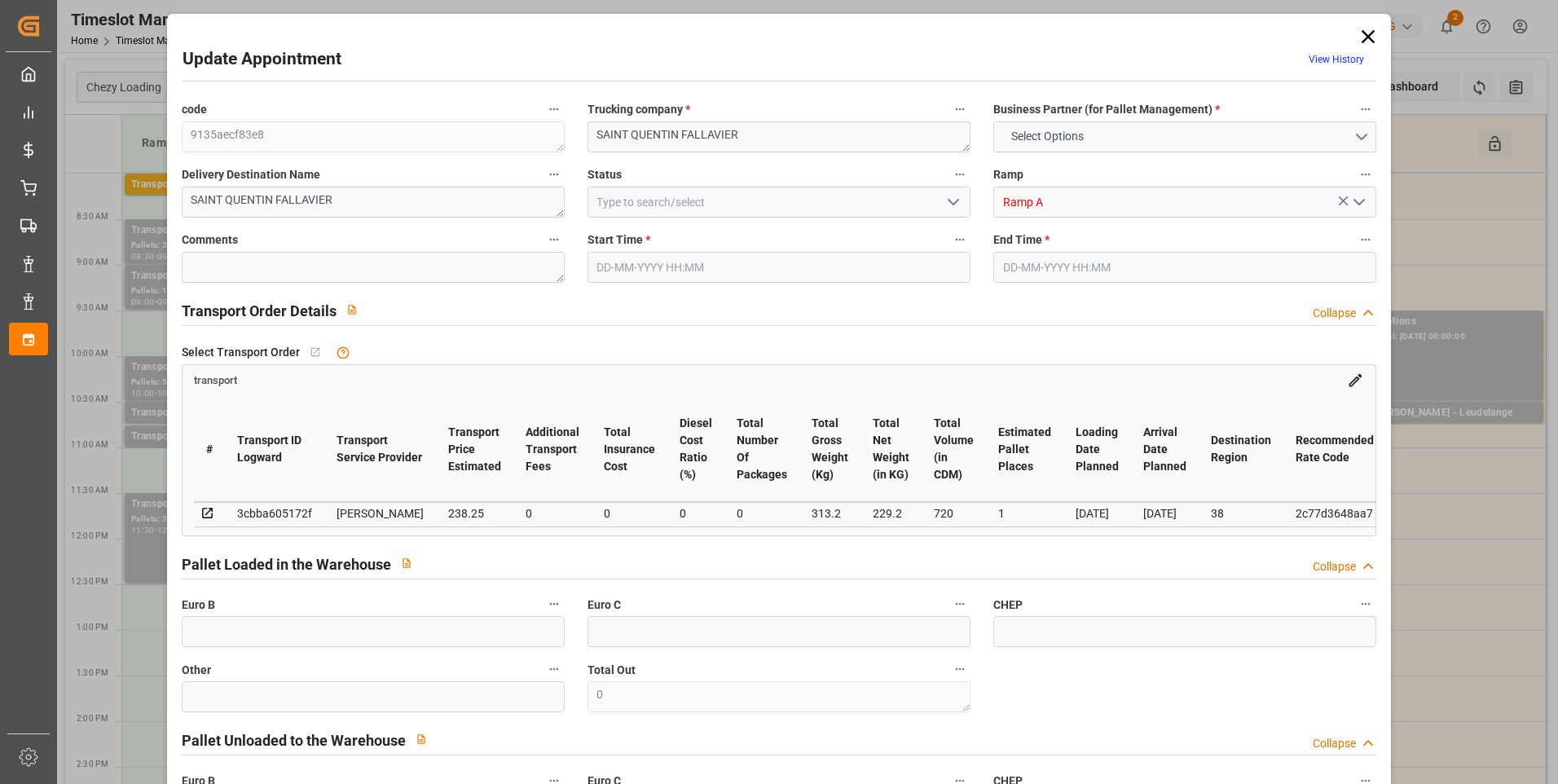
type input "0"
type input "21"
type input "35"
type input "[DATE] 10:30"
type input "[DATE] 10:45"
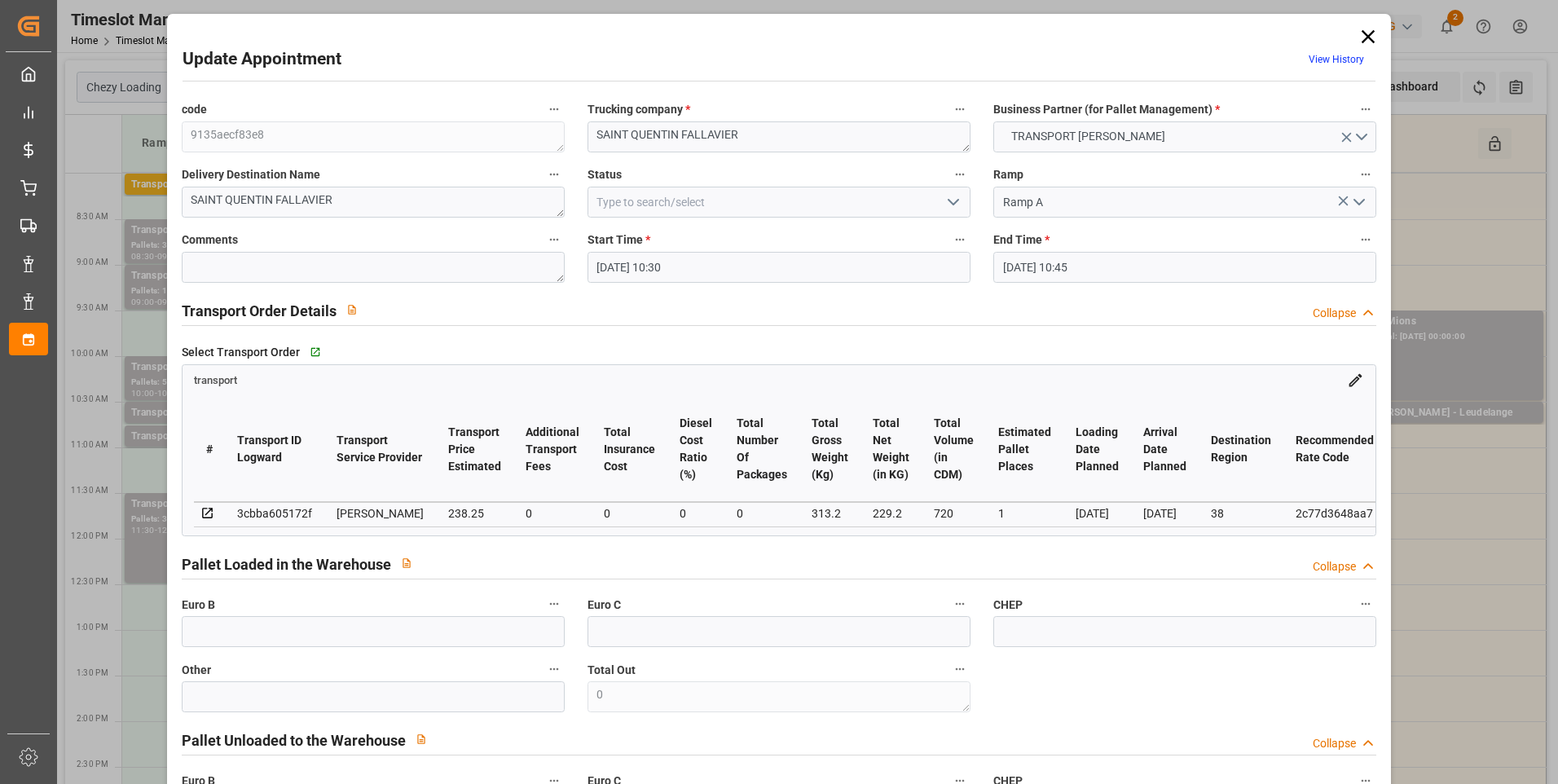
type input "[DATE] 16:12"
type input "[DATE] 11:17"
type input "[DATE]"
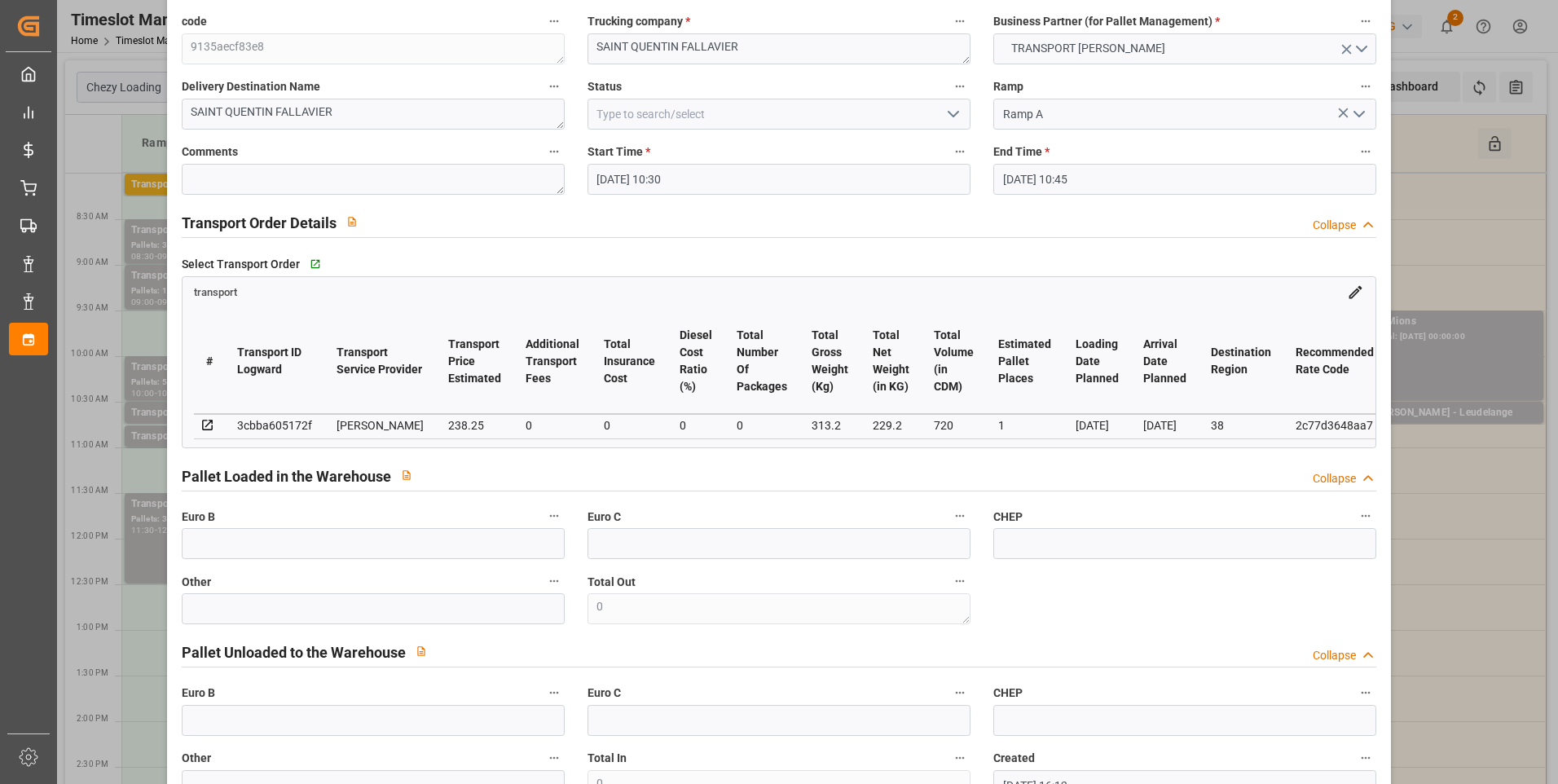
scroll to position [0, 0]
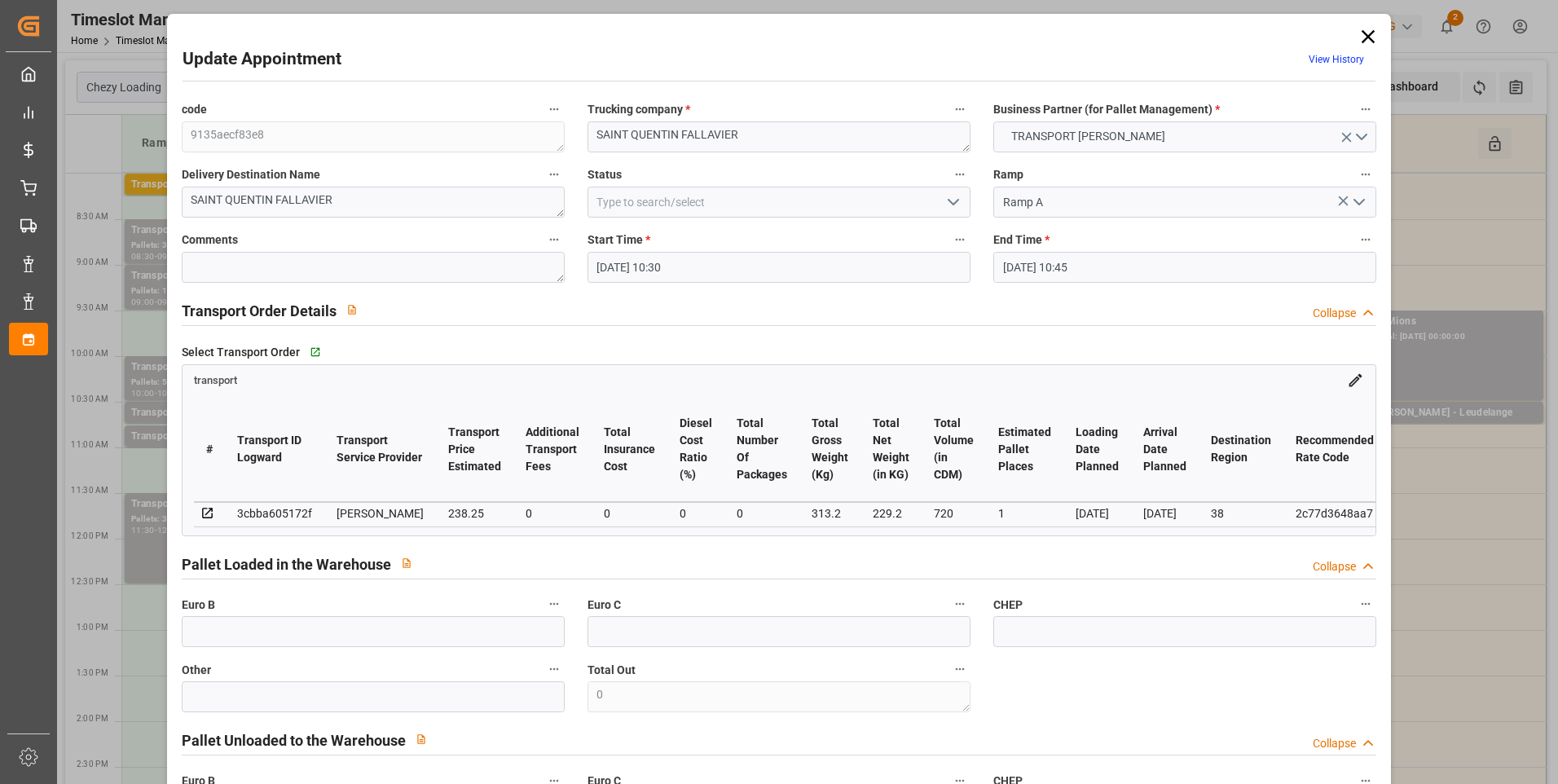
click at [948, 200] on icon "open menu" at bounding box center [953, 202] width 20 height 20
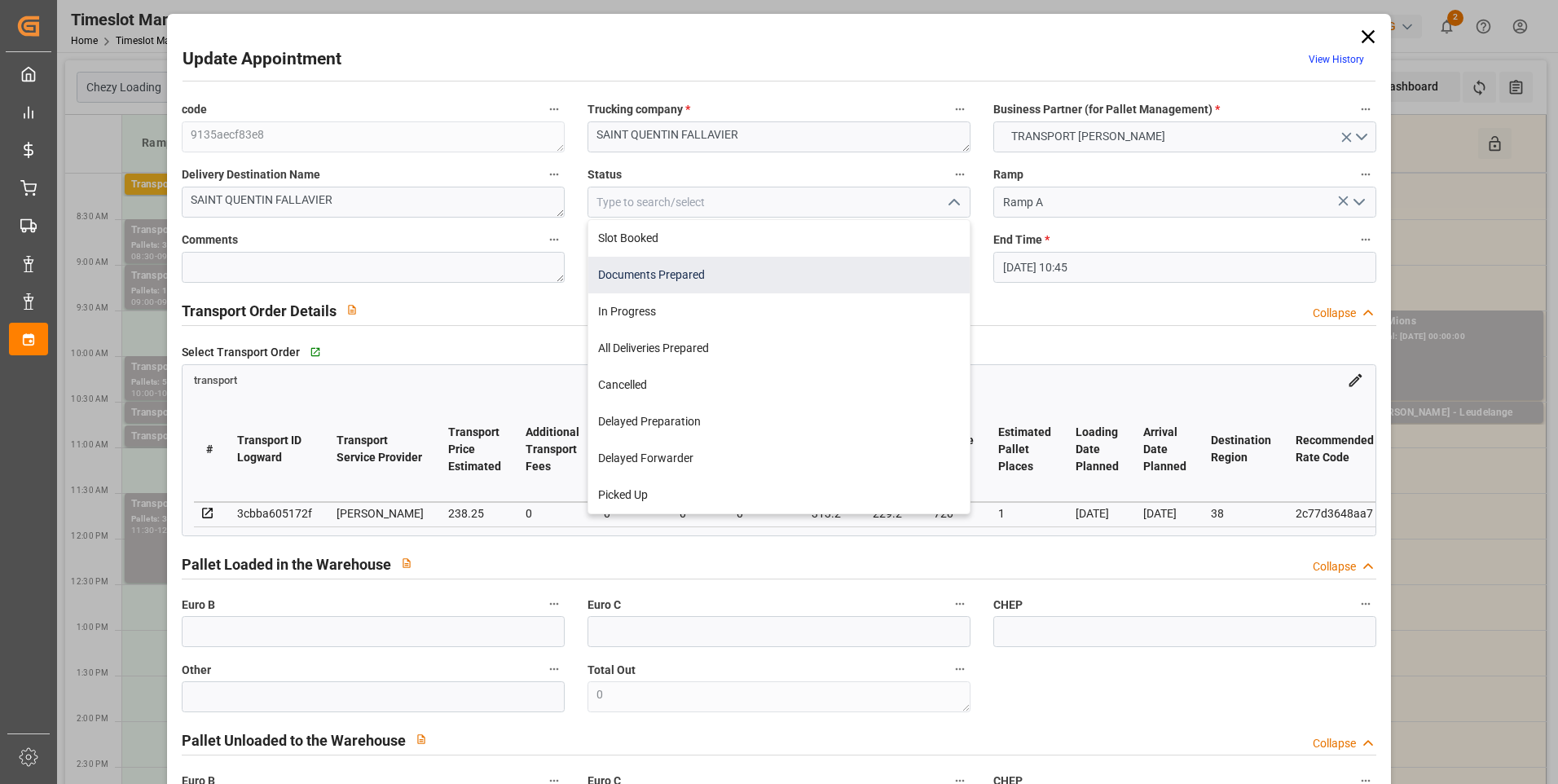
click at [695, 265] on div "Documents Prepared" at bounding box center [779, 275] width 382 height 37
type input "Documents Prepared"
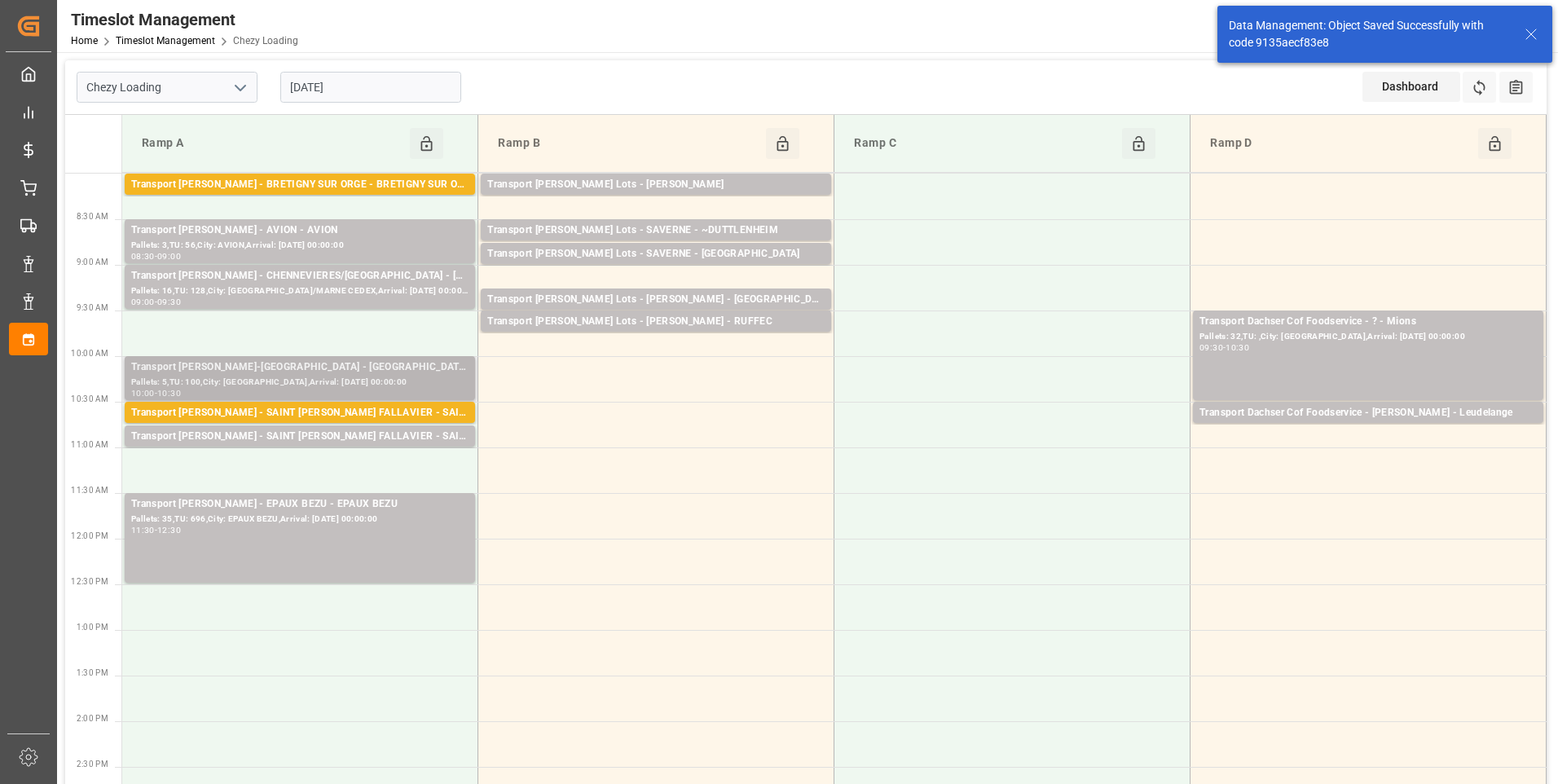
click at [343, 376] on div "Pallets: 5,TU: 100,City: [GEOGRAPHIC_DATA],Arrival: [DATE] 00:00:00" at bounding box center [300, 383] width 337 height 14
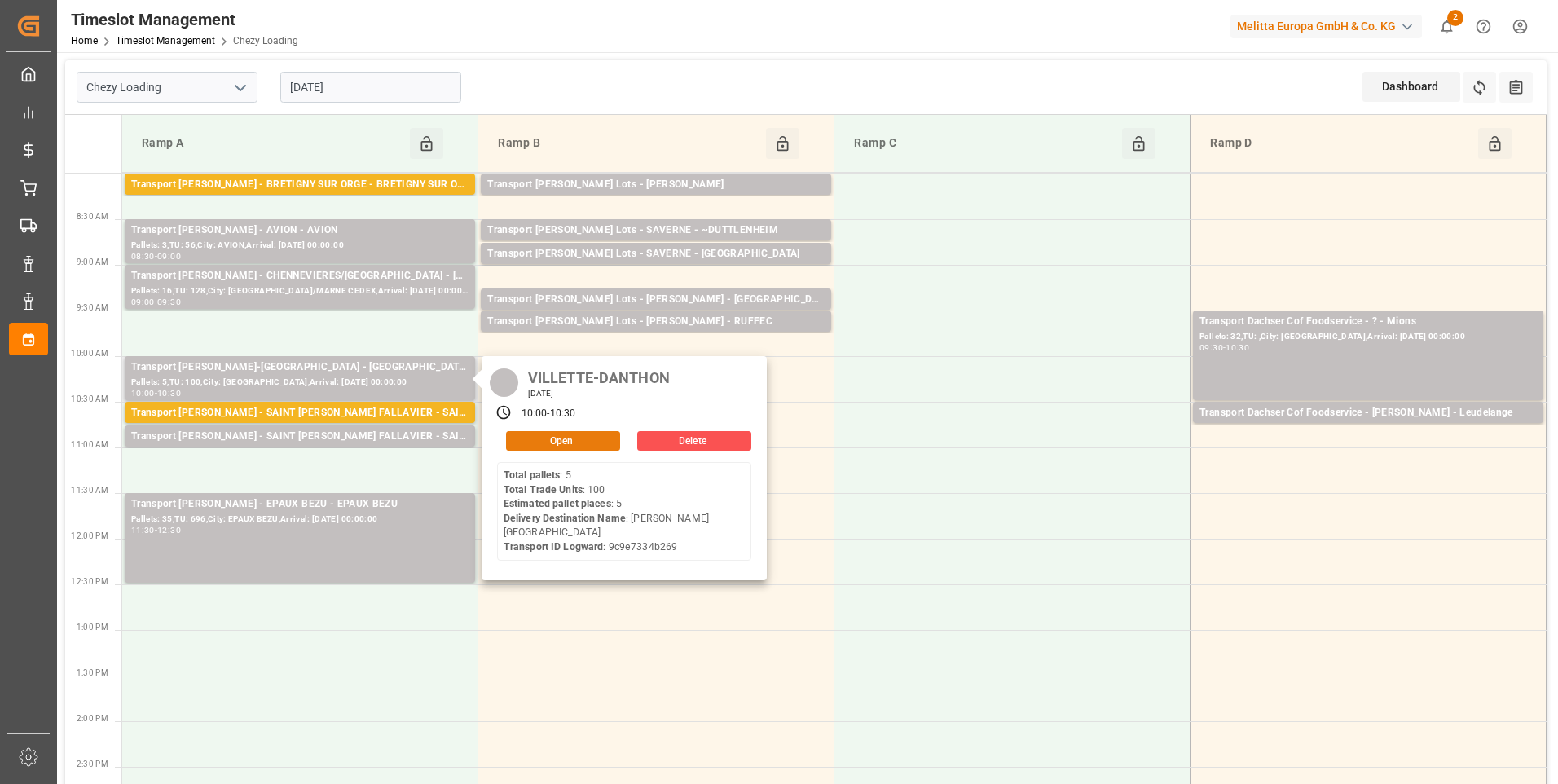
click at [561, 439] on button "Open" at bounding box center [563, 440] width 114 height 20
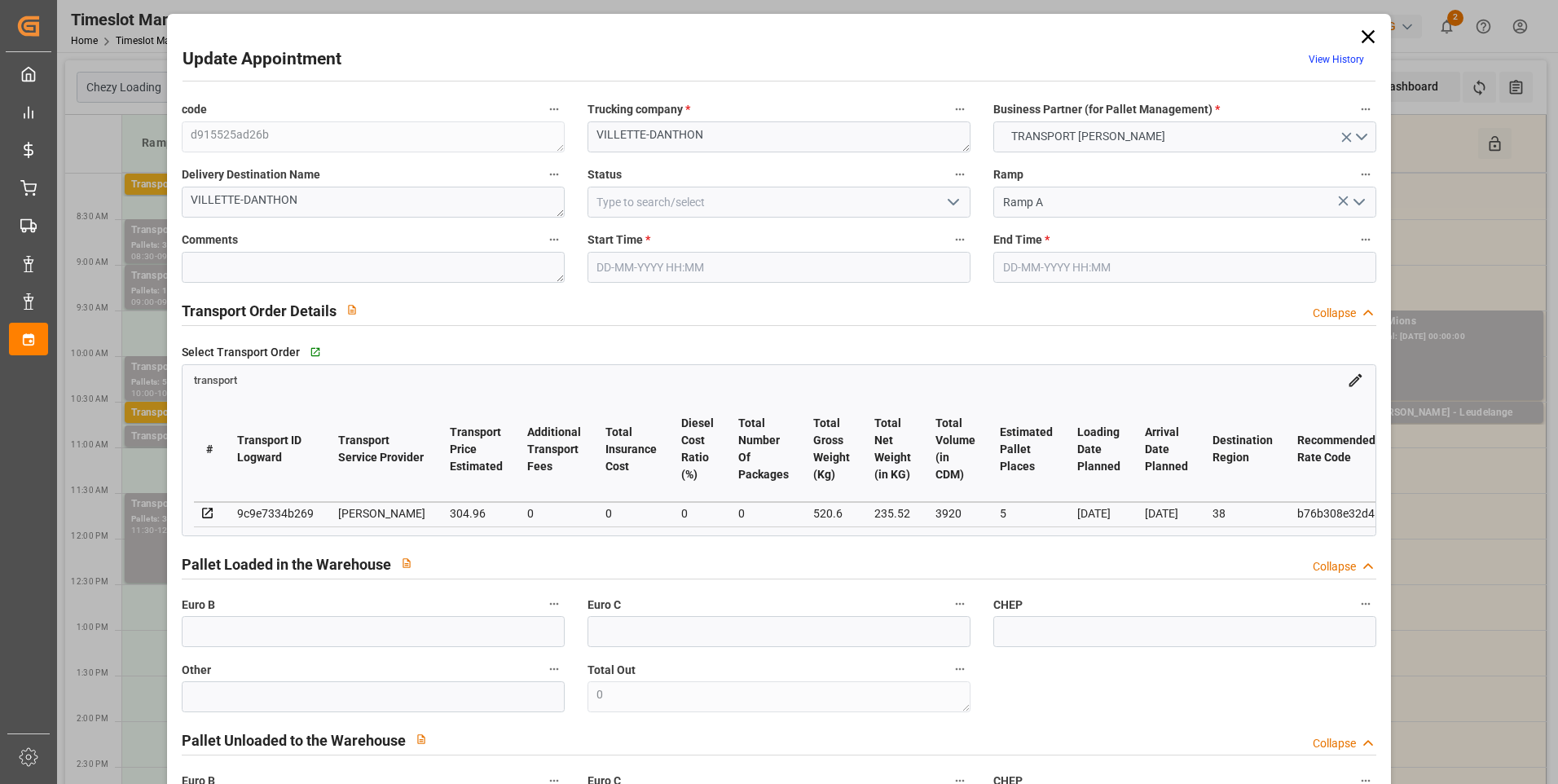
type input "[DATE] 10:00"
type input "[DATE] 10:30"
type input "[DATE] 16:11"
type input "[DATE] 11:18"
type input "[DATE]"
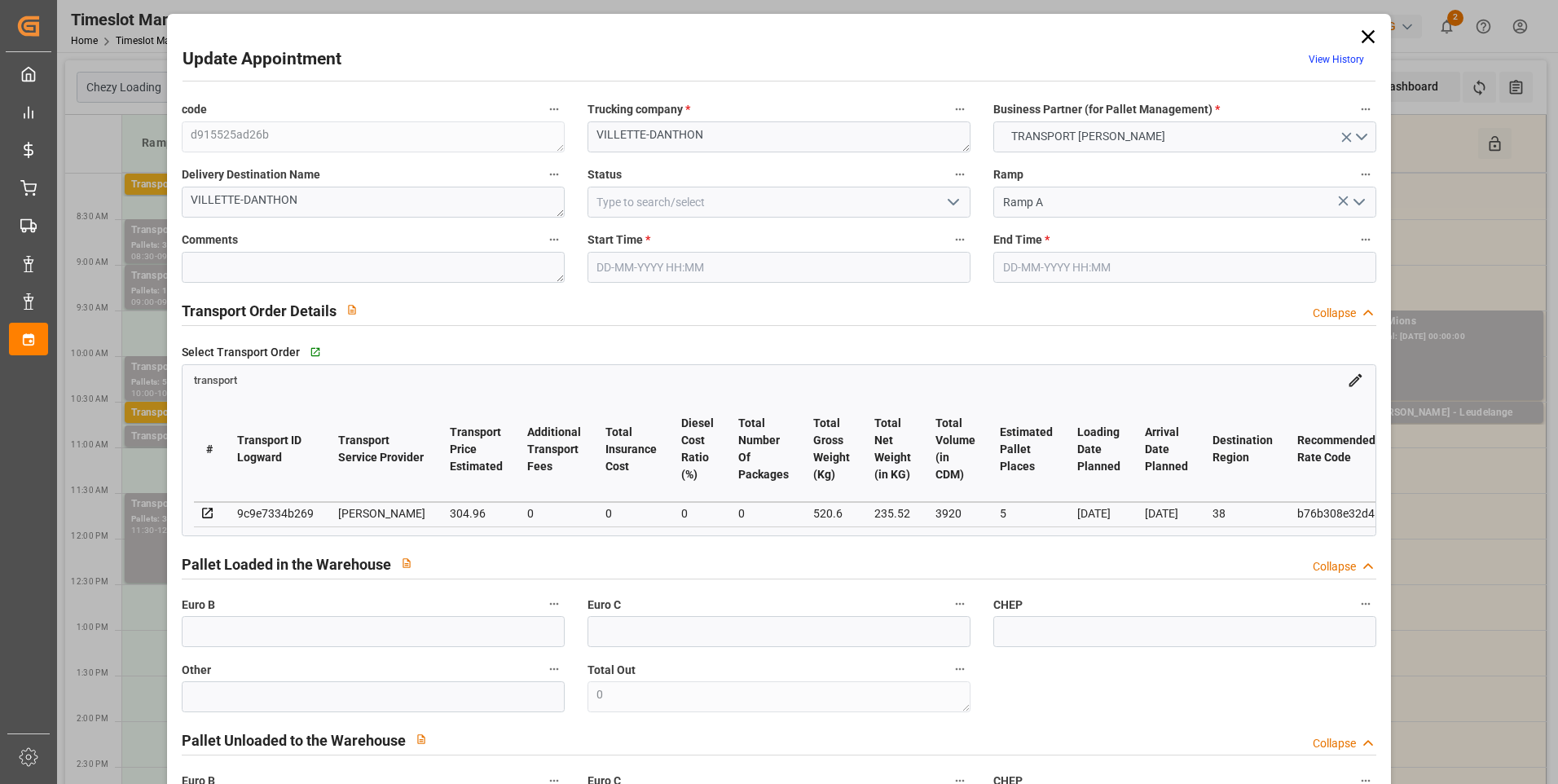
type input "[DATE]"
click at [951, 203] on polyline "open menu" at bounding box center [953, 202] width 9 height 5
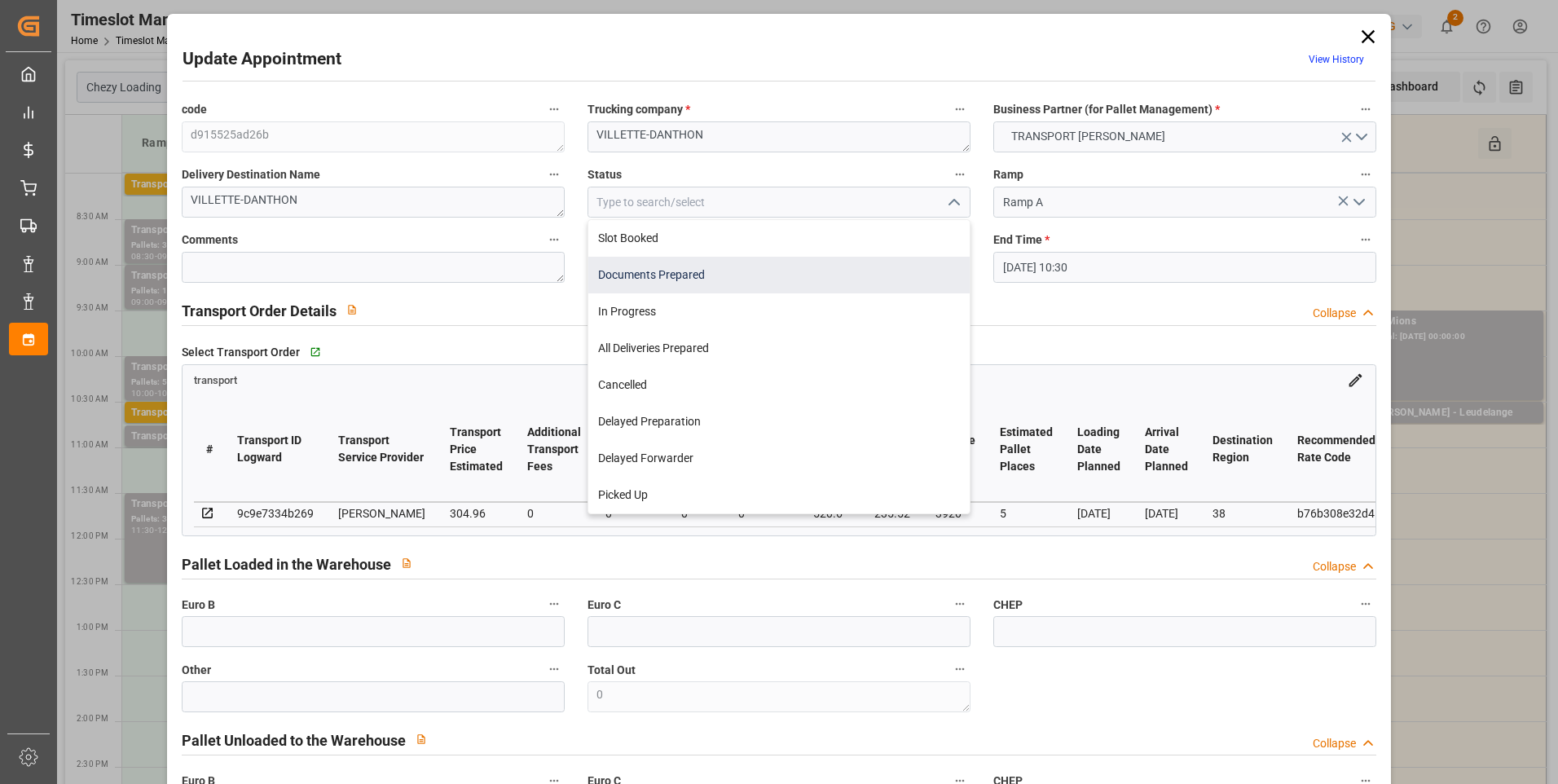
click at [731, 271] on div "Documents Prepared" at bounding box center [779, 275] width 382 height 37
type input "Documents Prepared"
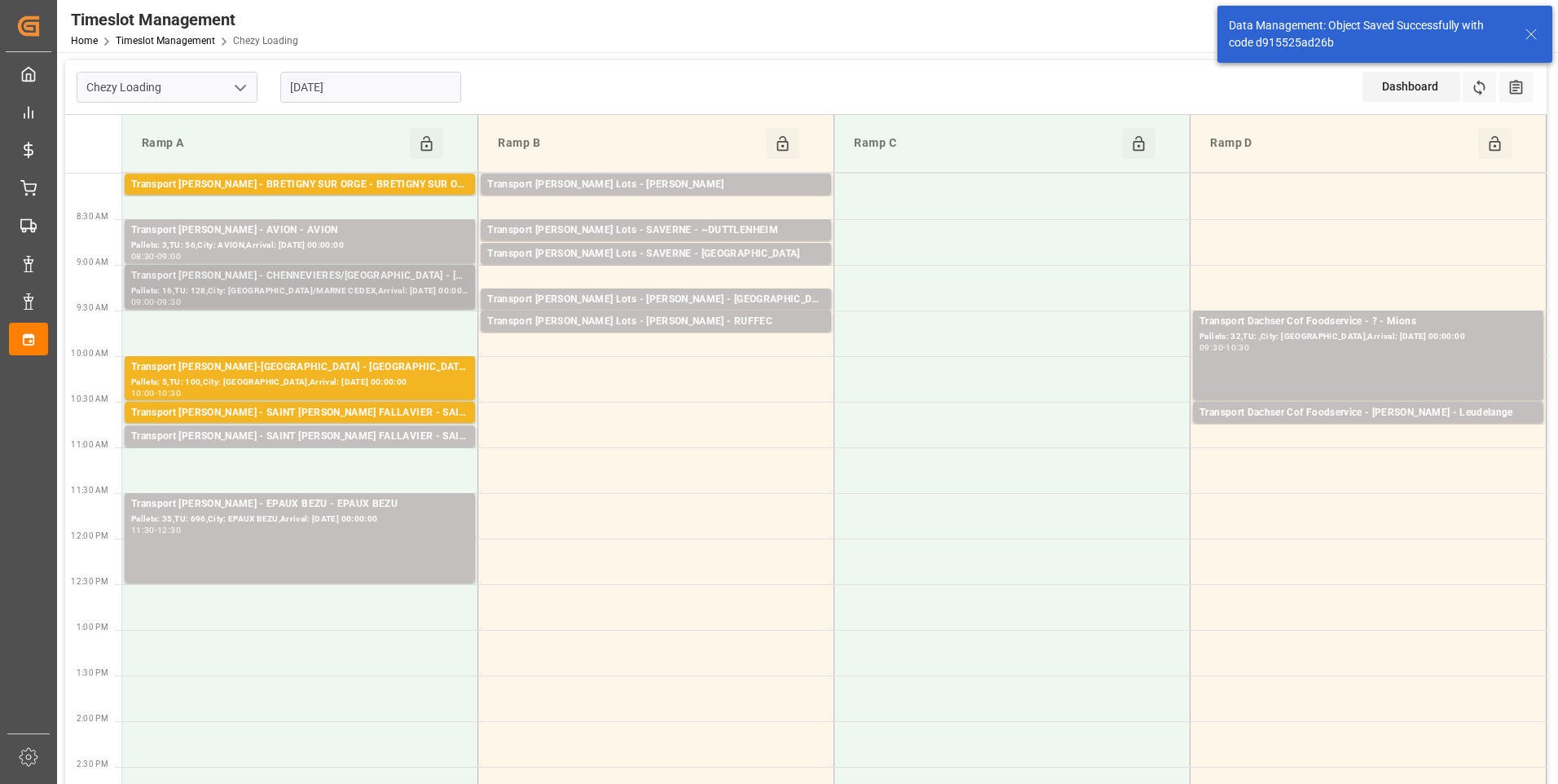
click at [401, 277] on div "Transport [PERSON_NAME] - CHENNEVIERES/[GEOGRAPHIC_DATA] - [GEOGRAPHIC_DATA]/MA…" at bounding box center [300, 276] width 337 height 16
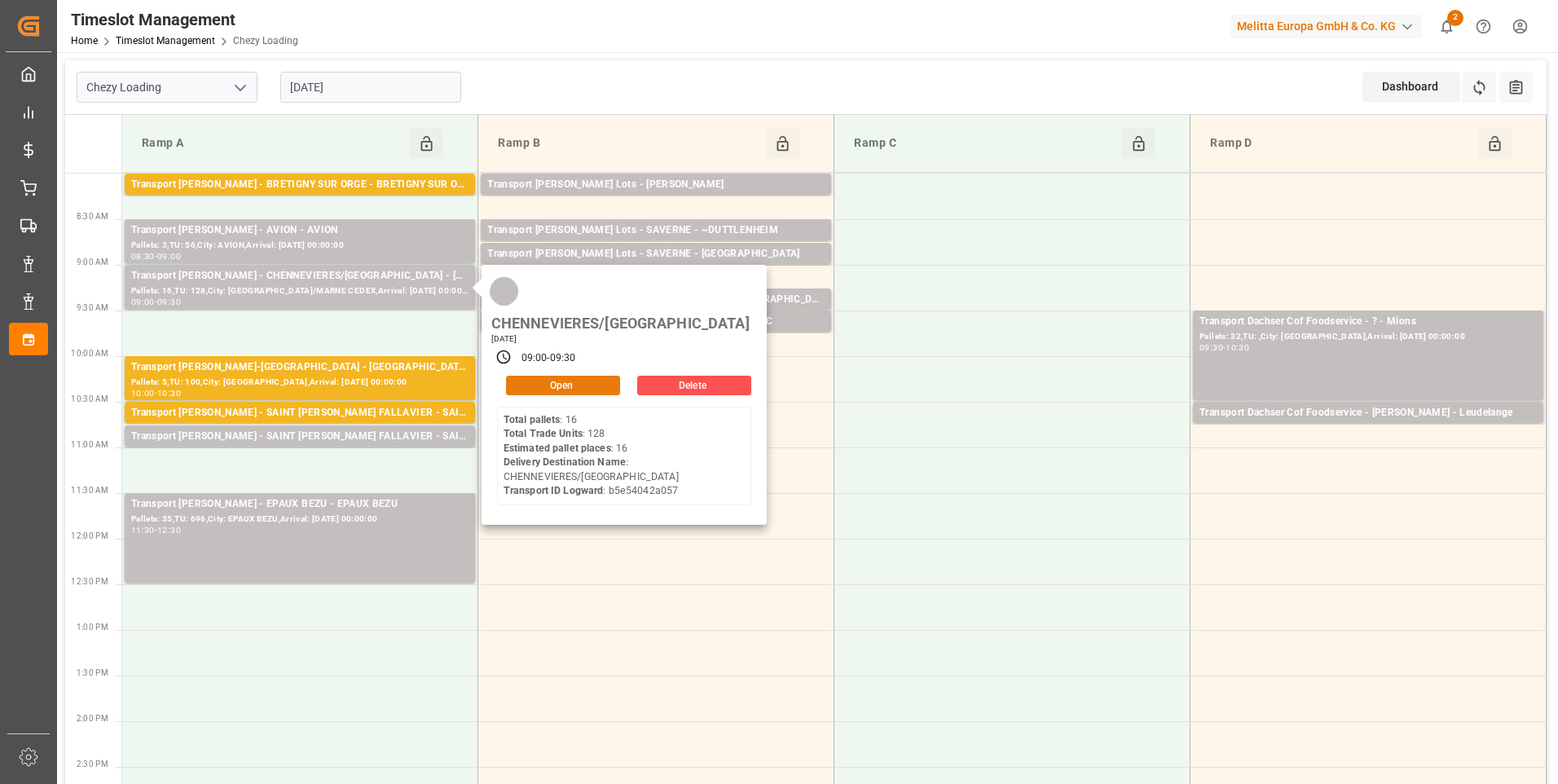
click at [544, 376] on button "Open" at bounding box center [563, 385] width 114 height 20
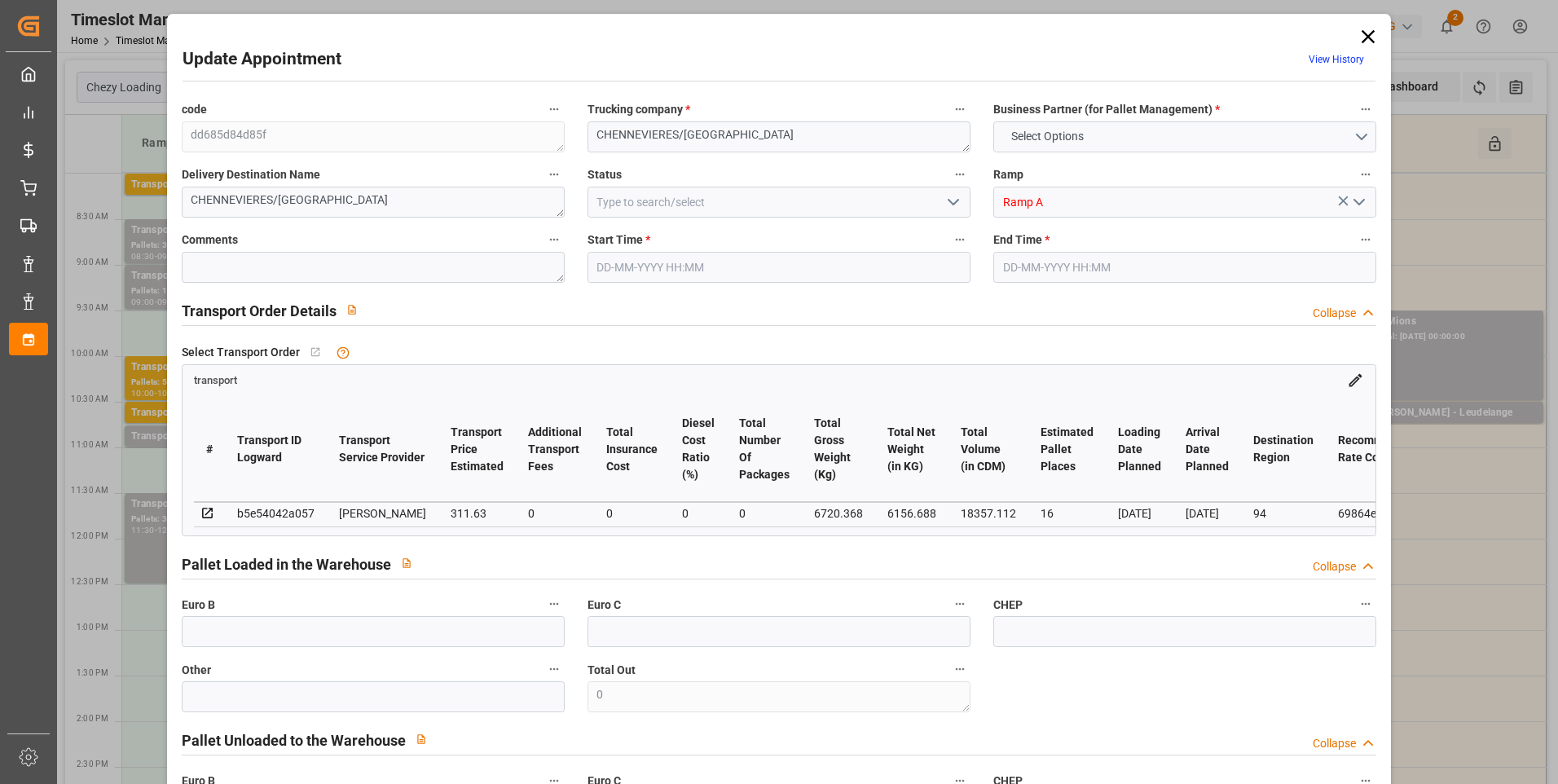
type input "16"
type input "311.63"
type input "0"
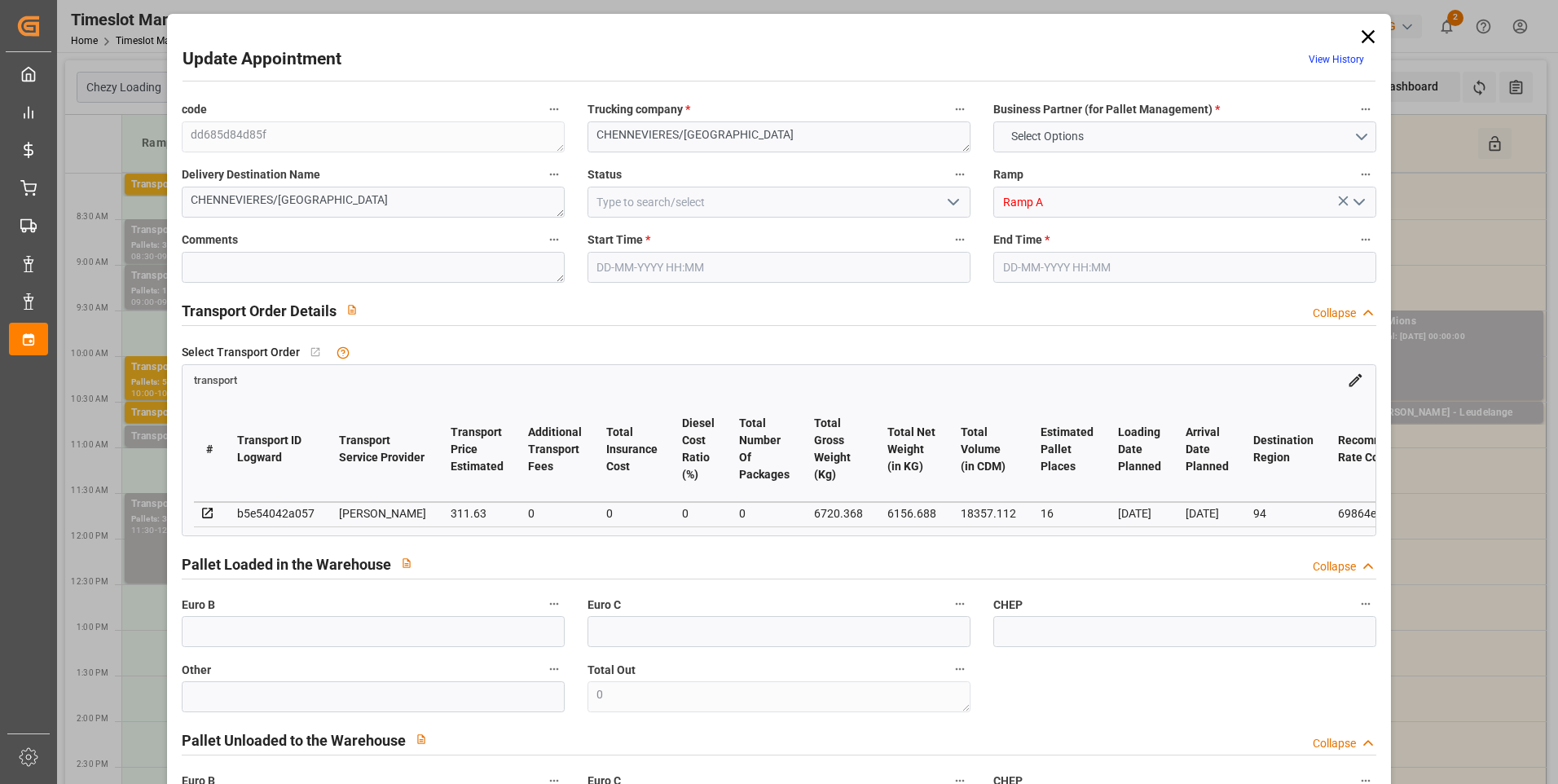
type input "301.0969"
type input "-10.5331"
type input "0"
type input "6156.688"
type input "7493"
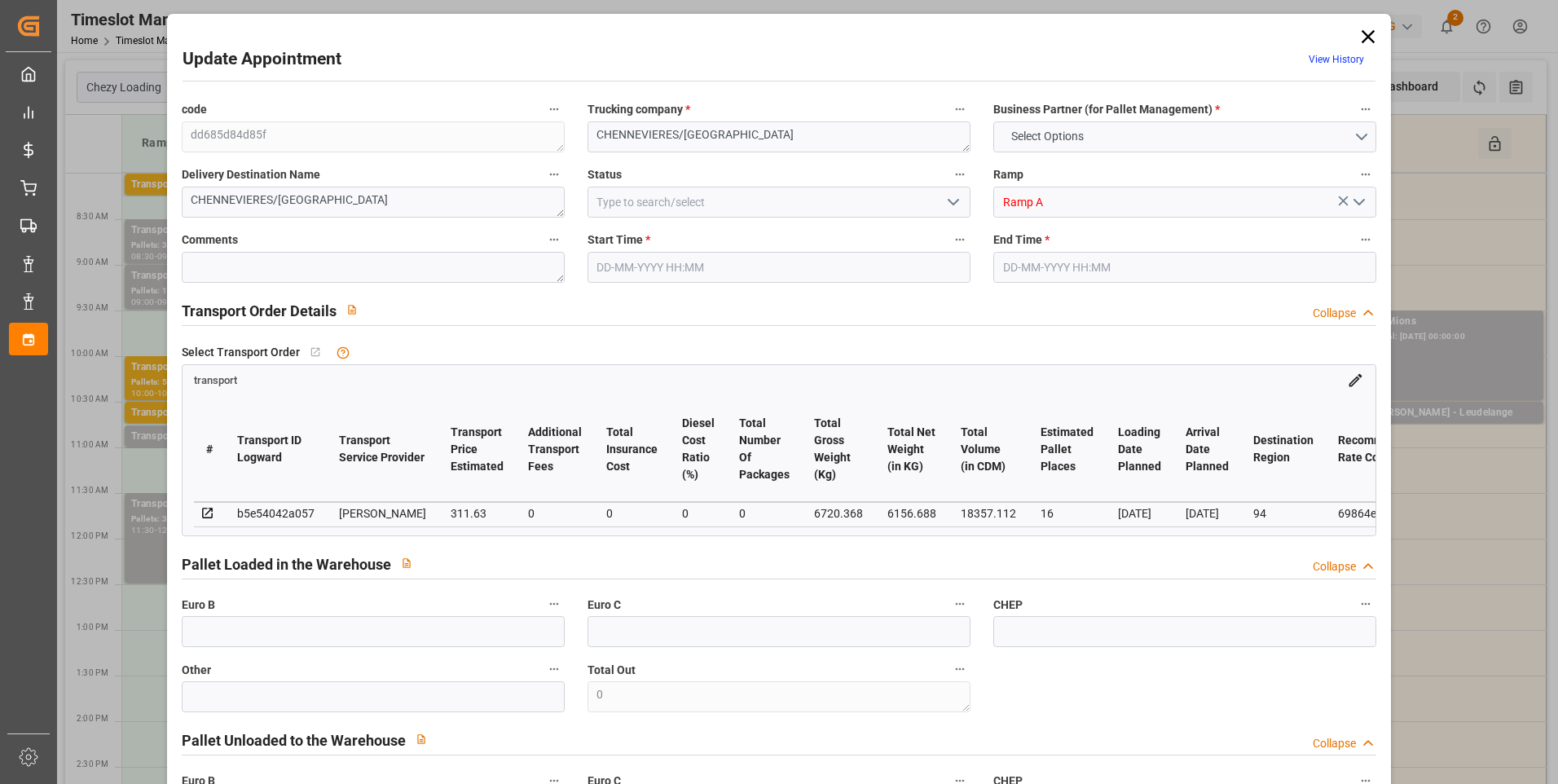
type input "18357.112"
type input "94"
type input "16"
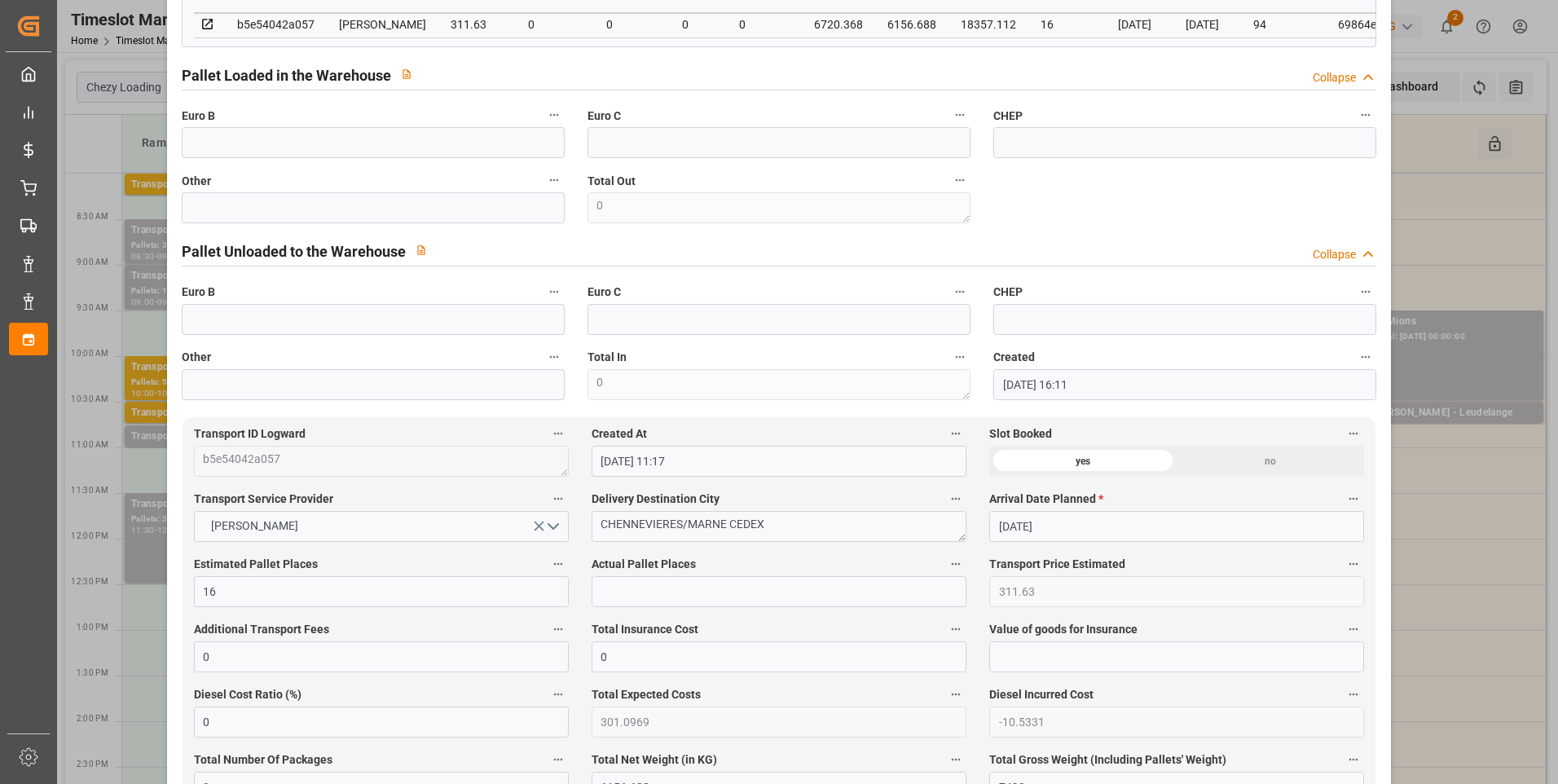
scroll to position [81, 0]
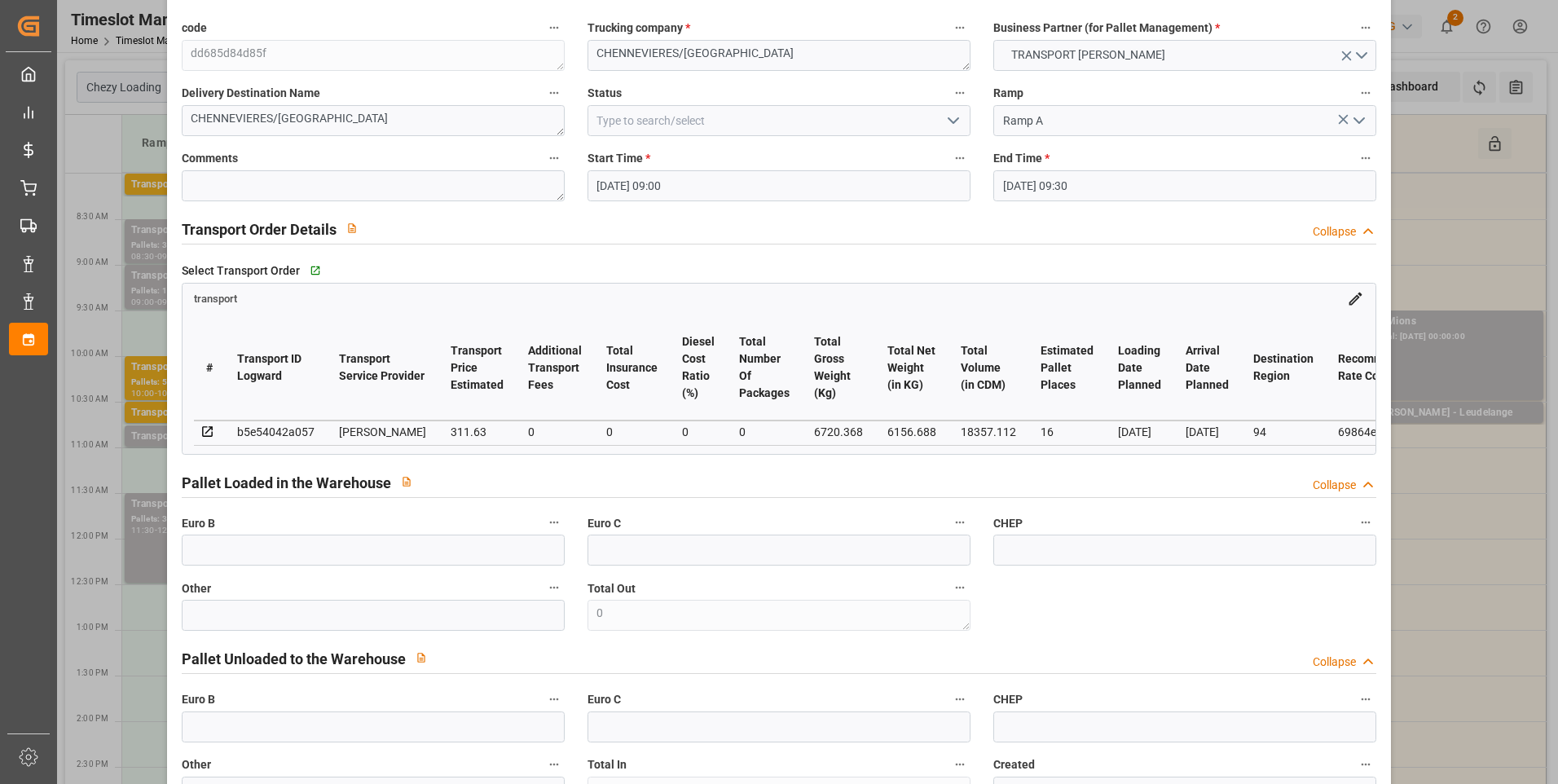
click at [948, 119] on icon "open menu" at bounding box center [953, 120] width 20 height 20
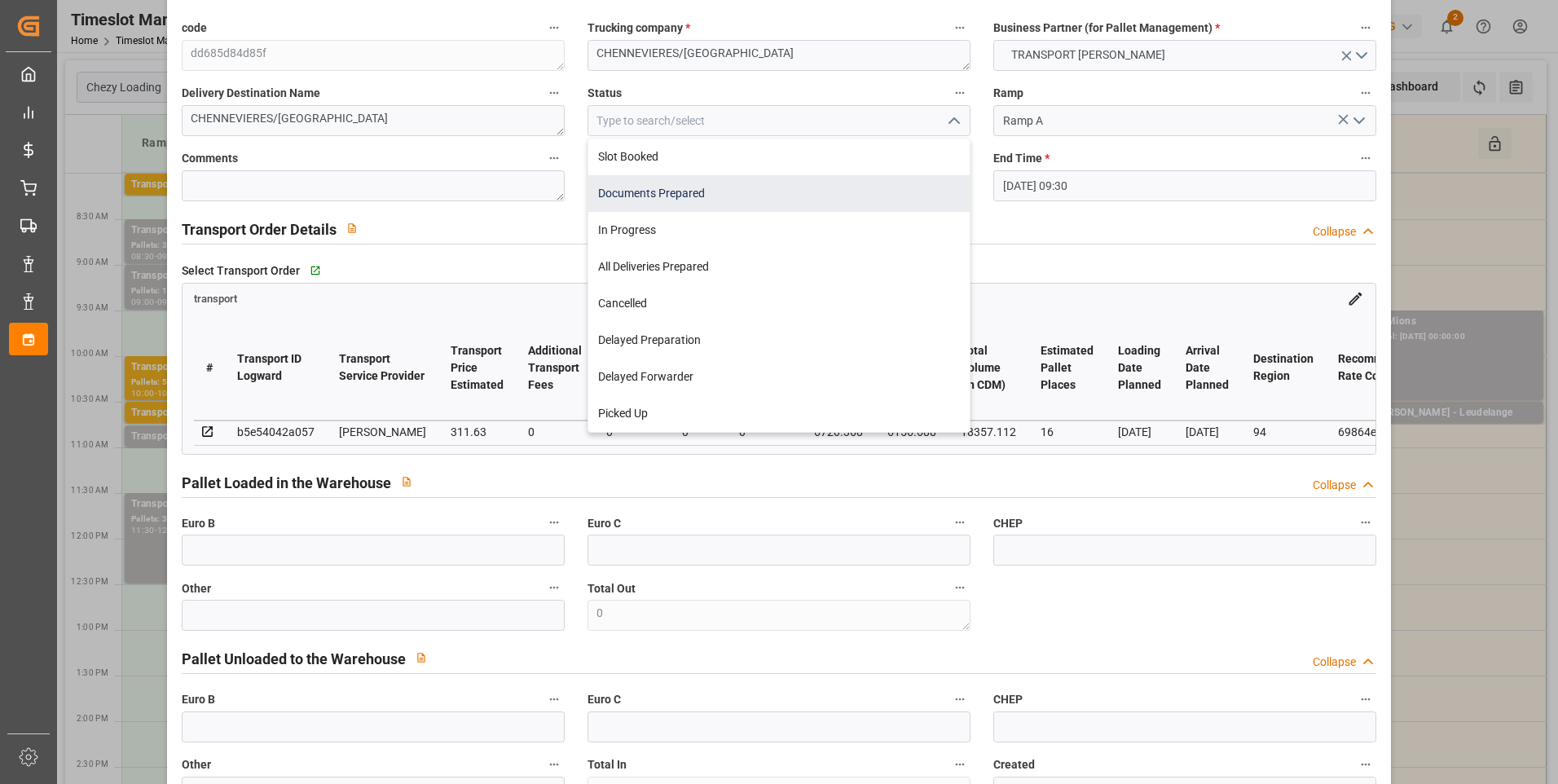
click at [705, 198] on div "Documents Prepared" at bounding box center [779, 193] width 382 height 37
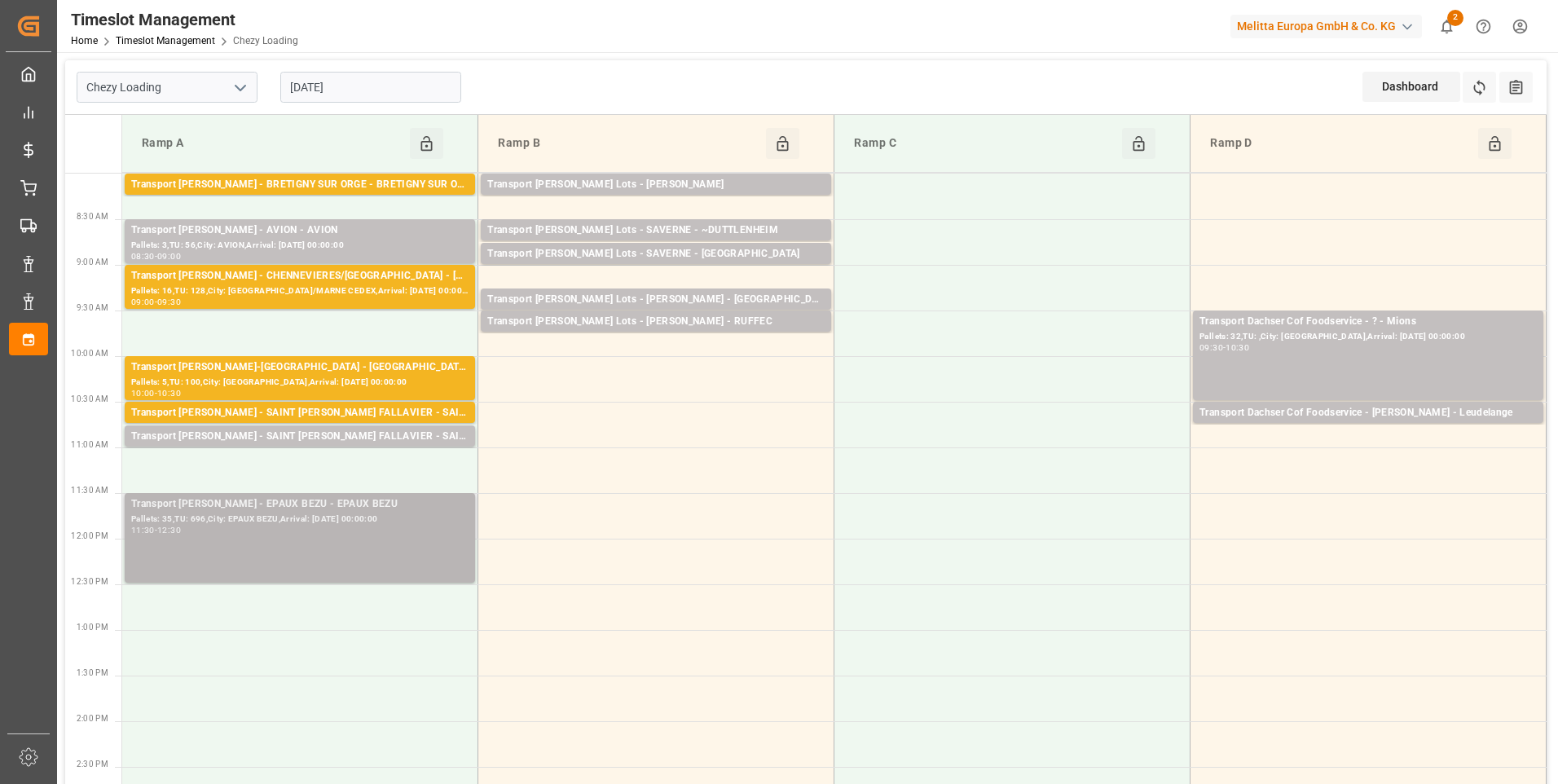
click at [224, 529] on div "11:30 - 12:30" at bounding box center [300, 530] width 337 height 9
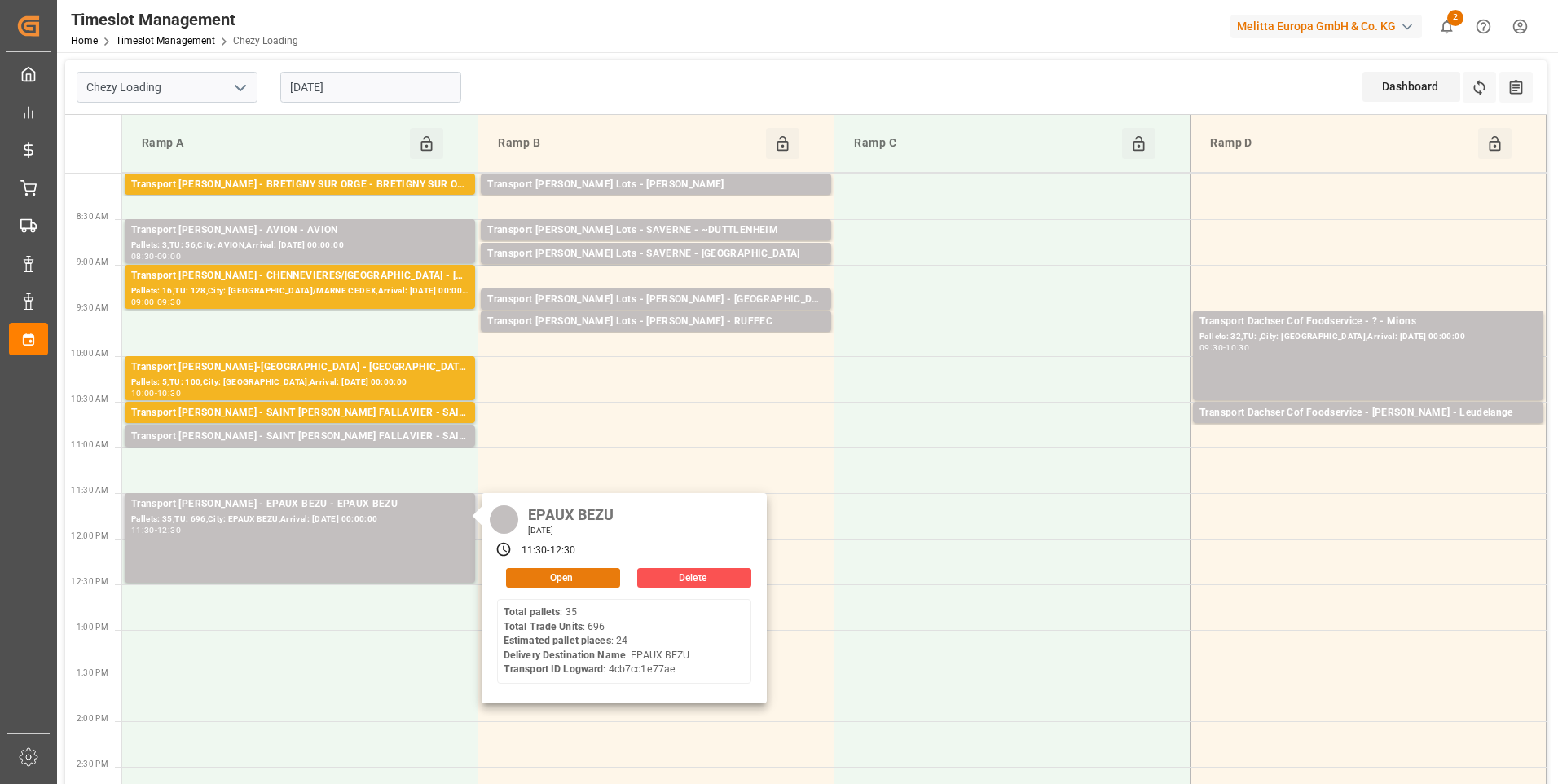
click at [535, 570] on button "Open" at bounding box center [563, 578] width 114 height 20
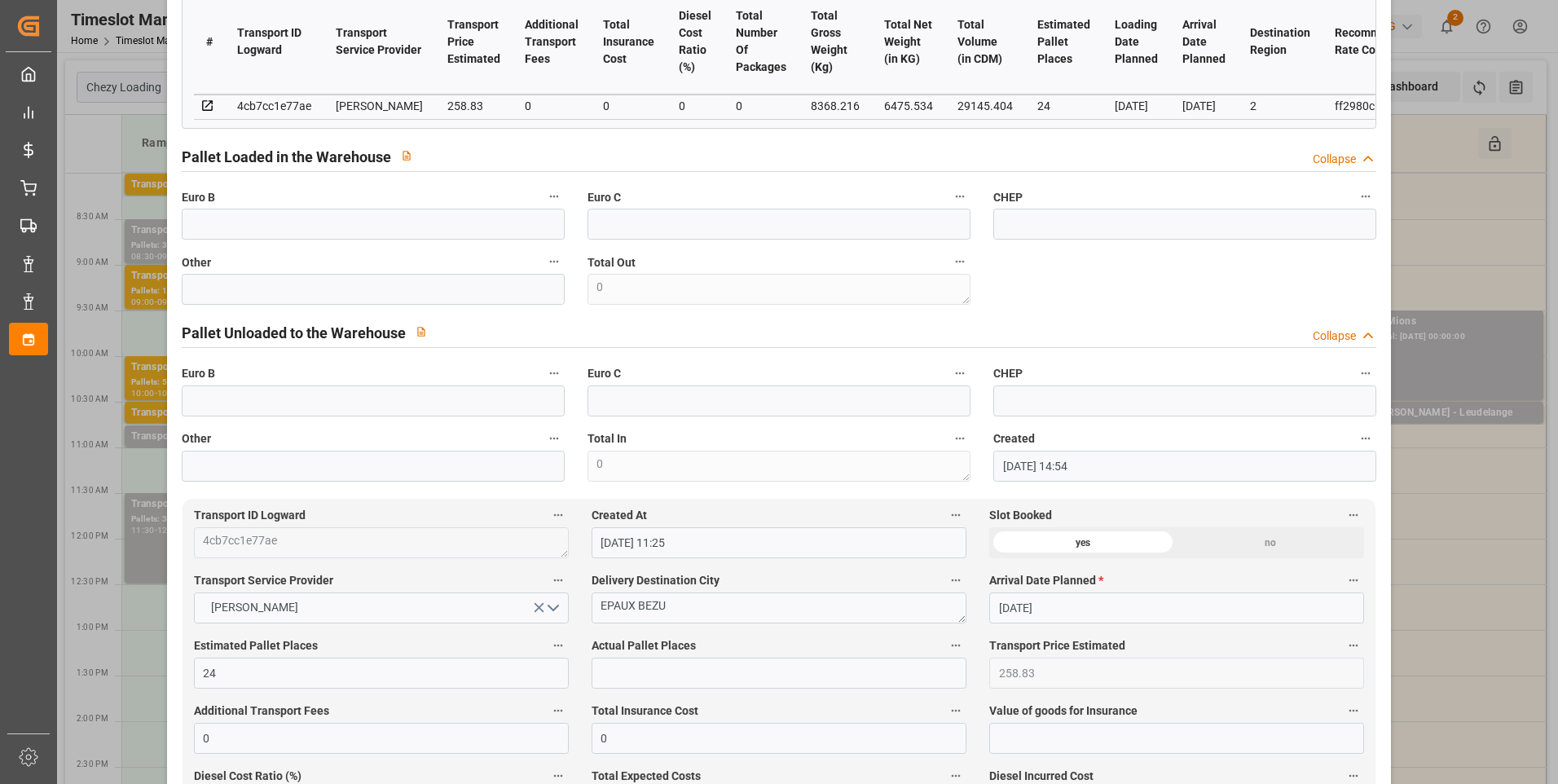
scroll to position [0, 0]
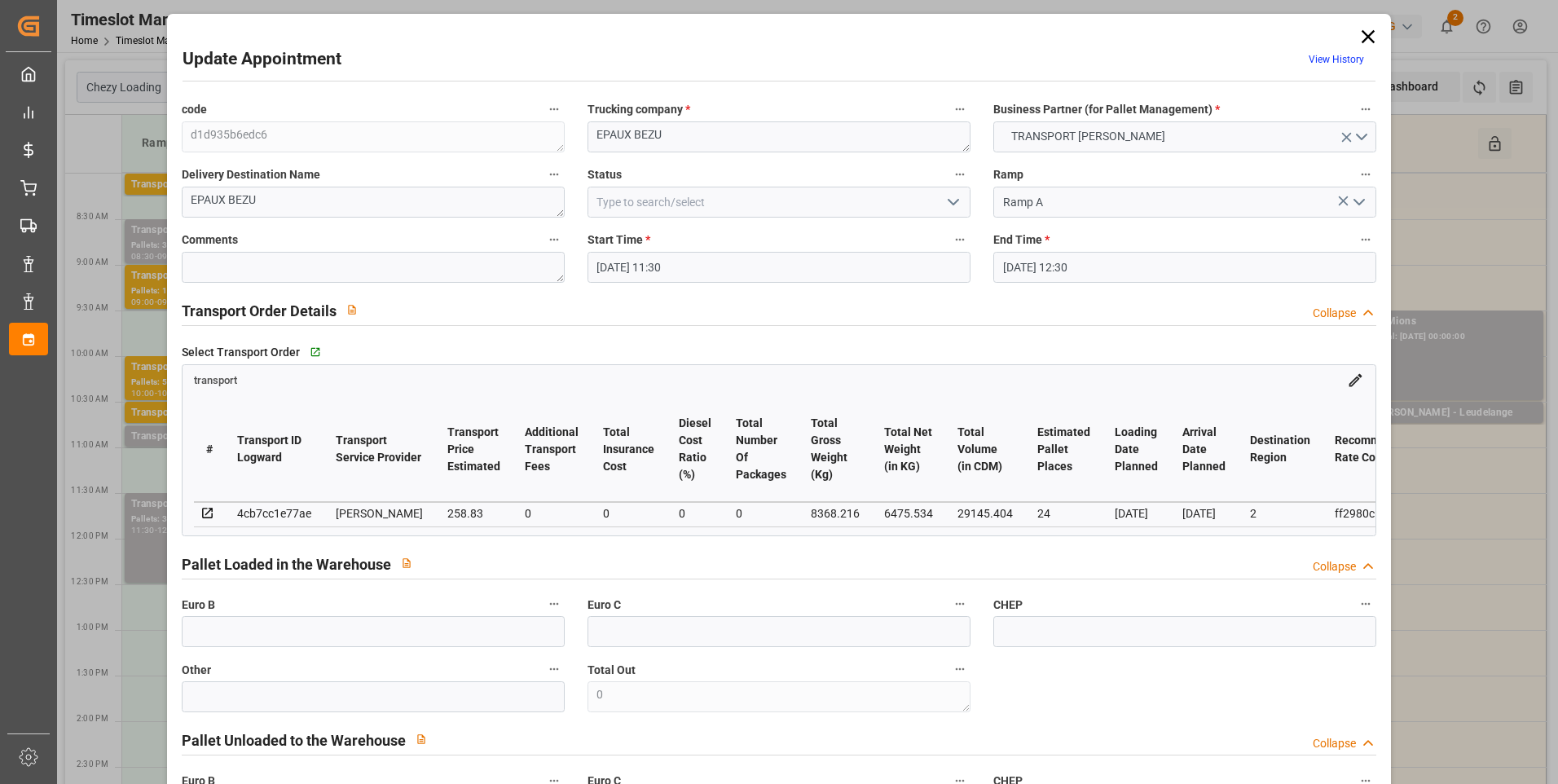
click at [953, 199] on icon "open menu" at bounding box center [953, 202] width 20 height 20
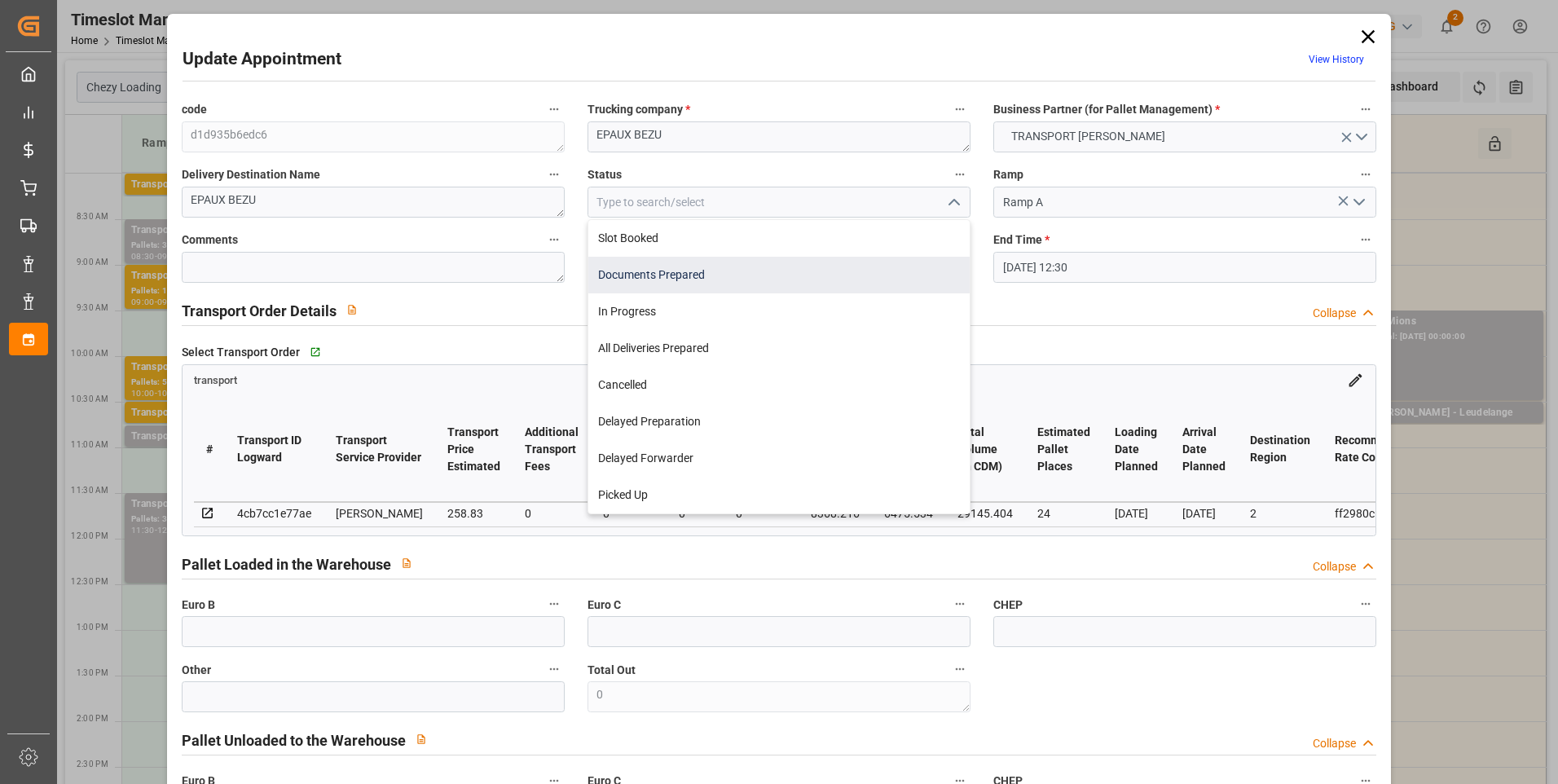
click at [669, 276] on div "Documents Prepared" at bounding box center [779, 275] width 382 height 37
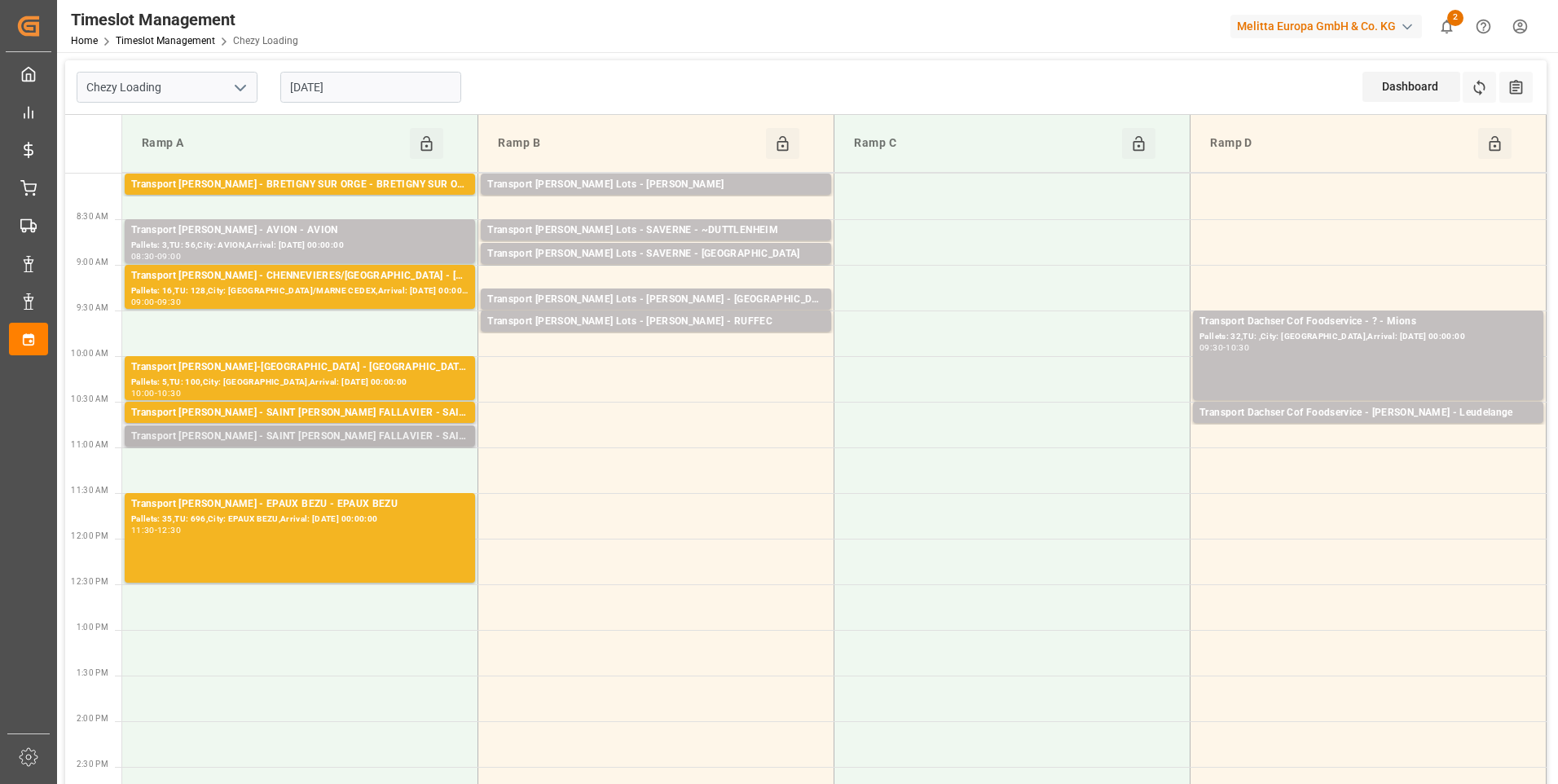
click at [301, 439] on div "Transport [PERSON_NAME] - SAINT [PERSON_NAME] FALLAVIER - SAINT [PERSON_NAME] F…" at bounding box center [300, 437] width 337 height 16
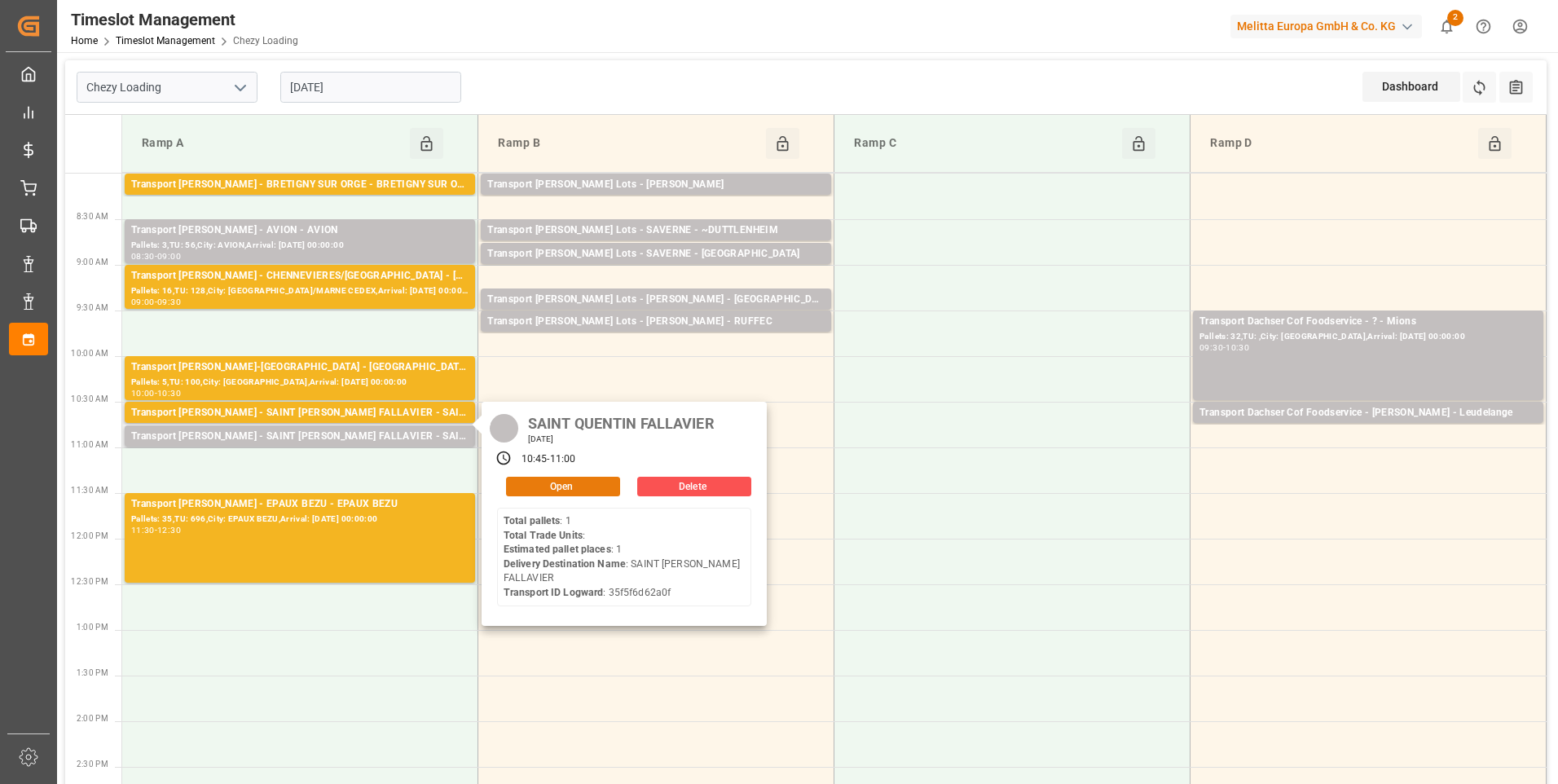
click at [582, 490] on button "Open" at bounding box center [563, 486] width 114 height 20
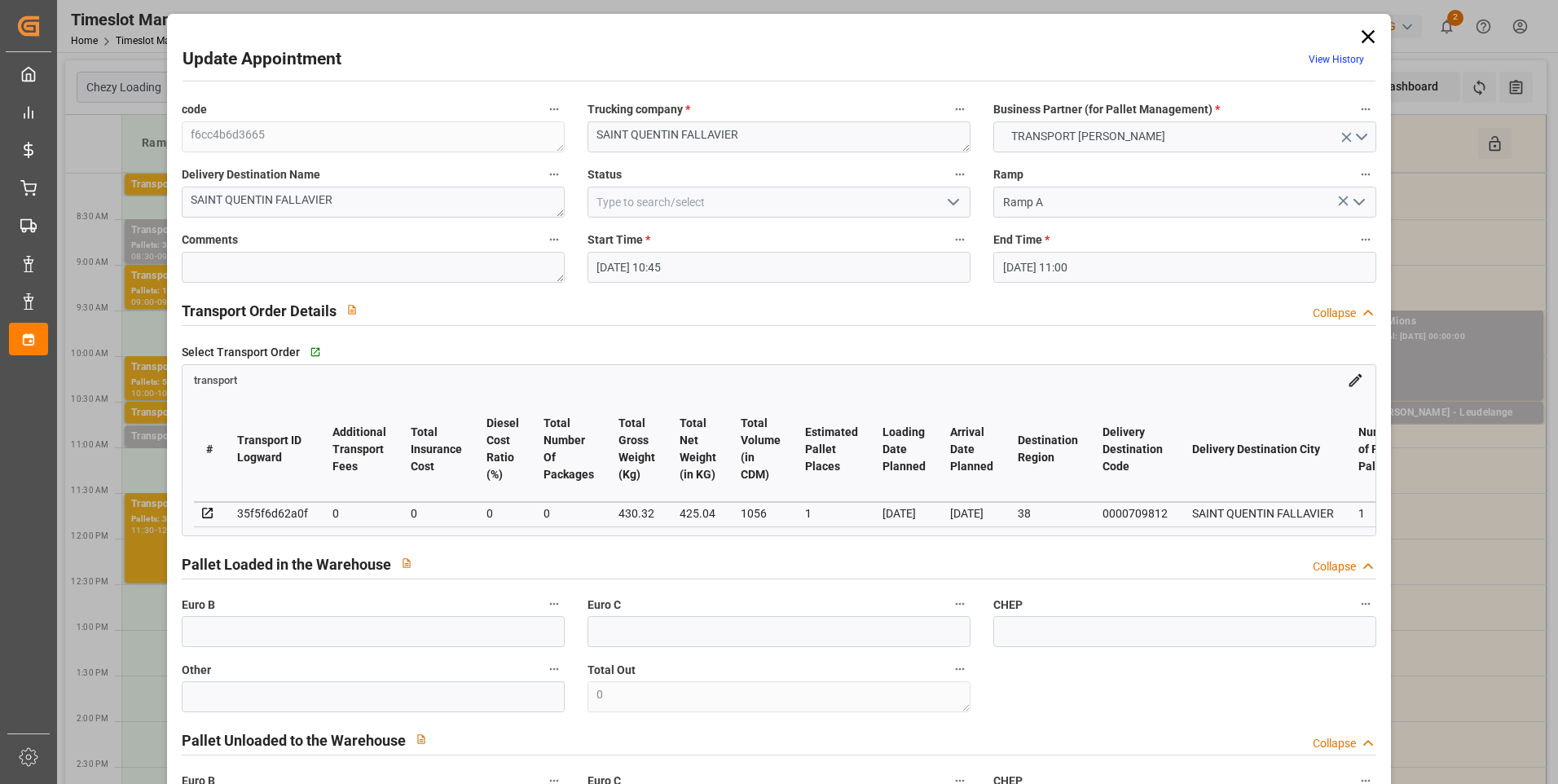
click at [945, 199] on icon "open menu" at bounding box center [953, 202] width 20 height 20
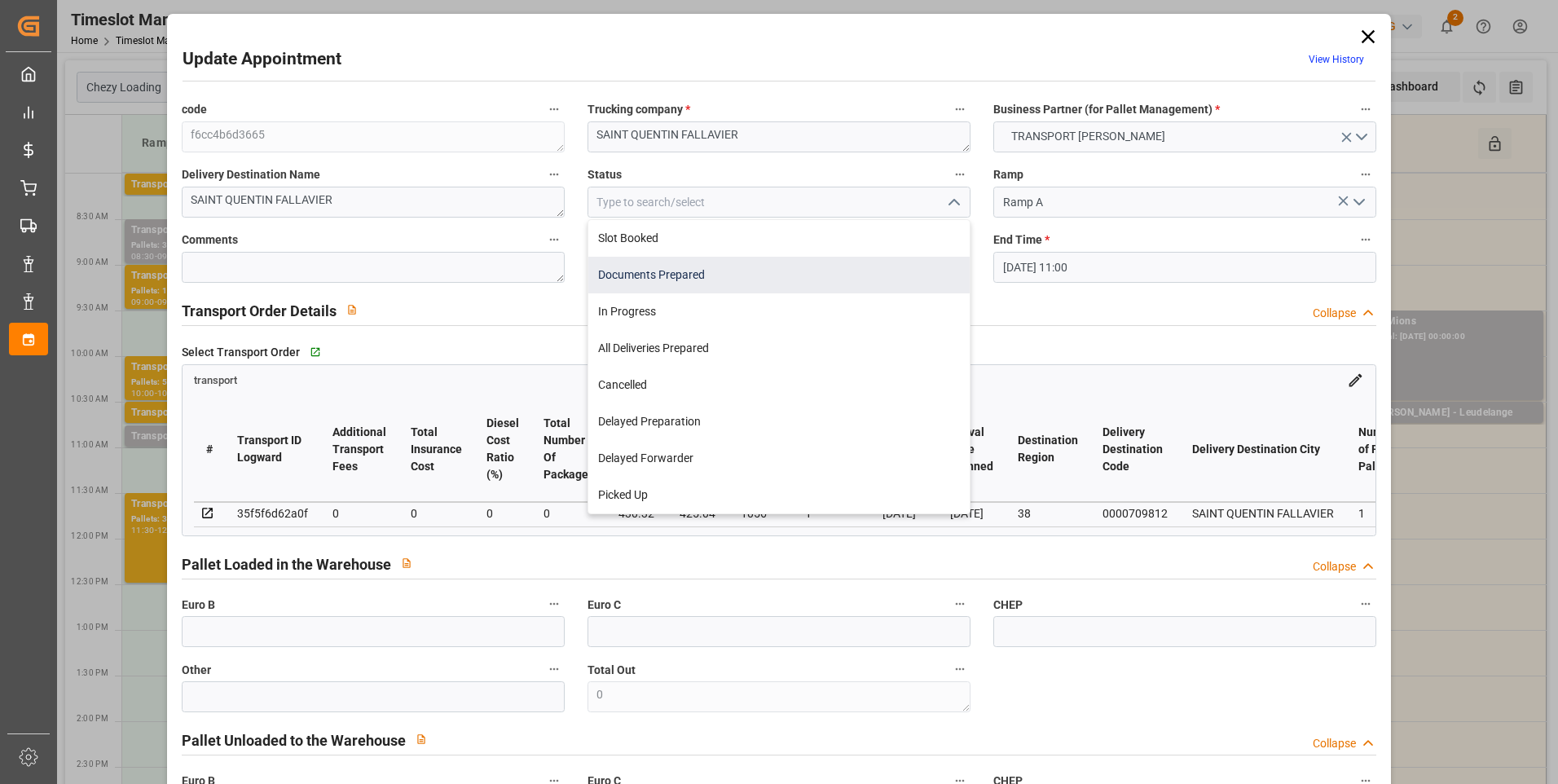
click at [611, 266] on div "Documents Prepared" at bounding box center [779, 275] width 382 height 37
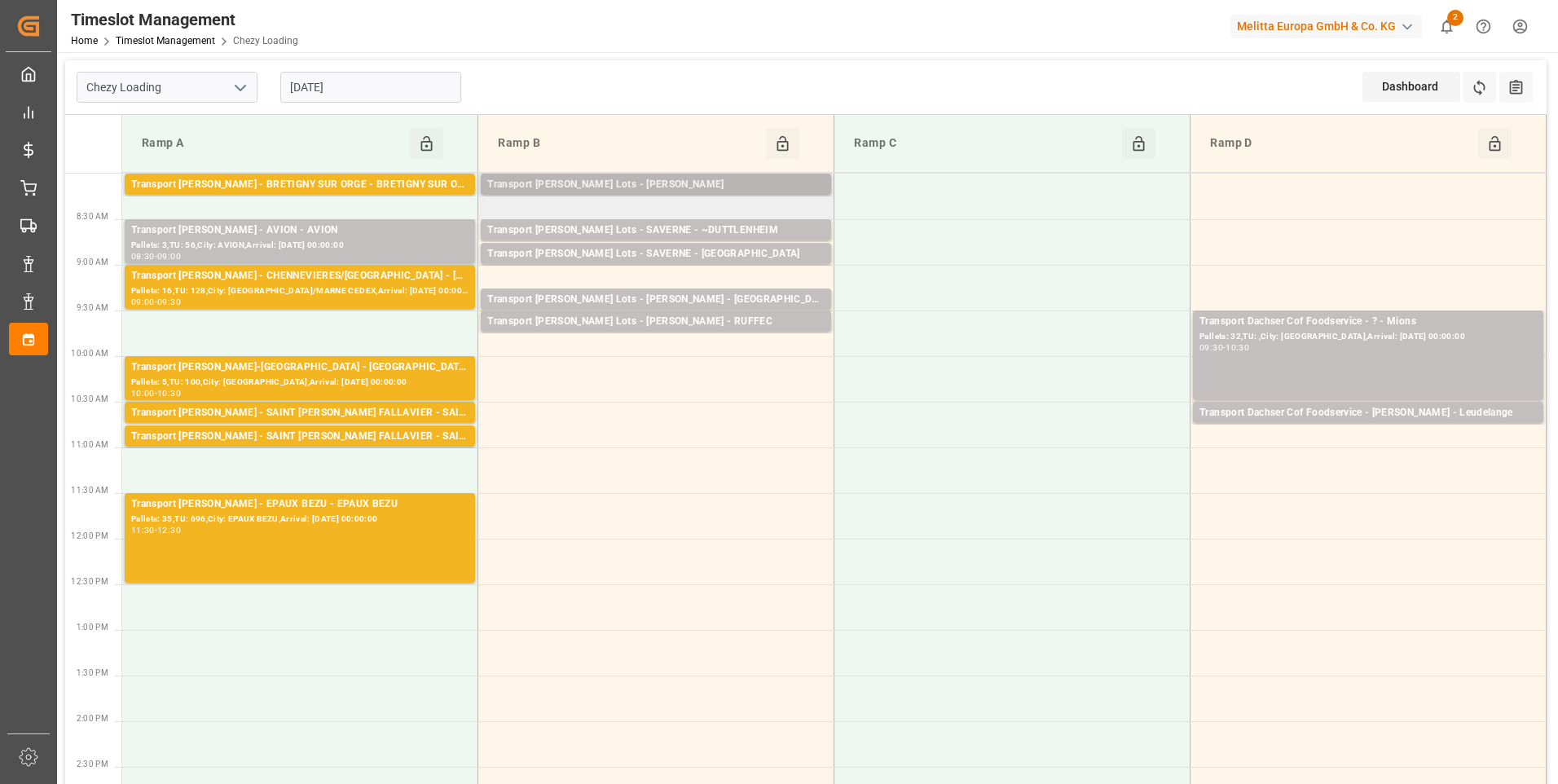
click at [572, 186] on div "Transport [PERSON_NAME] Lots - [PERSON_NAME]" at bounding box center [655, 185] width 337 height 16
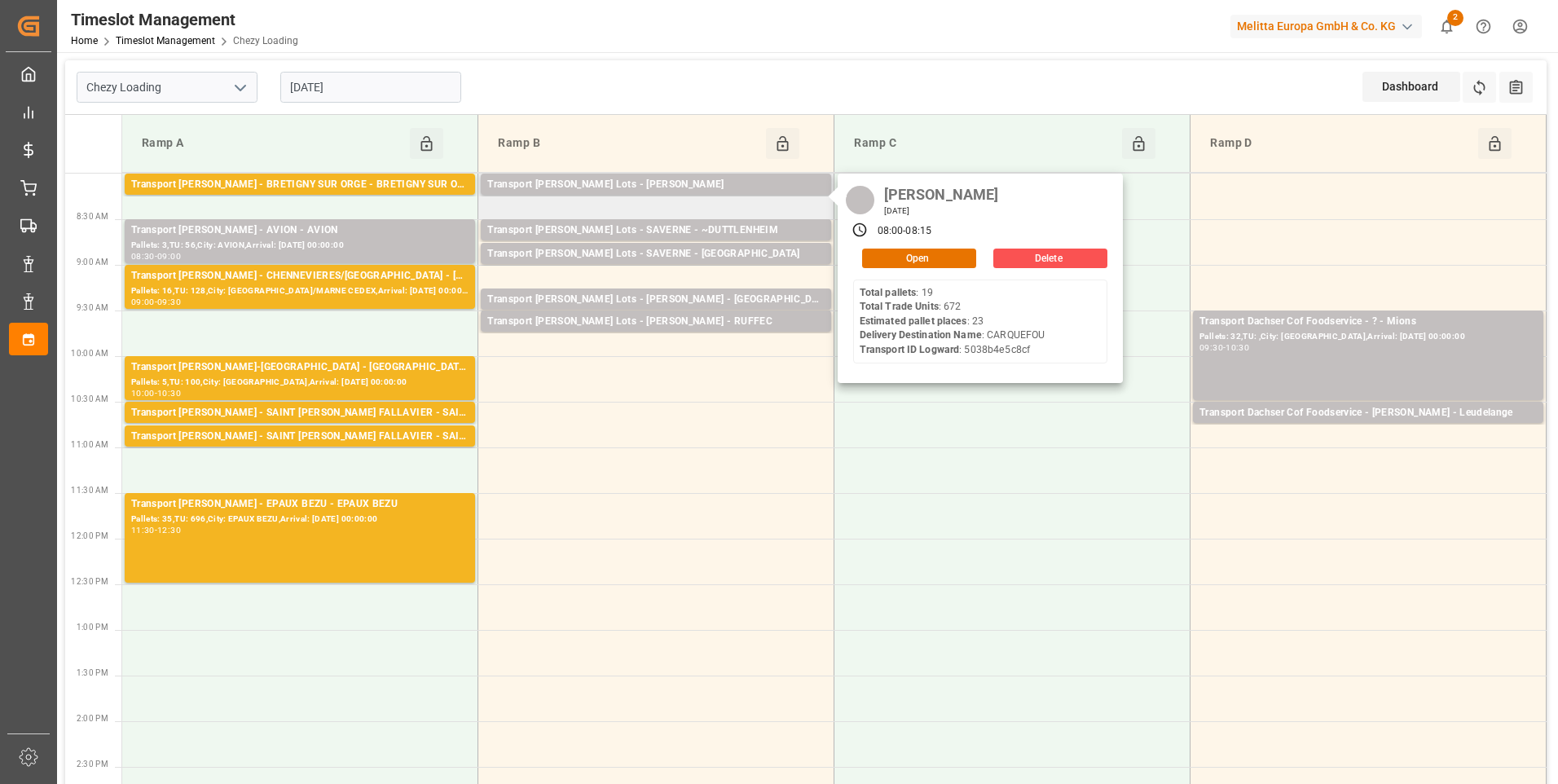
click at [876, 267] on div "ANTOINE [DATE] 08:00 - 08:15 Open Delete Total pallets : 19 Total Trade Units :…" at bounding box center [979, 278] width 285 height 210
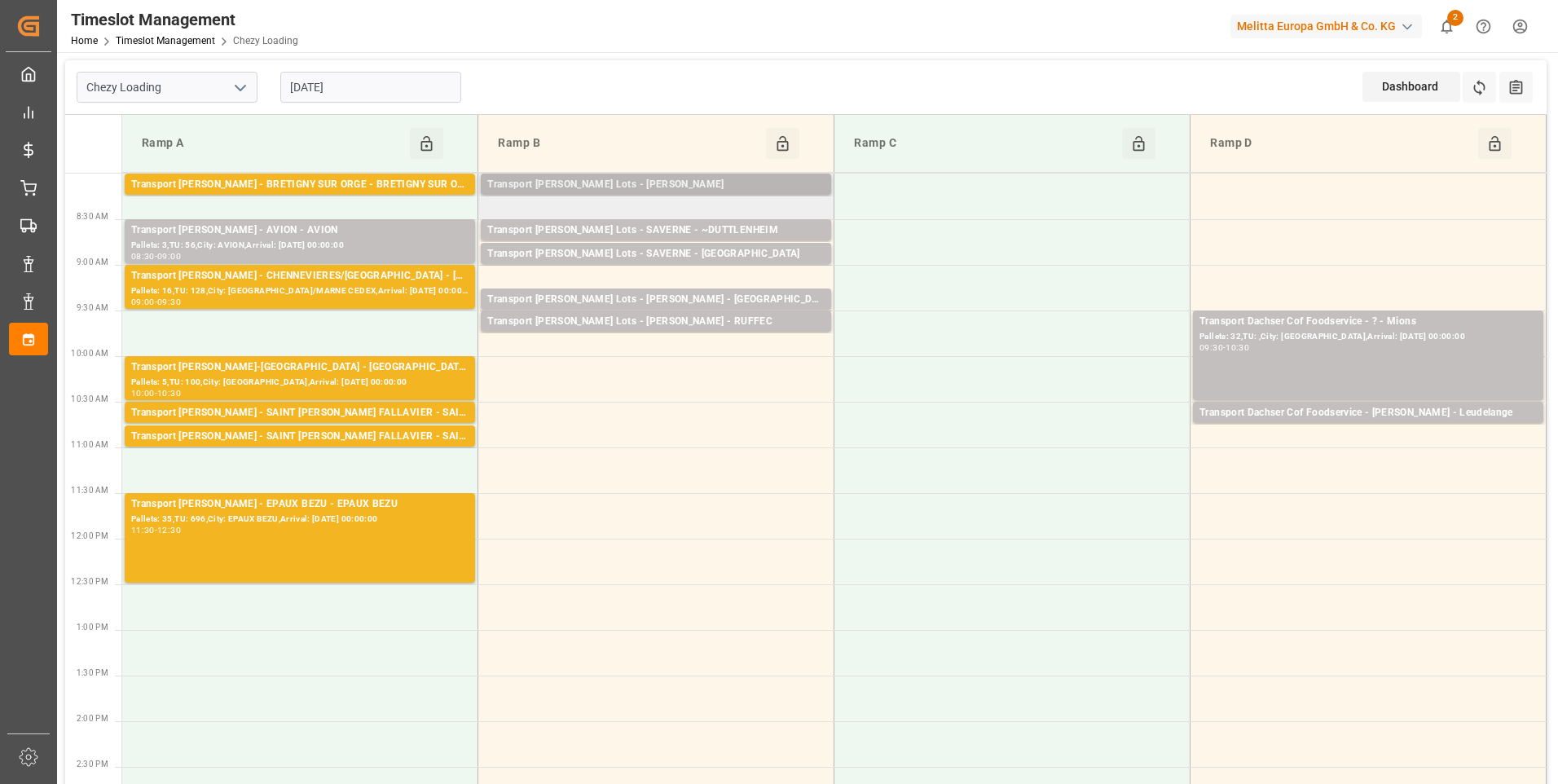
click at [708, 186] on div "Transport [PERSON_NAME] Lots - [PERSON_NAME]" at bounding box center [655, 185] width 337 height 16
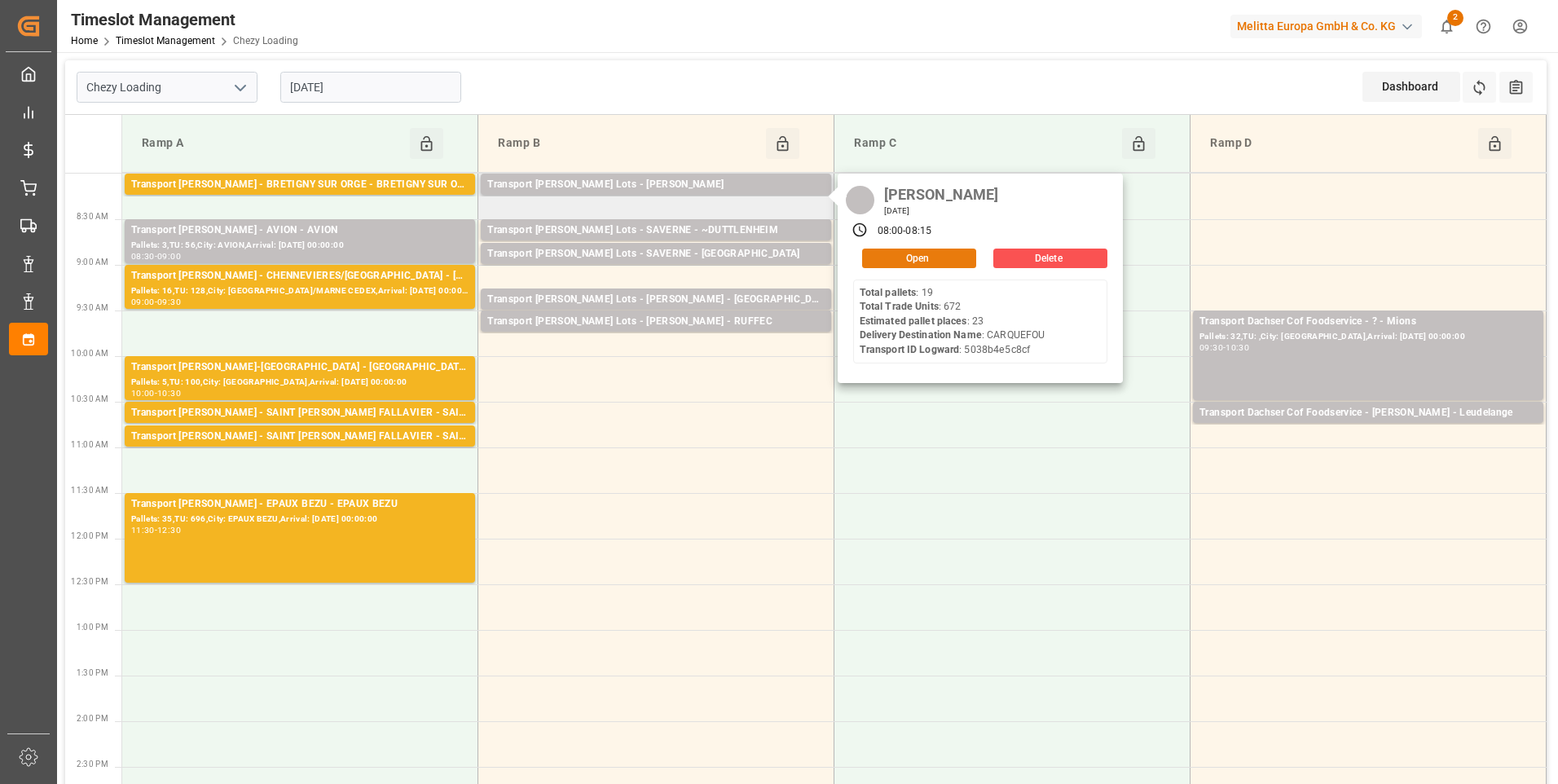
click at [895, 255] on button "Open" at bounding box center [919, 258] width 114 height 20
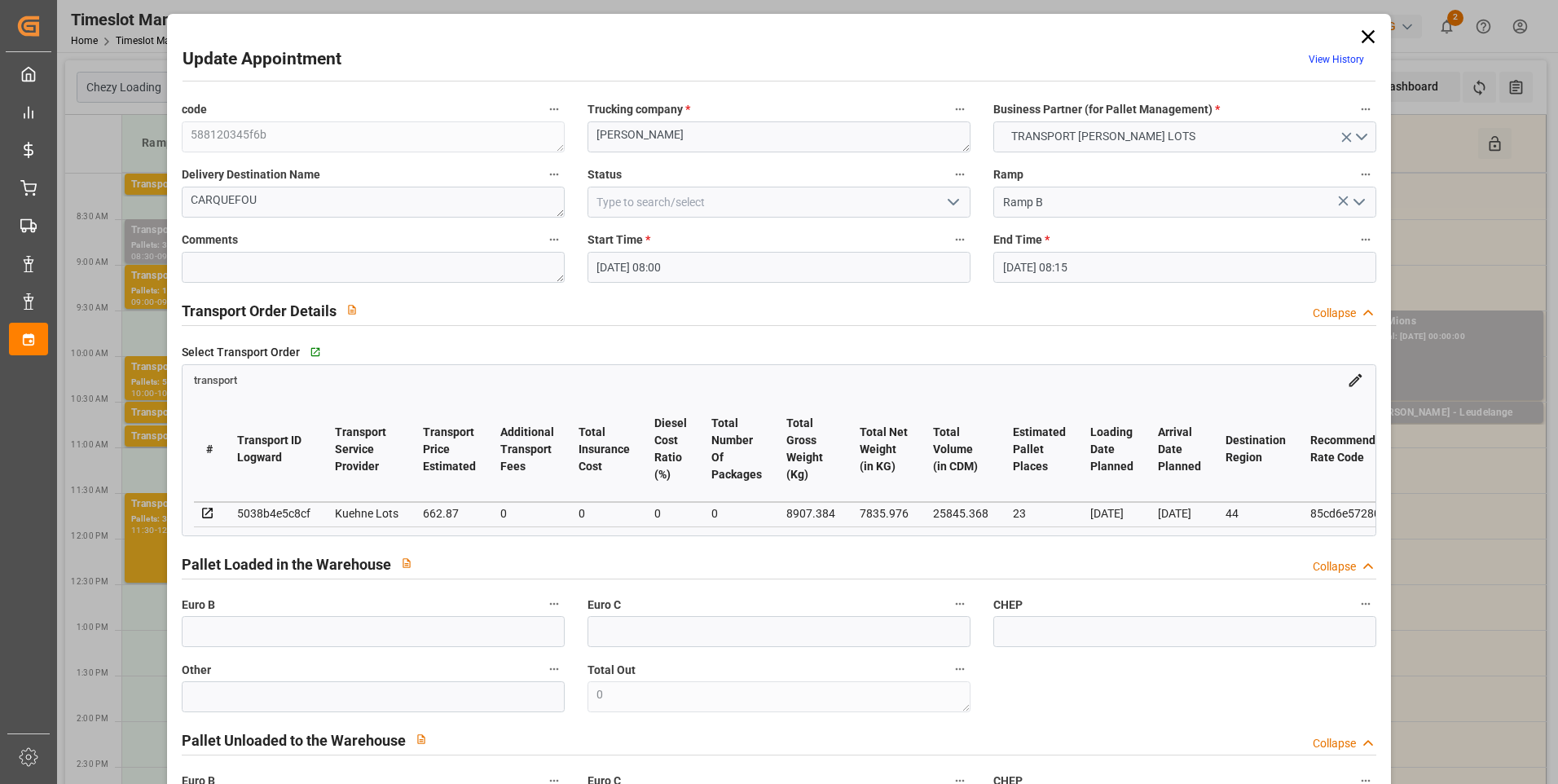
click at [950, 207] on icon "open menu" at bounding box center [953, 202] width 20 height 20
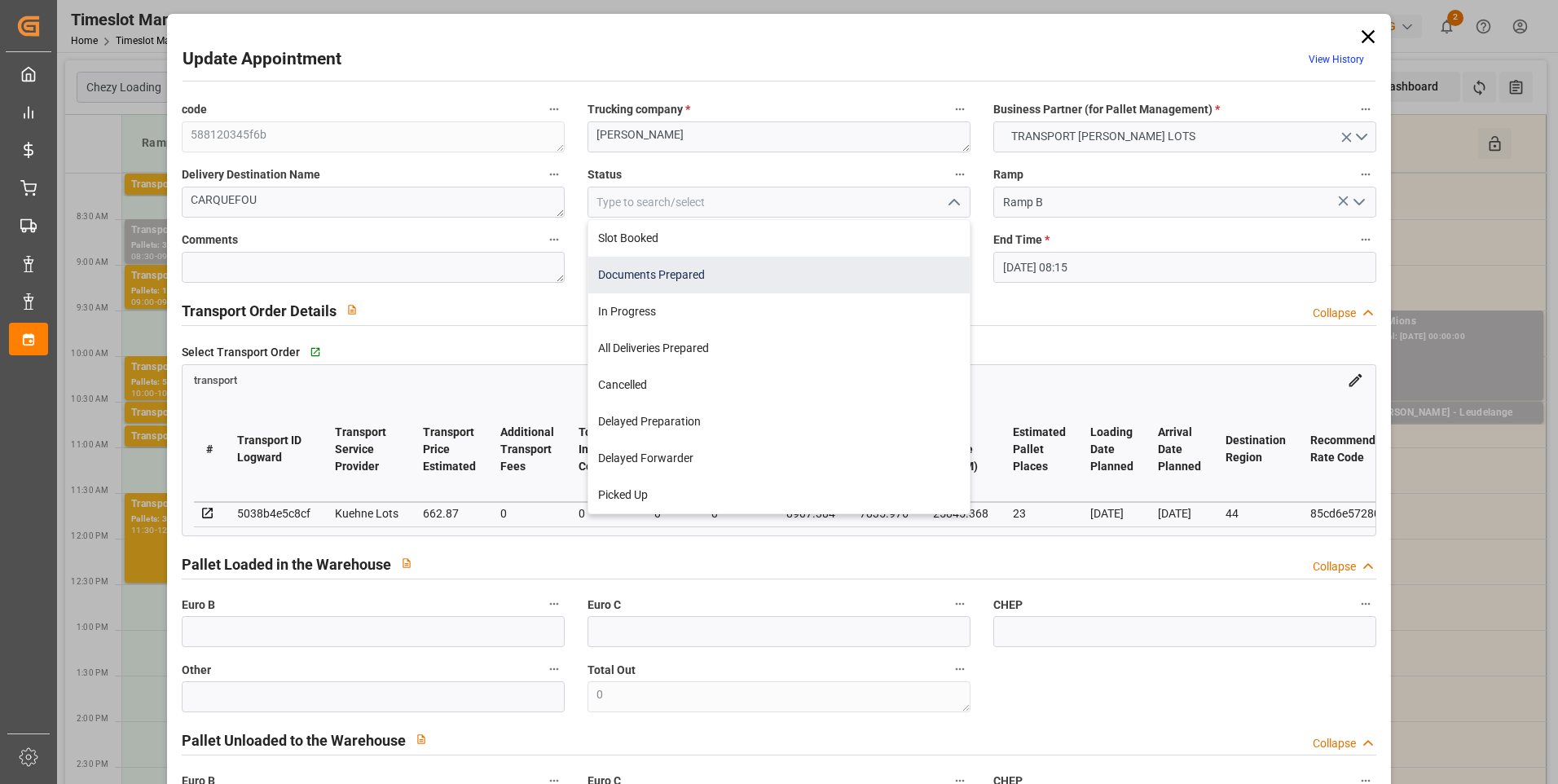
click at [649, 271] on div "Documents Prepared" at bounding box center [779, 275] width 382 height 37
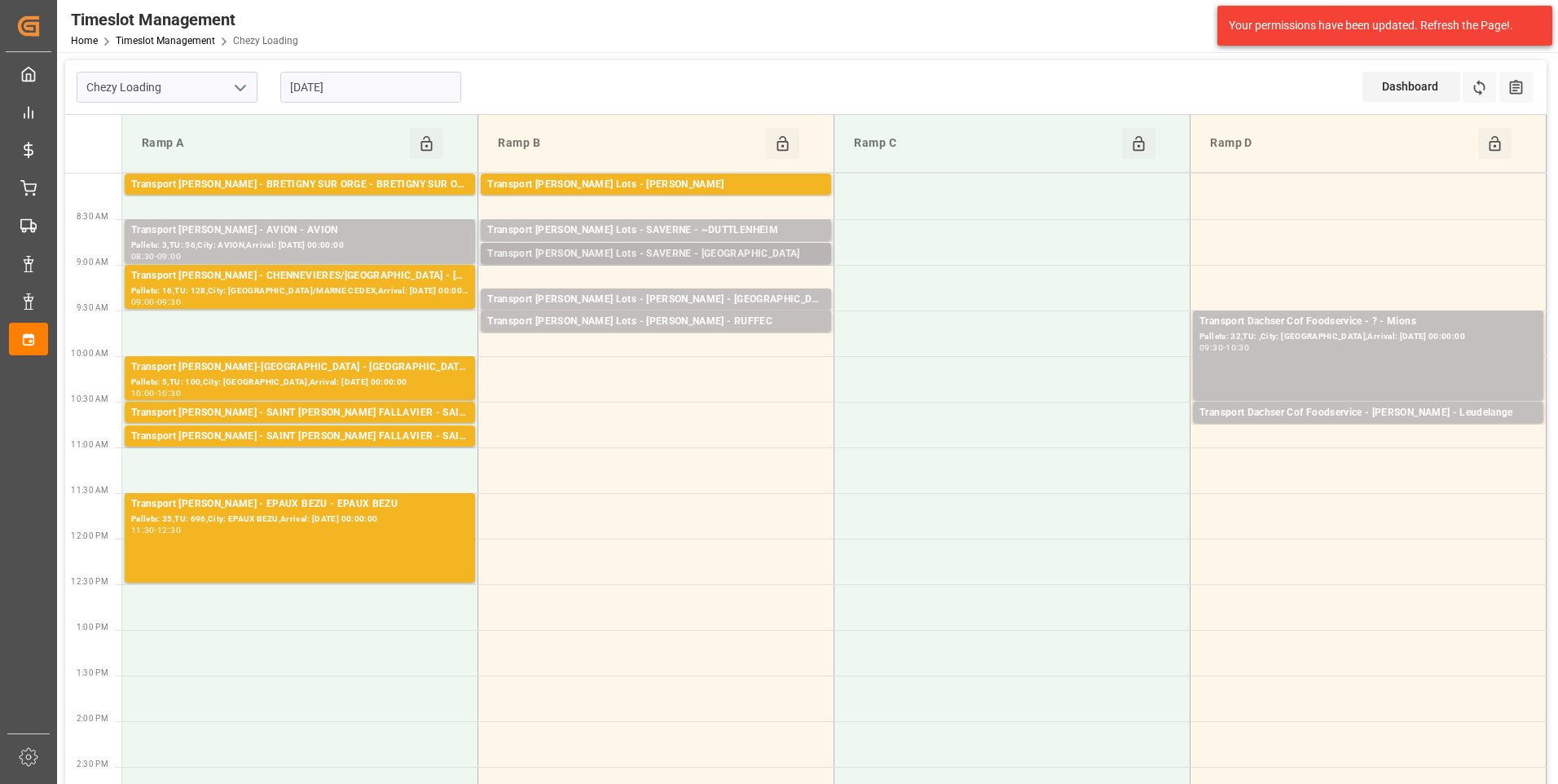
click at [675, 248] on div "Transport [PERSON_NAME] Lots - SAVERNE - [GEOGRAPHIC_DATA]" at bounding box center [655, 254] width 337 height 16
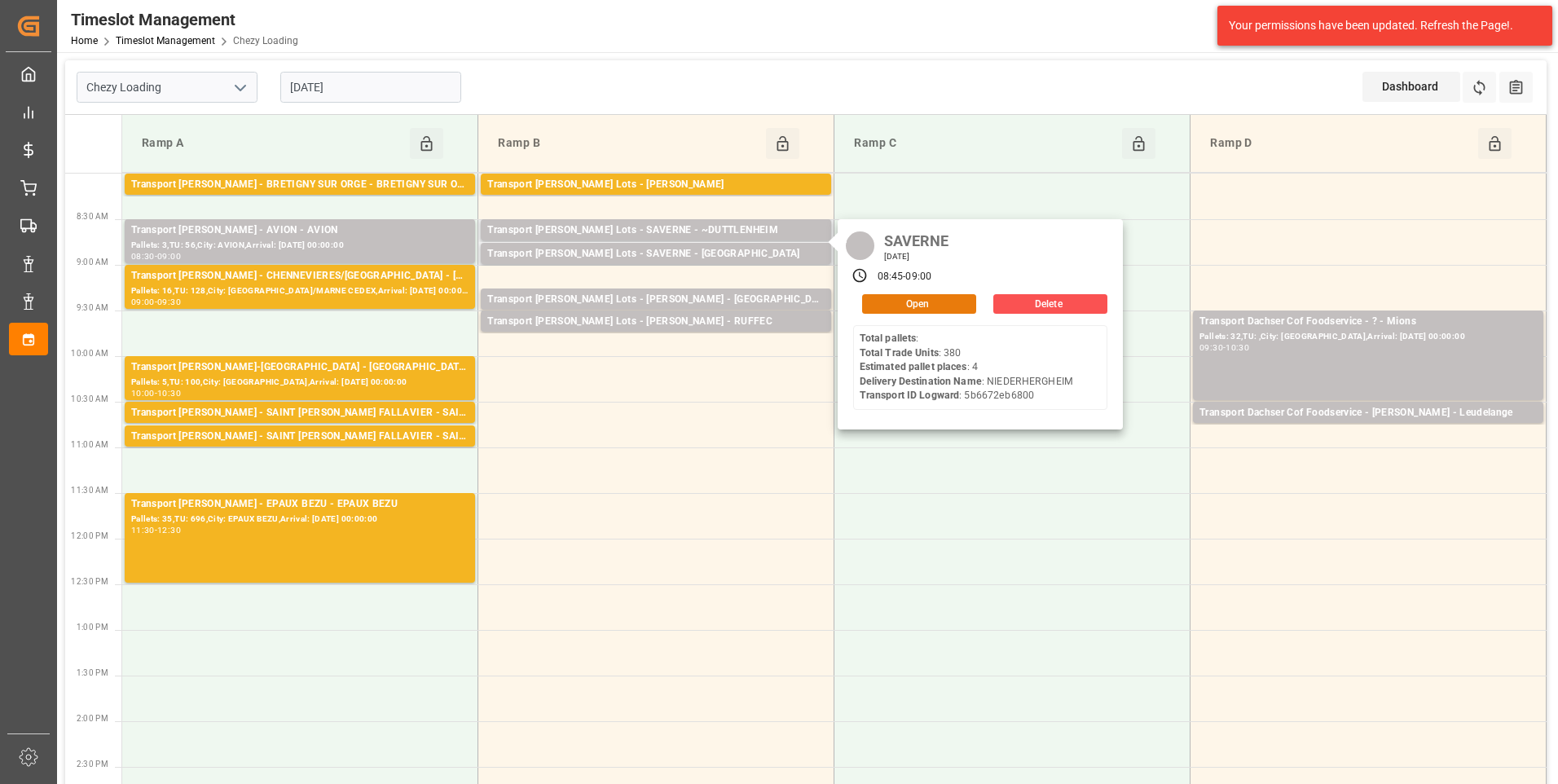
click at [909, 306] on button "Open" at bounding box center [919, 304] width 114 height 20
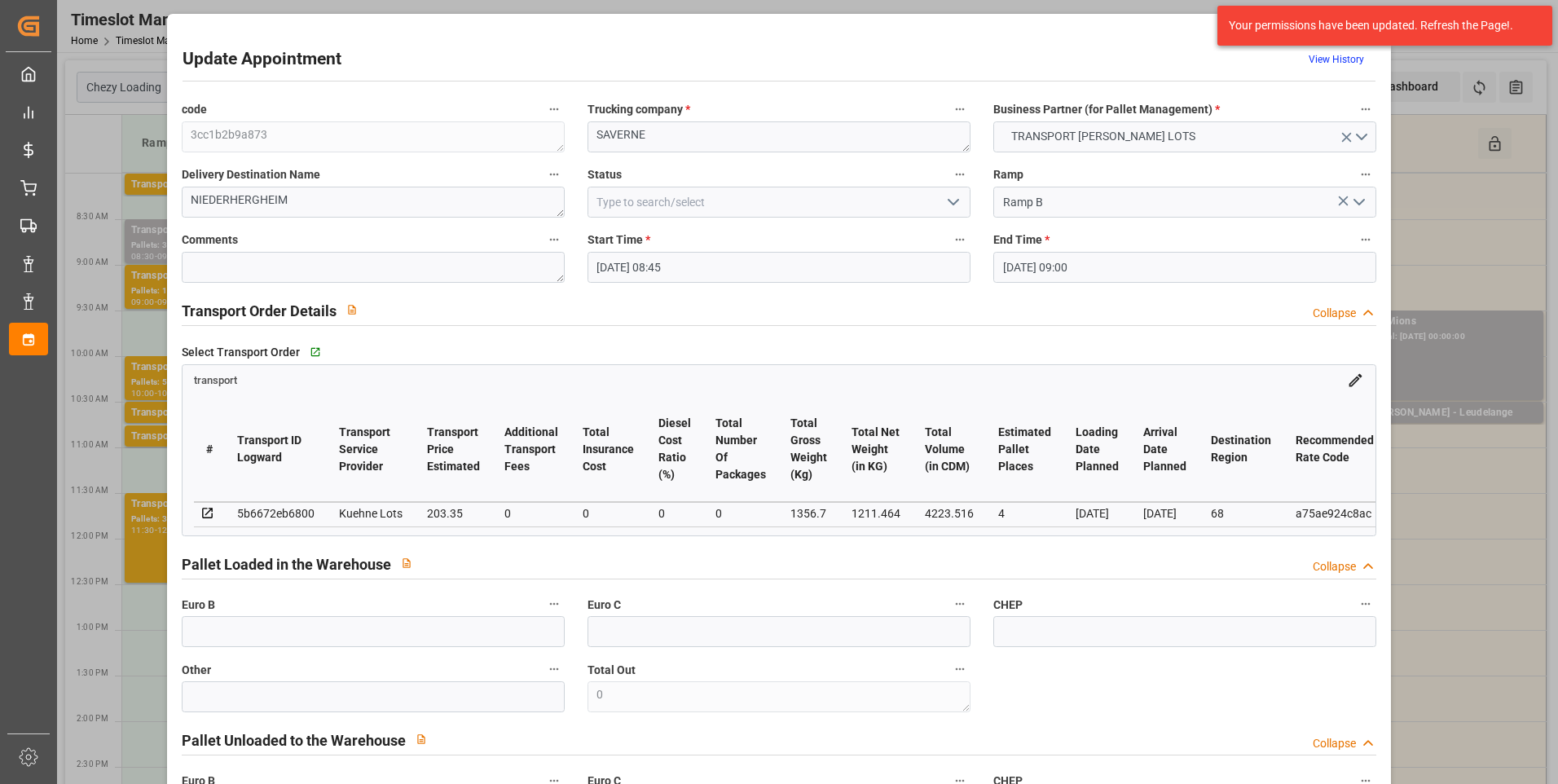
click at [949, 202] on icon "open menu" at bounding box center [953, 202] width 20 height 20
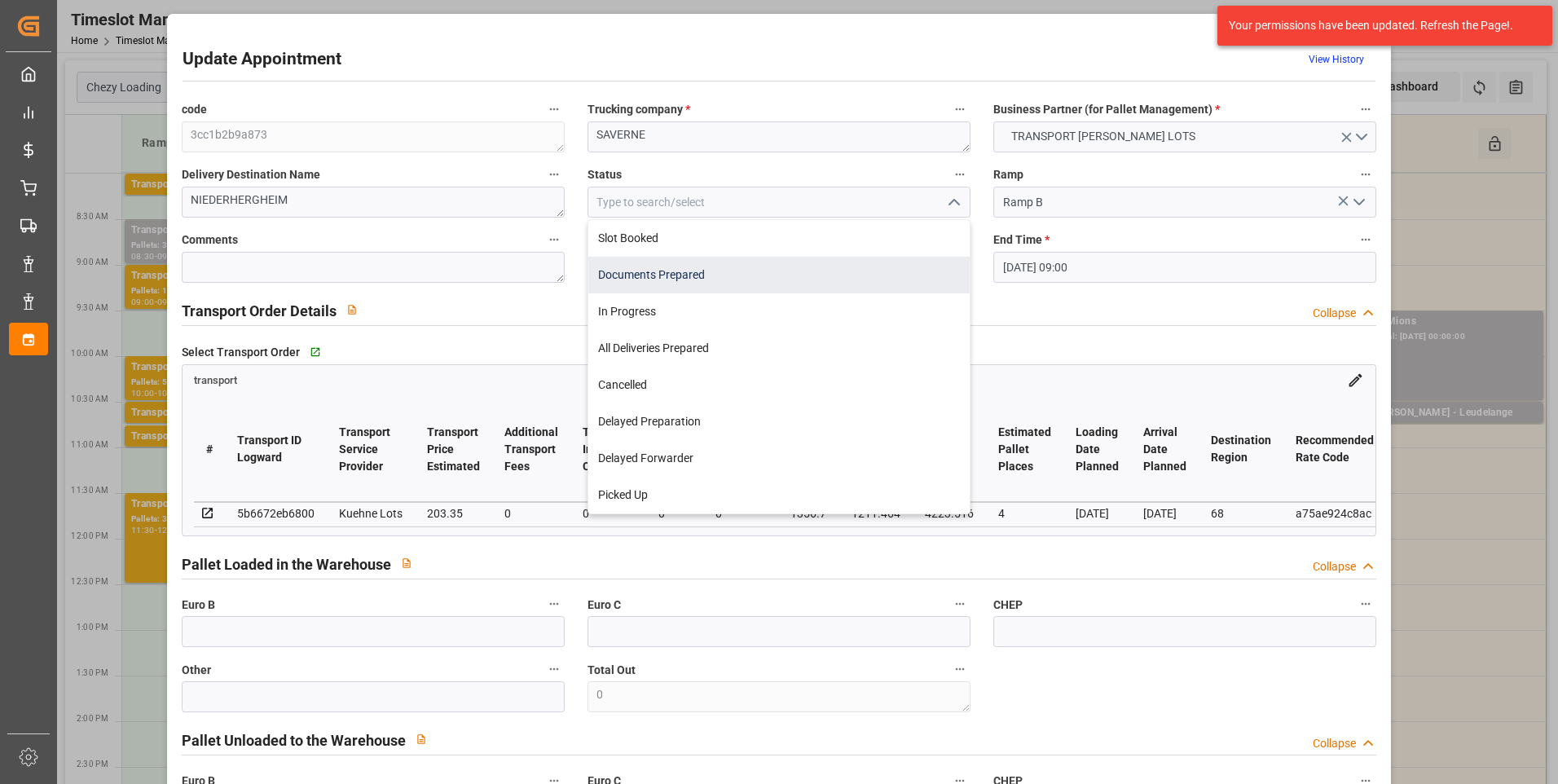
click at [717, 267] on div "Documents Prepared" at bounding box center [779, 275] width 382 height 37
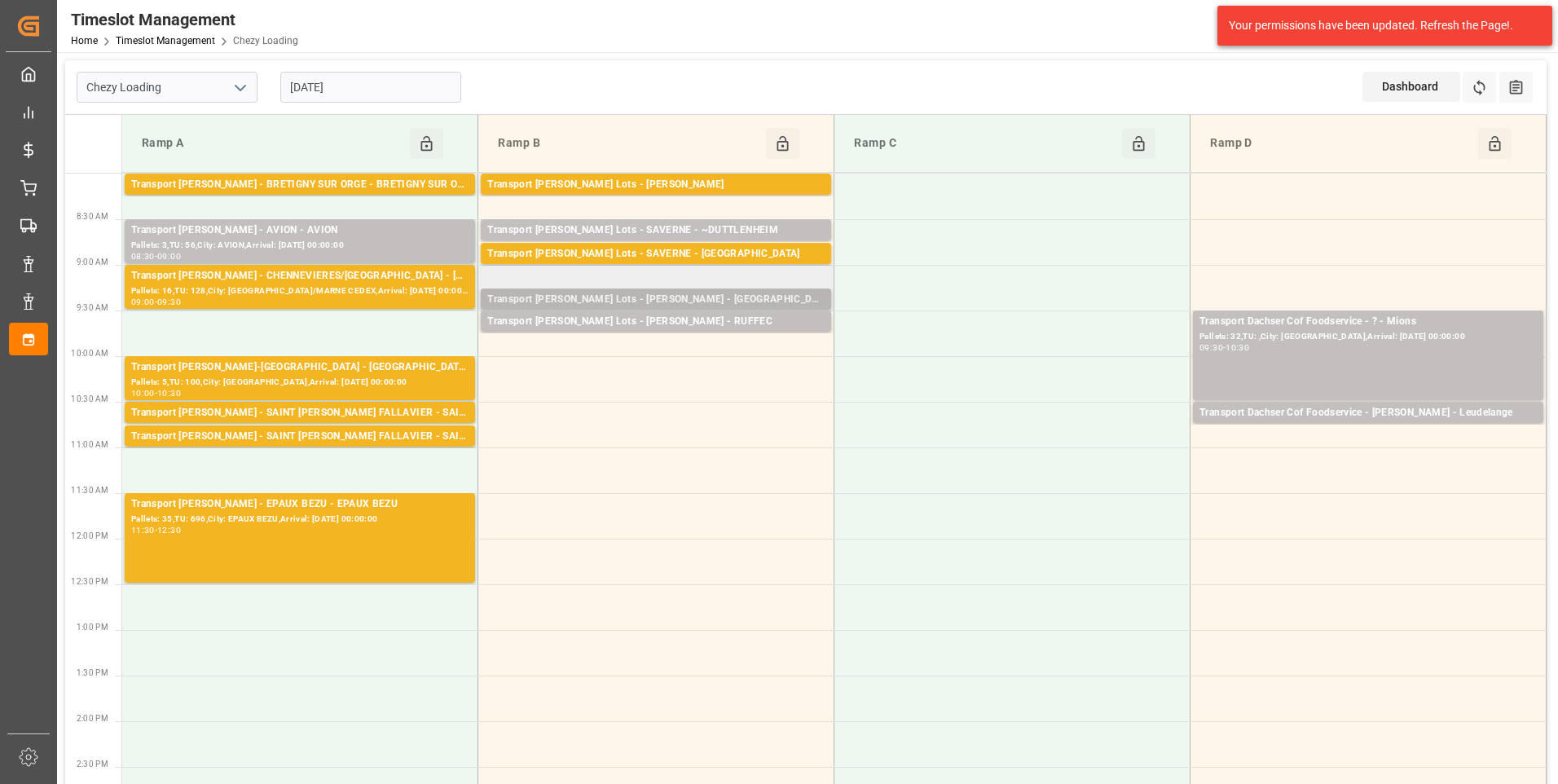
click at [695, 299] on div "Transport [PERSON_NAME] Lots - [PERSON_NAME] - [GEOGRAPHIC_DATA]" at bounding box center [655, 299] width 337 height 16
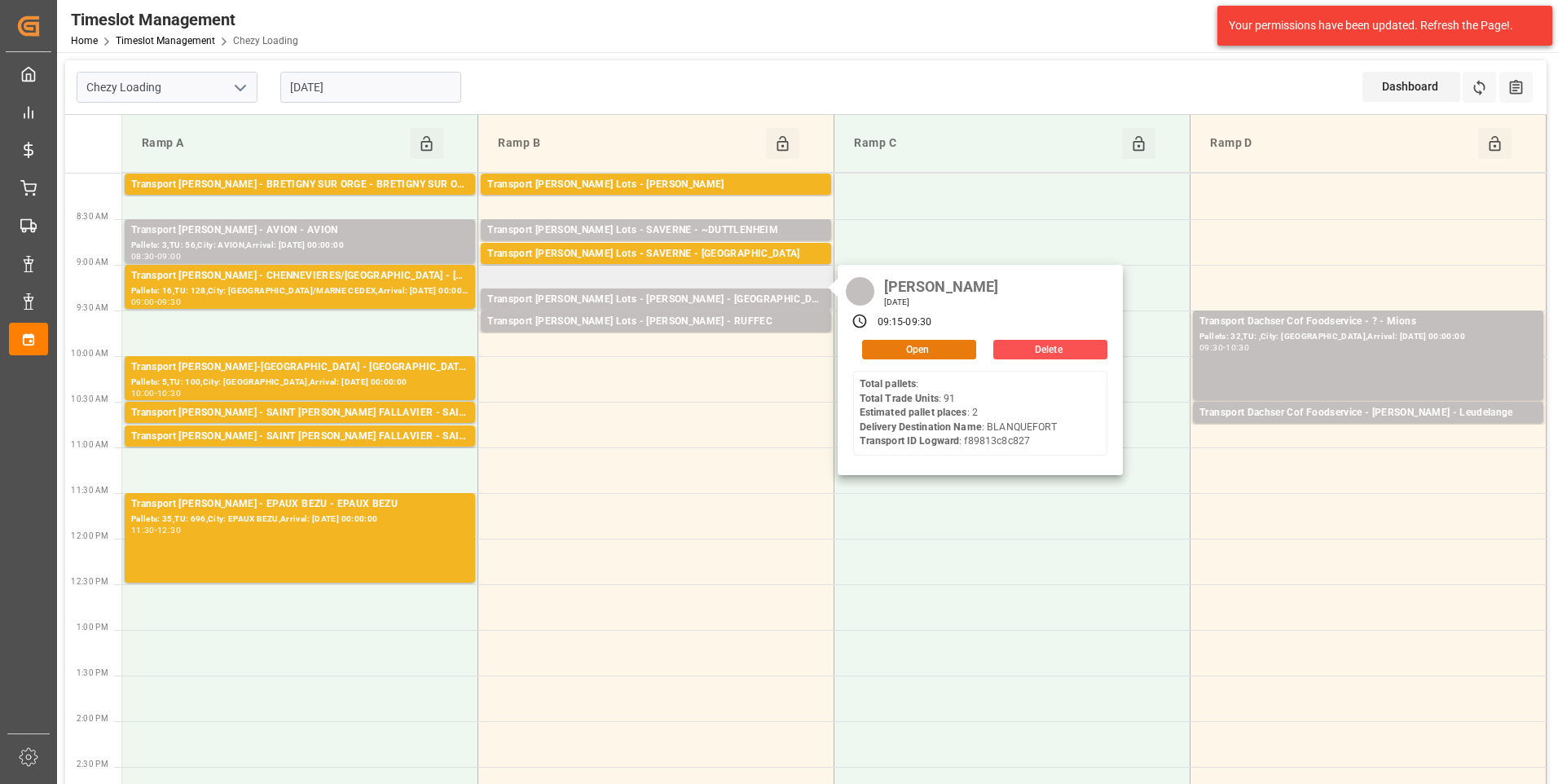
click at [911, 347] on button "Open" at bounding box center [919, 349] width 114 height 20
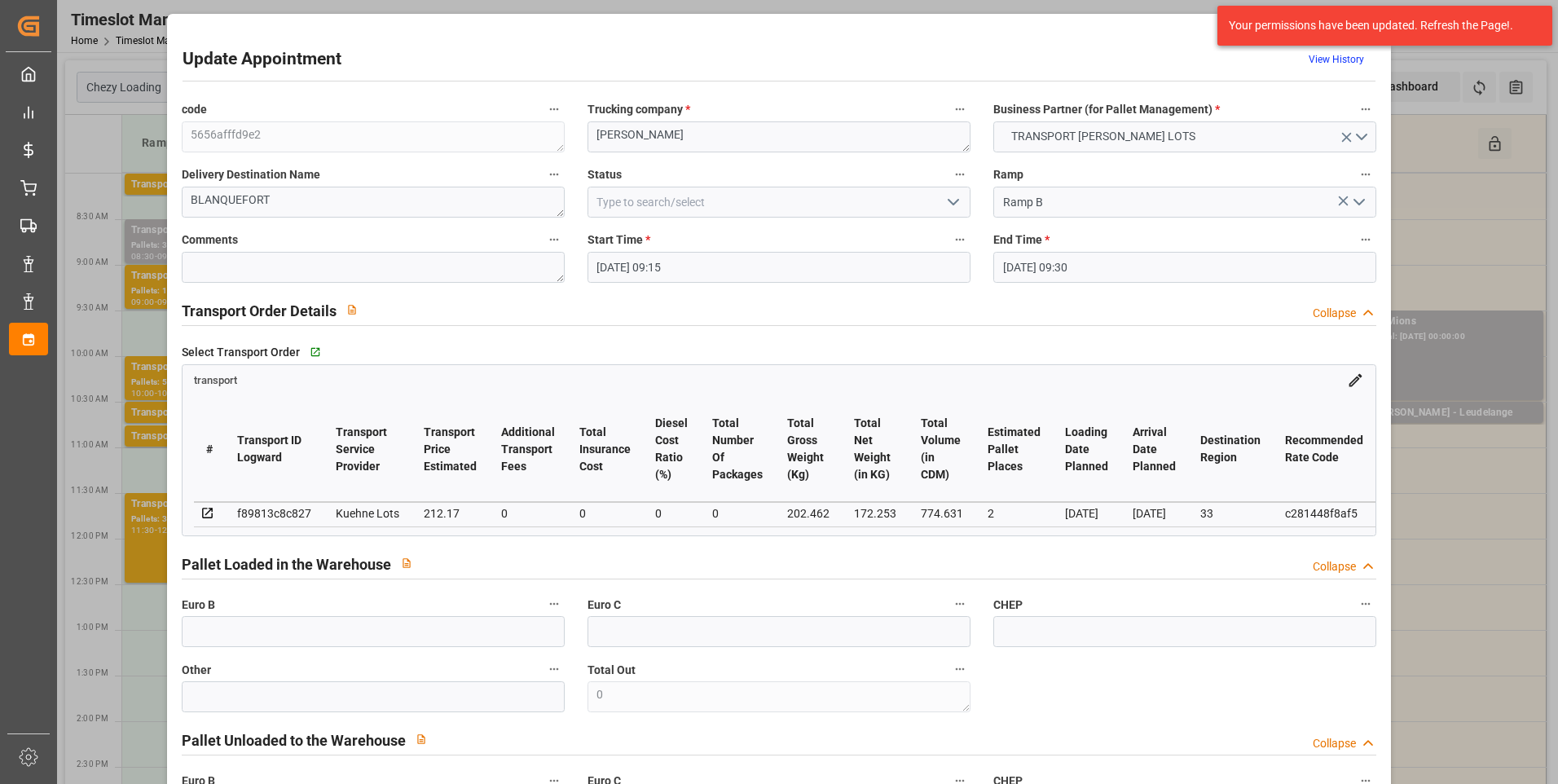
click at [948, 202] on polyline "open menu" at bounding box center [953, 202] width 9 height 5
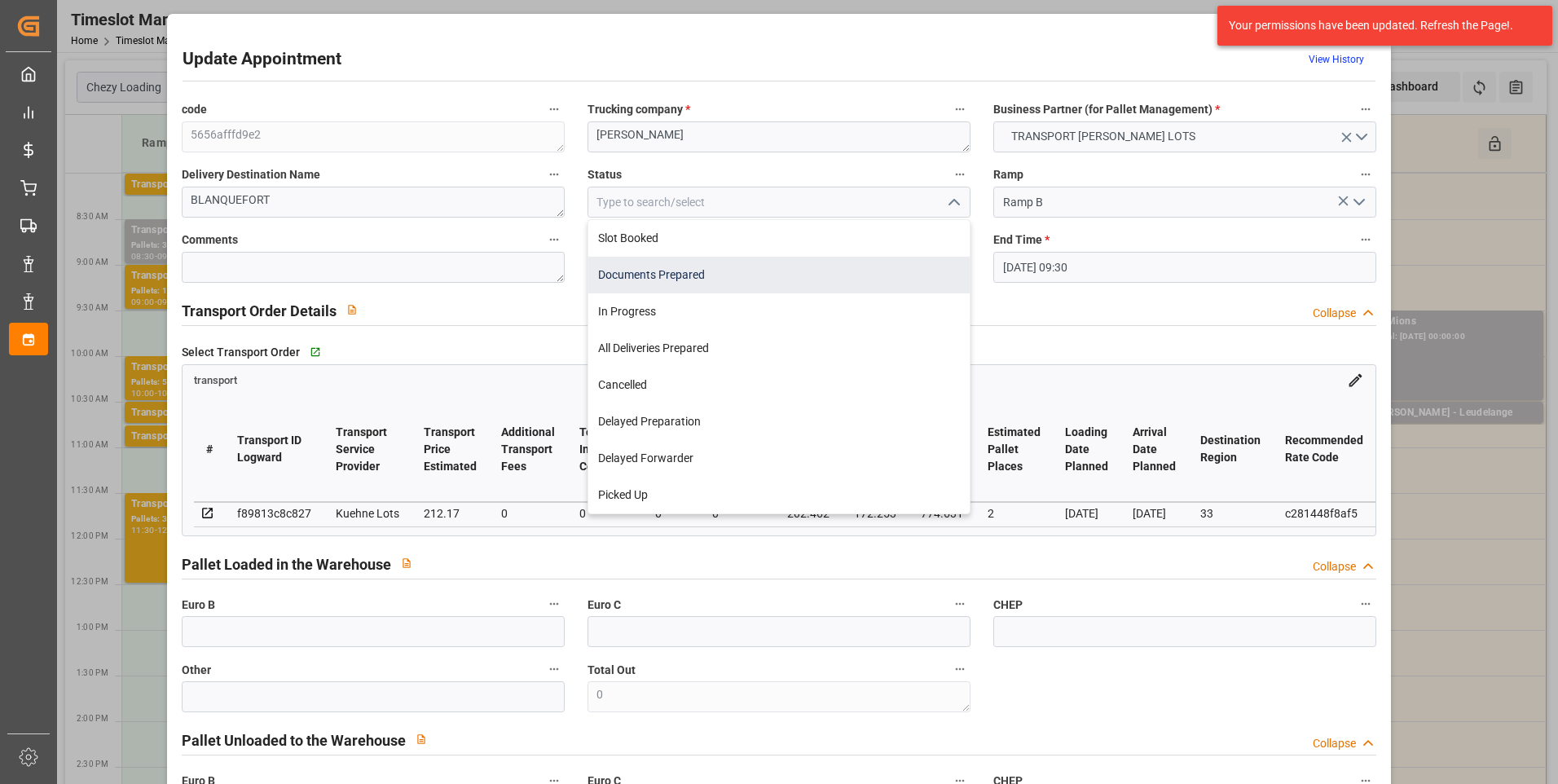
click at [685, 274] on div "Documents Prepared" at bounding box center [779, 275] width 382 height 37
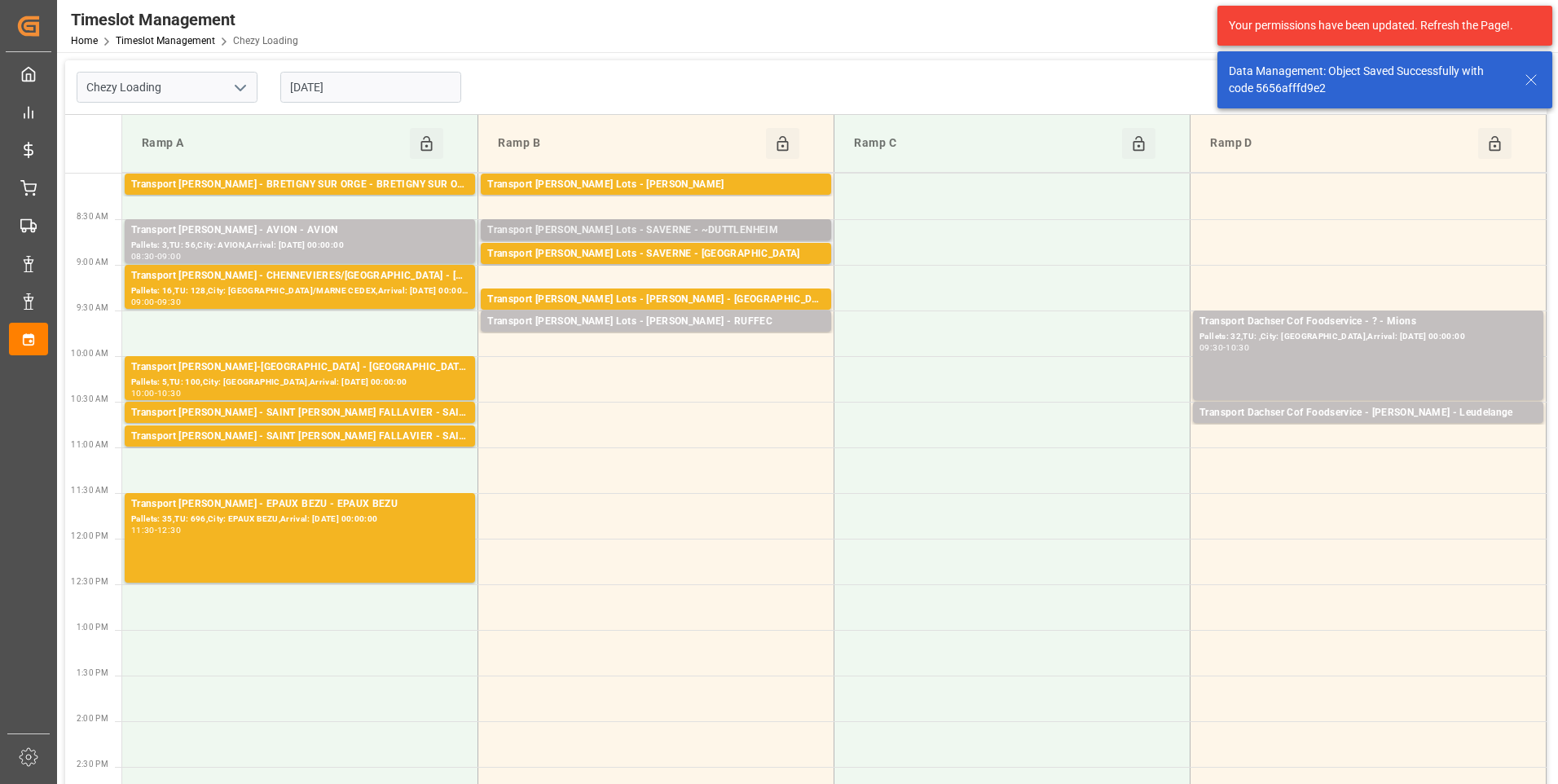
click at [669, 230] on div "Transport [PERSON_NAME] Lots - SAVERNE - ~DUTTLENHEIM" at bounding box center [655, 230] width 337 height 16
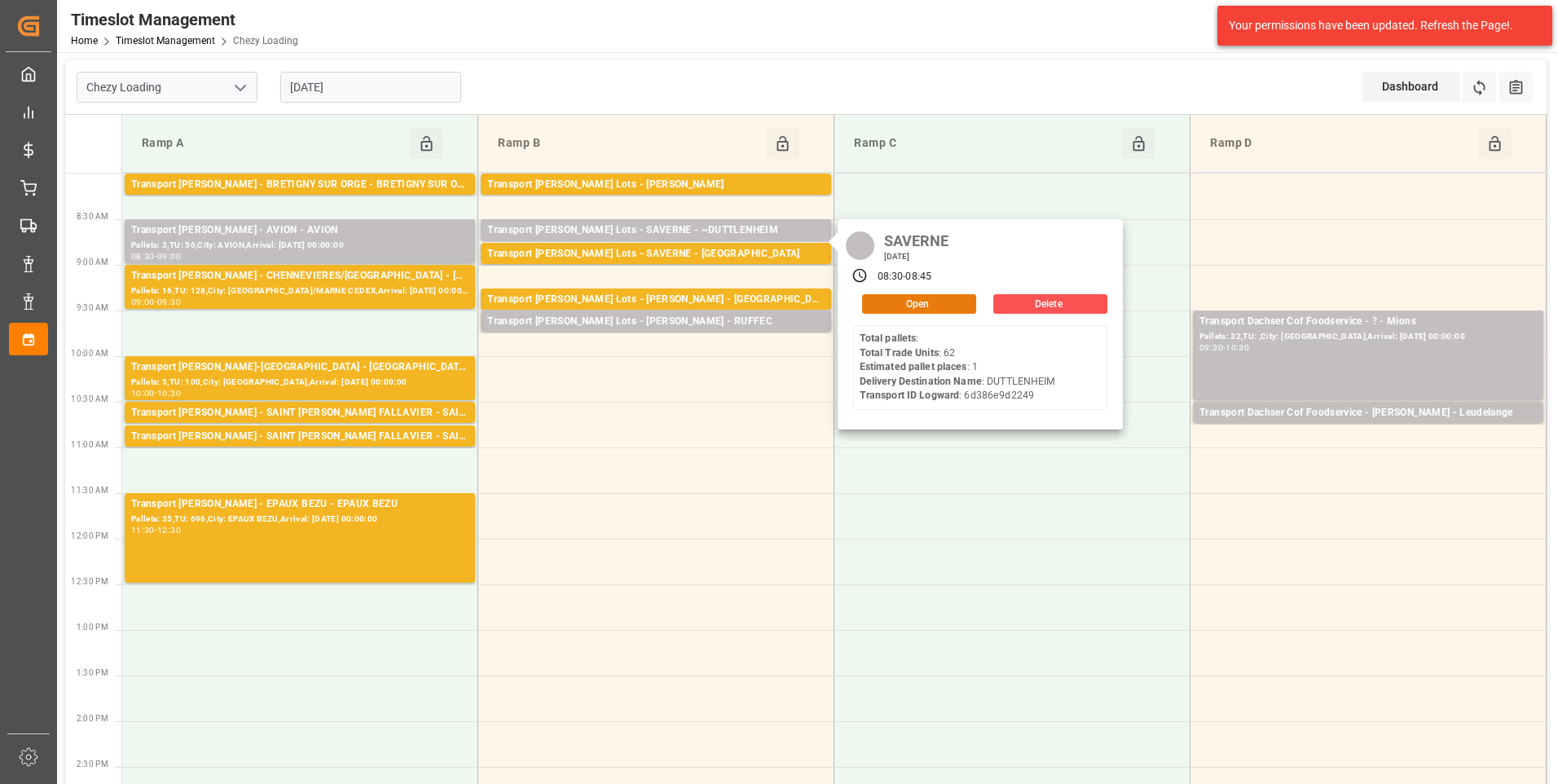
click at [916, 299] on button "Open" at bounding box center [919, 304] width 114 height 20
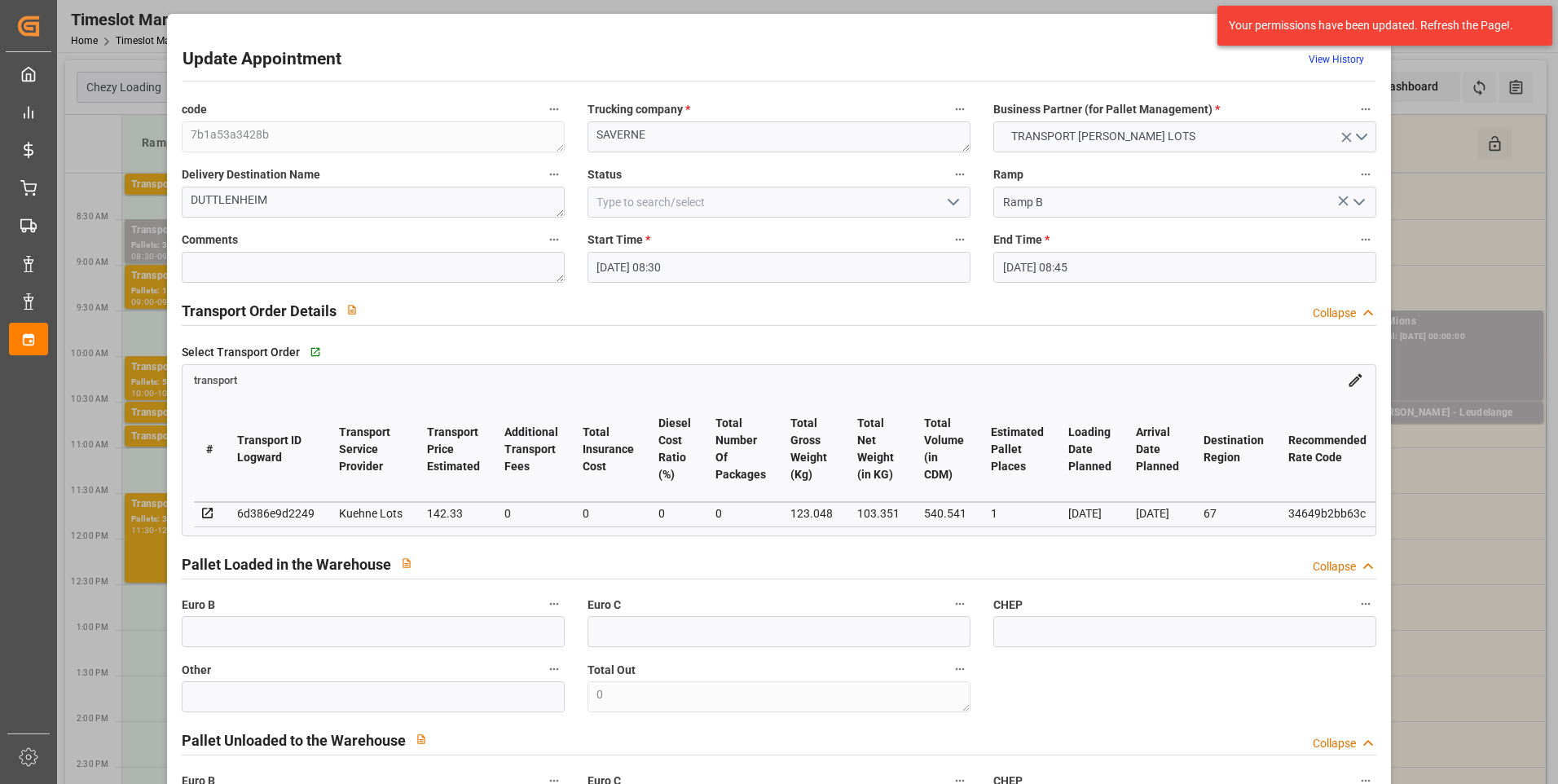
click at [956, 202] on icon "open menu" at bounding box center [953, 202] width 20 height 20
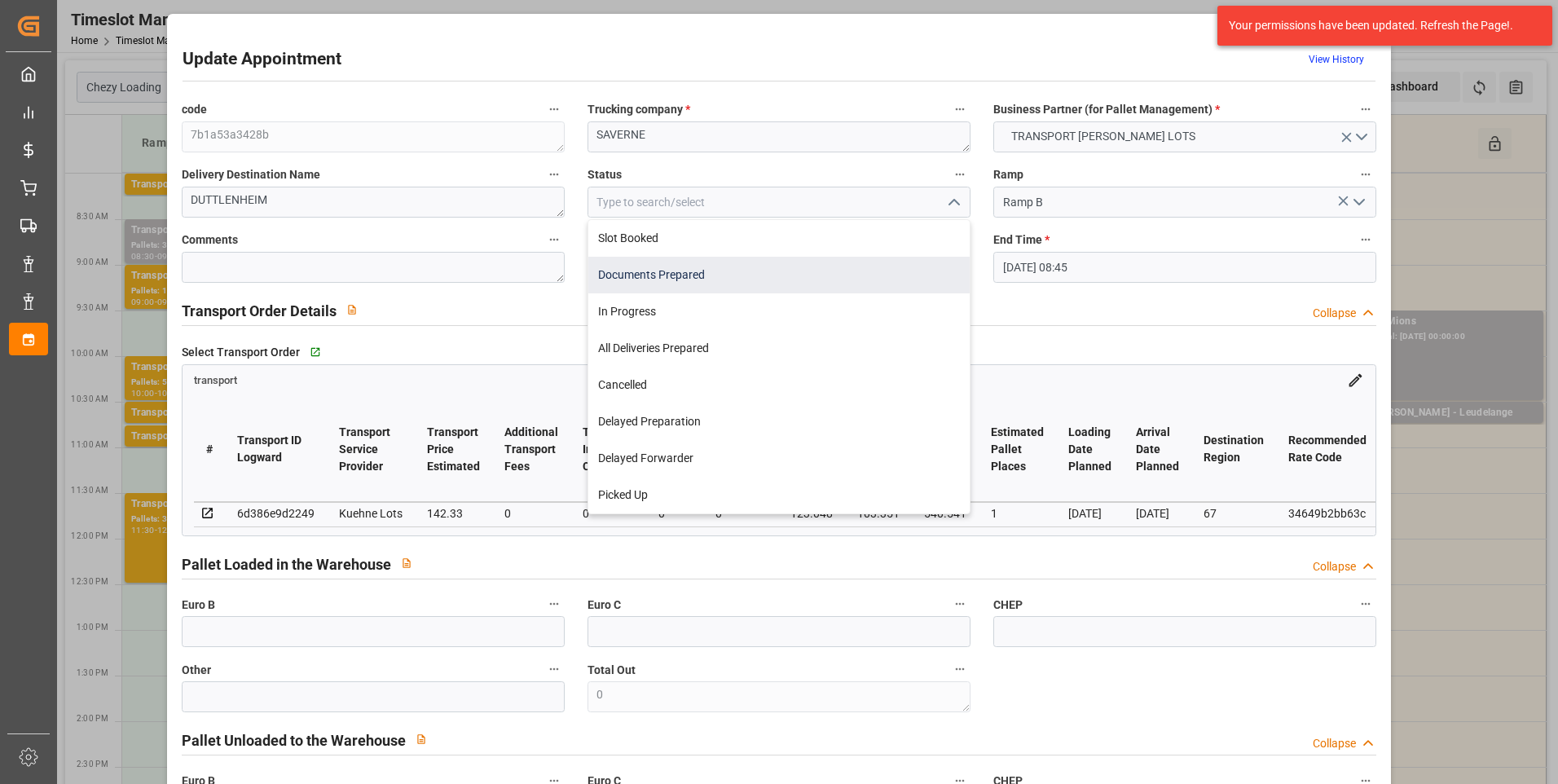
click at [754, 264] on div "Documents Prepared" at bounding box center [779, 275] width 382 height 37
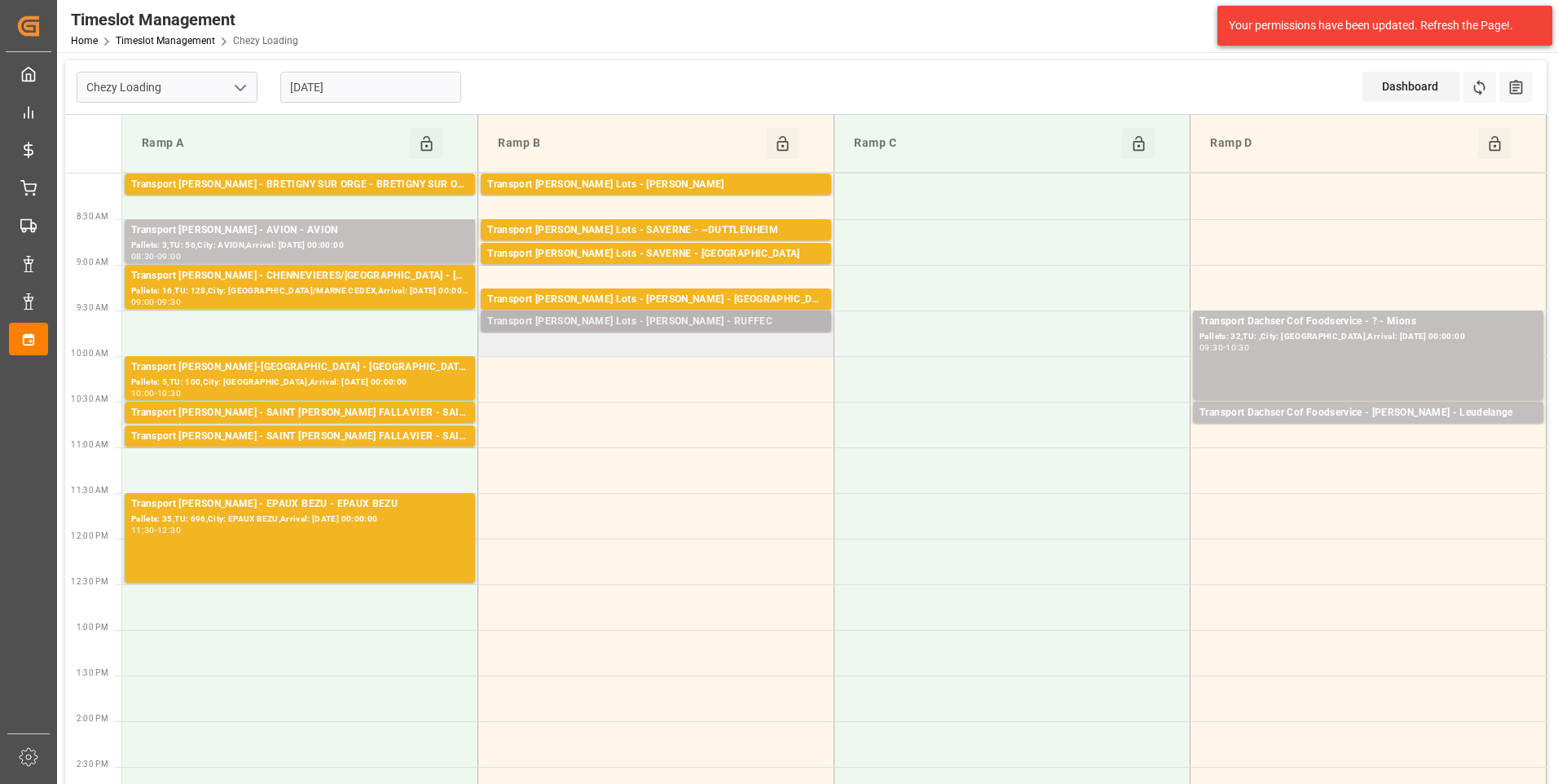
click at [595, 318] on div "Transport [PERSON_NAME] Lots - [PERSON_NAME] - RUFFEC" at bounding box center [655, 321] width 337 height 16
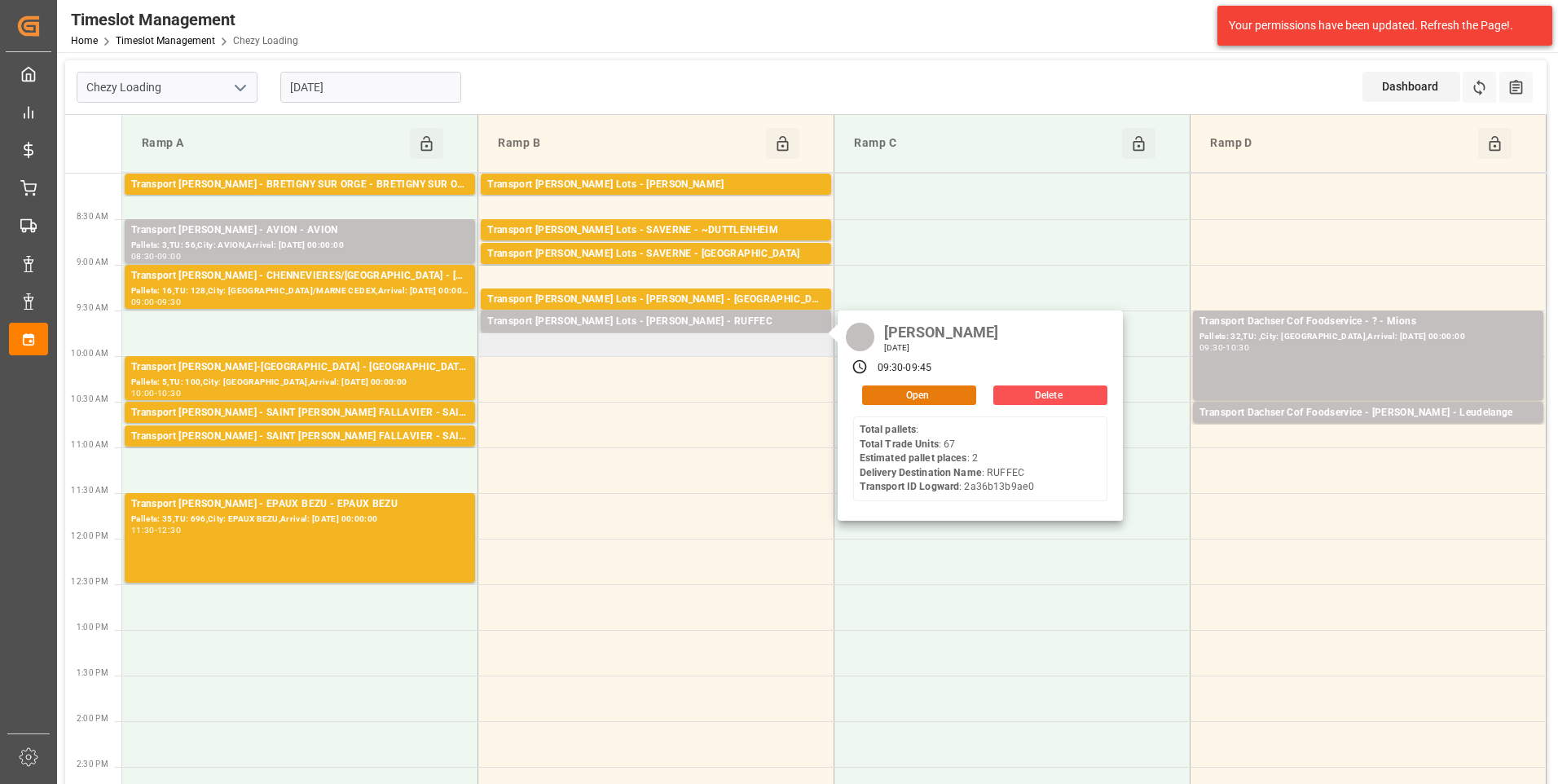
click at [904, 401] on button "Open" at bounding box center [919, 395] width 114 height 20
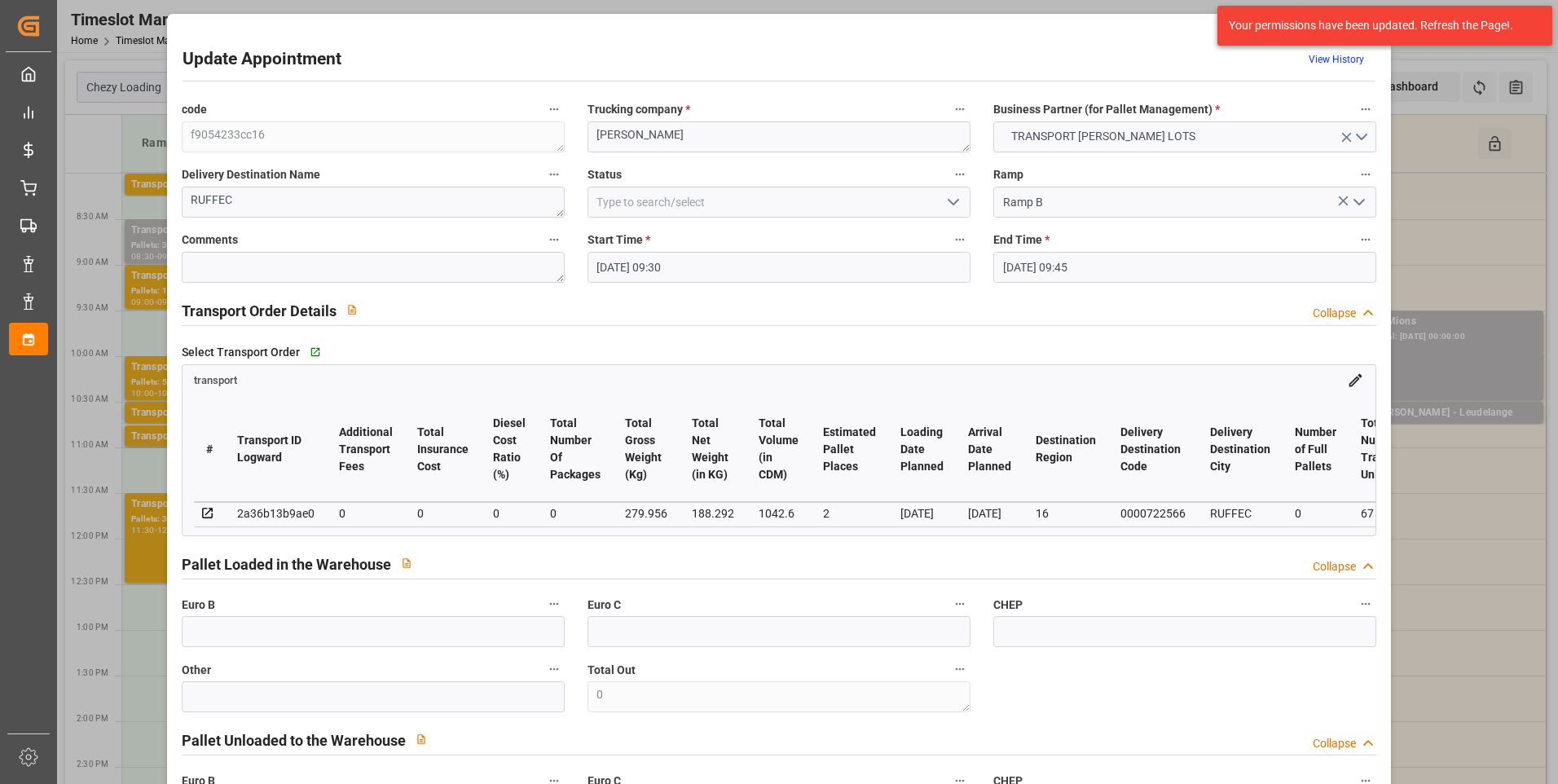
click at [947, 200] on icon "open menu" at bounding box center [953, 202] width 20 height 20
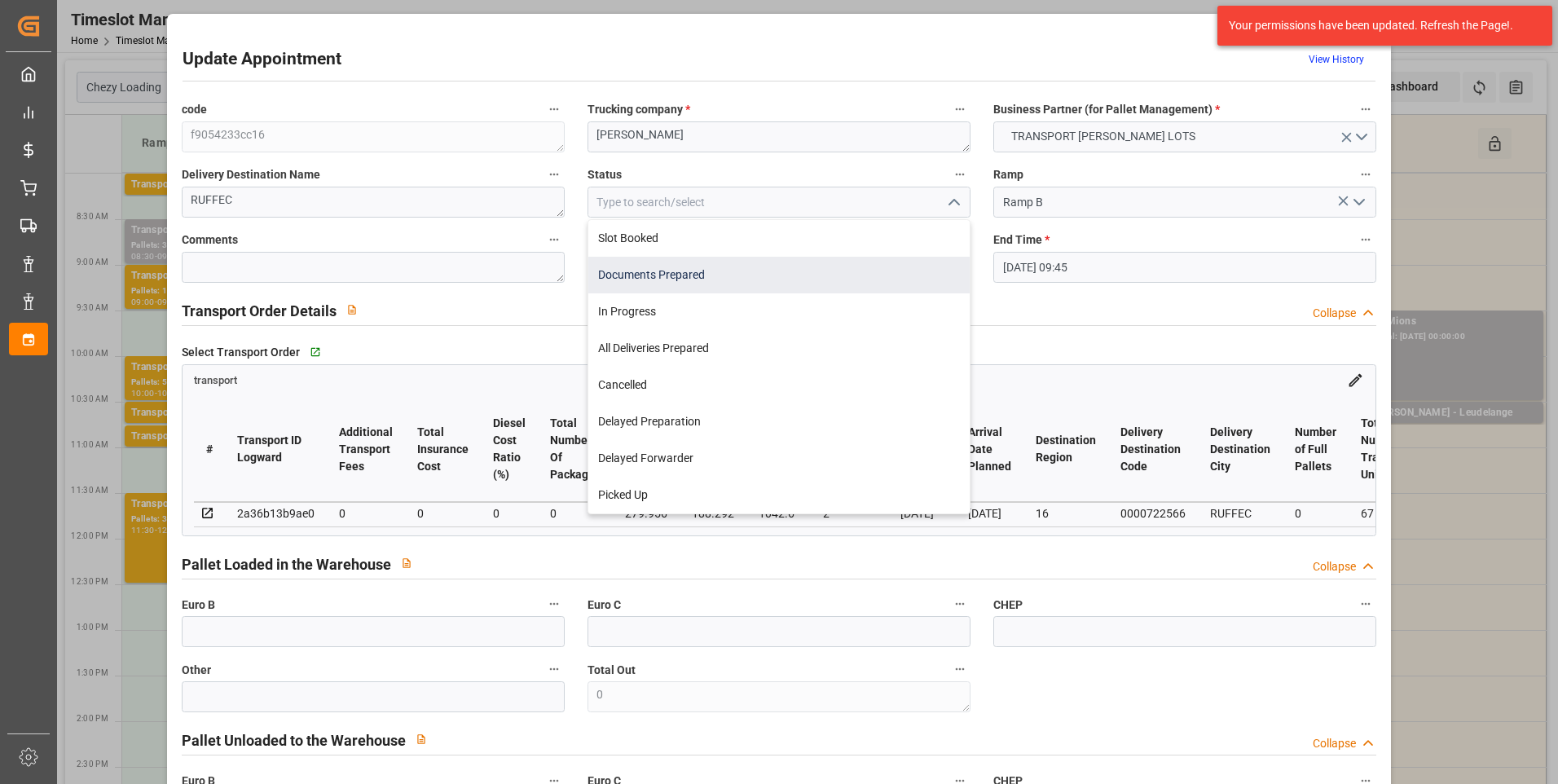
click at [648, 280] on div "Documents Prepared" at bounding box center [779, 275] width 382 height 37
